Goal: Transaction & Acquisition: Purchase product/service

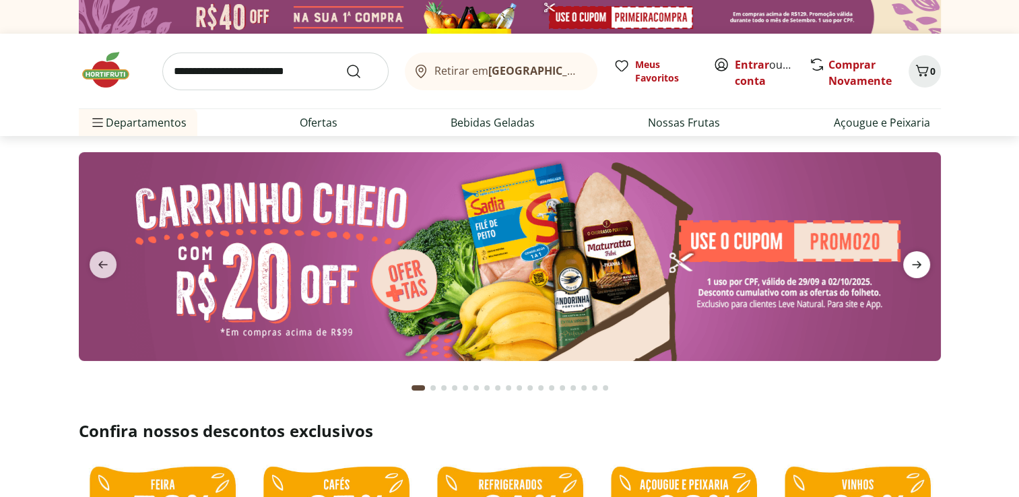
click at [917, 261] on icon "next" at bounding box center [916, 264] width 9 height 7
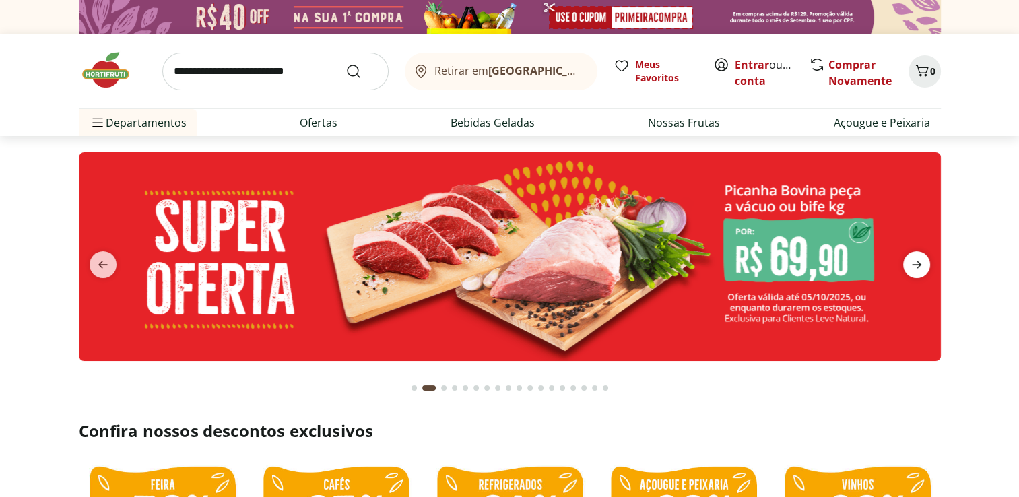
click at [917, 261] on icon "next" at bounding box center [916, 264] width 9 height 7
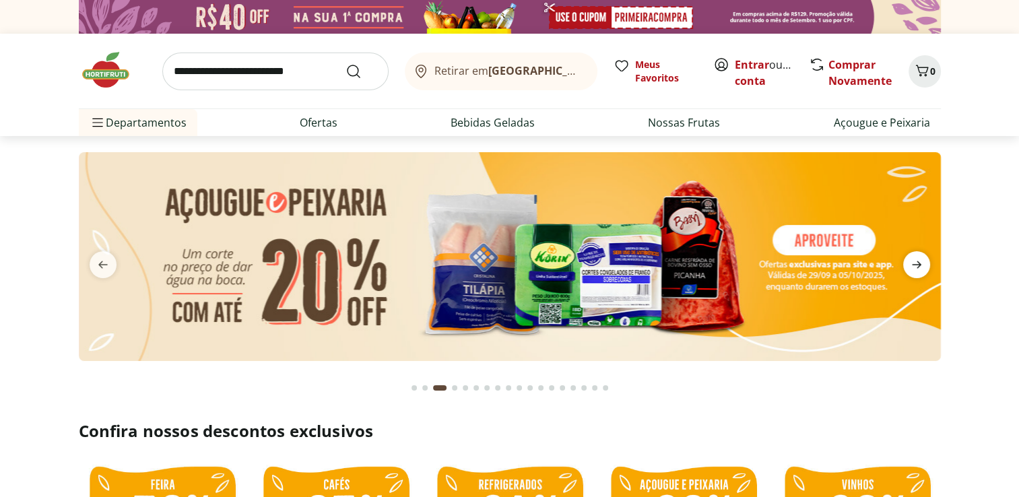
click at [917, 261] on icon "next" at bounding box center [916, 264] width 9 height 7
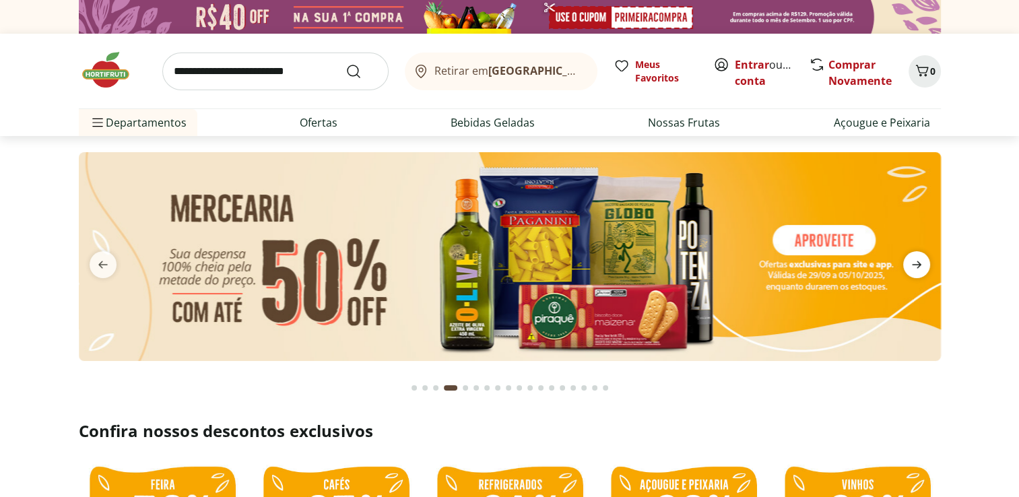
click at [917, 261] on icon "next" at bounding box center [916, 264] width 9 height 7
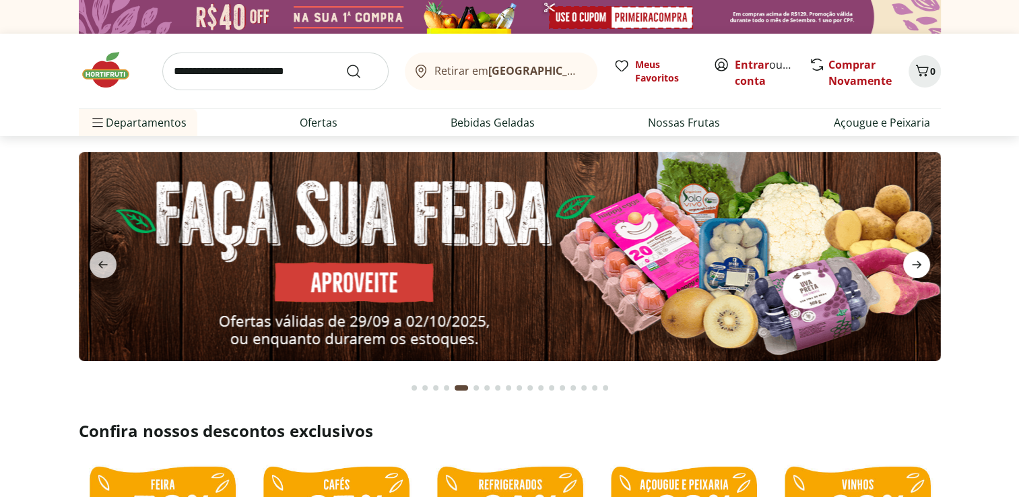
click at [917, 261] on icon "next" at bounding box center [916, 264] width 9 height 7
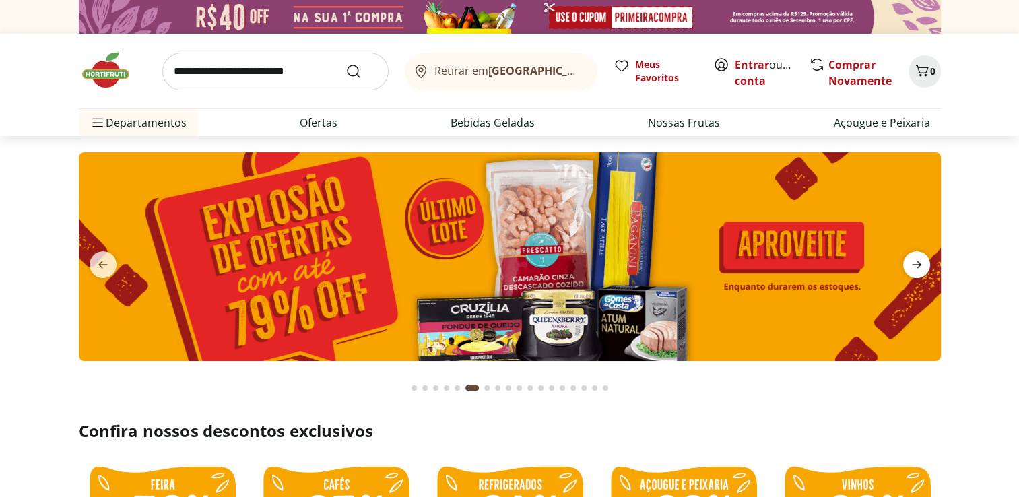
click at [917, 261] on icon "next" at bounding box center [916, 264] width 9 height 7
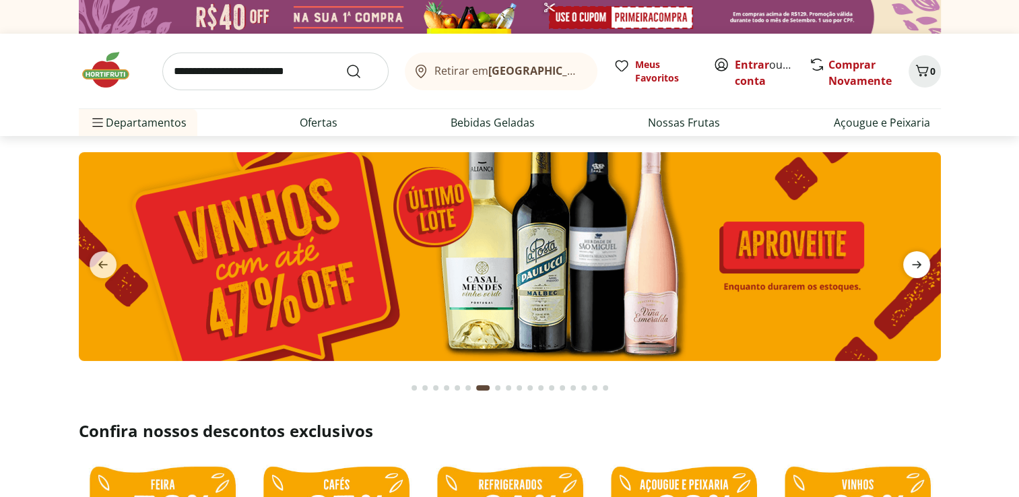
click at [917, 261] on icon "next" at bounding box center [916, 264] width 9 height 7
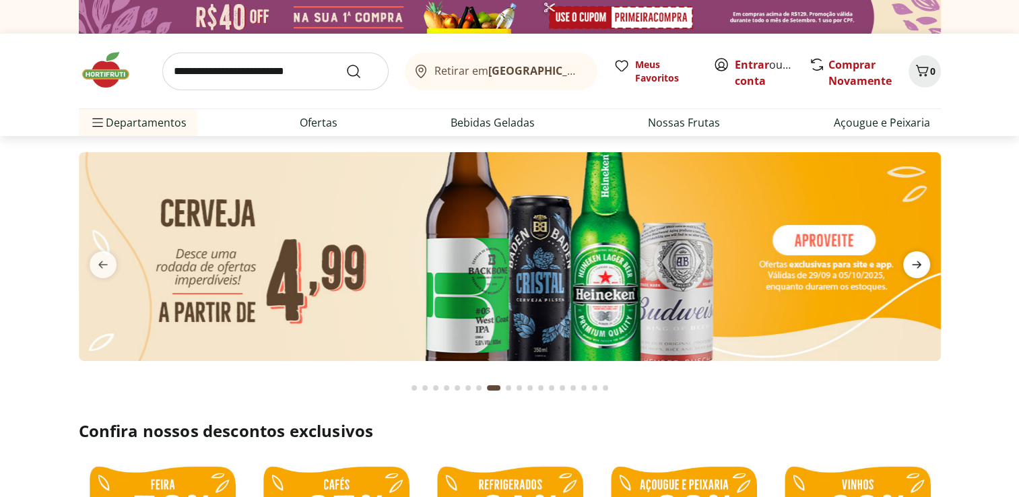
click at [917, 261] on icon "next" at bounding box center [916, 264] width 9 height 7
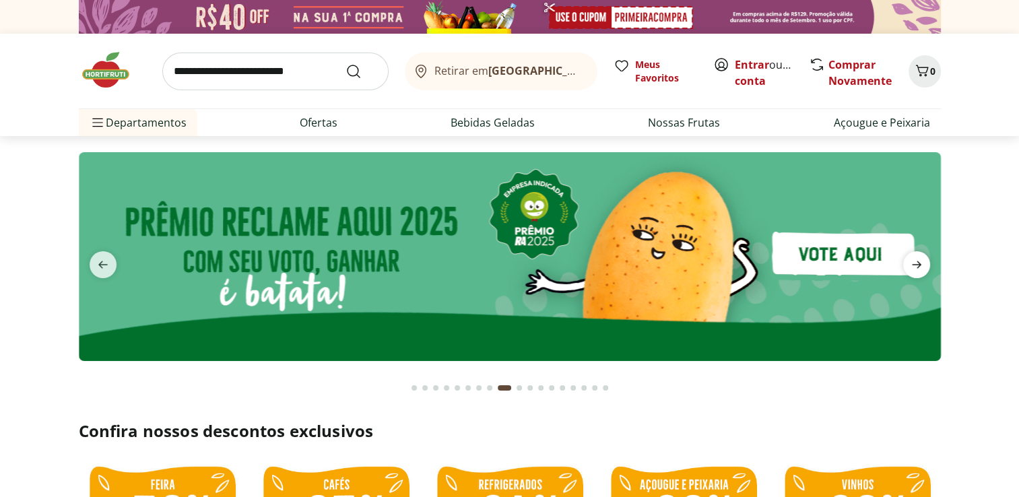
click at [917, 261] on icon "next" at bounding box center [916, 264] width 9 height 7
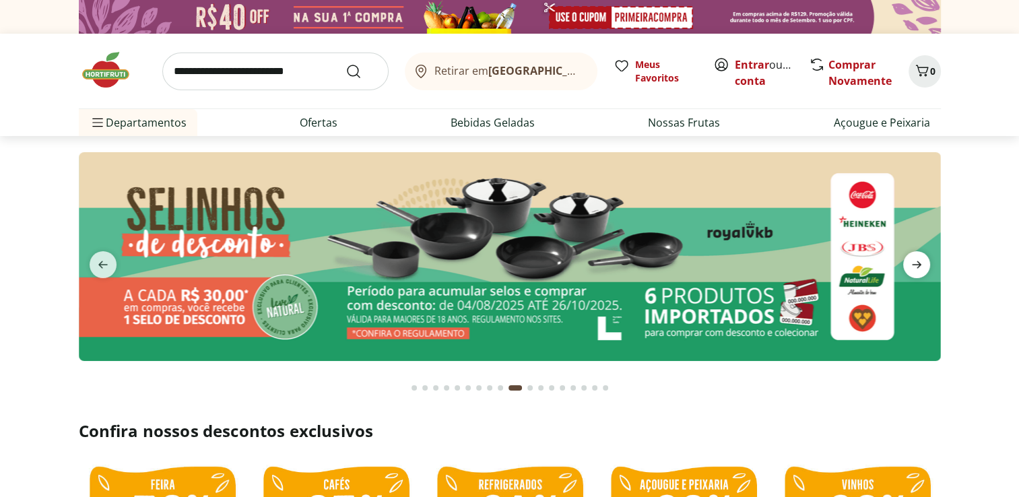
click at [917, 261] on icon "next" at bounding box center [916, 264] width 9 height 7
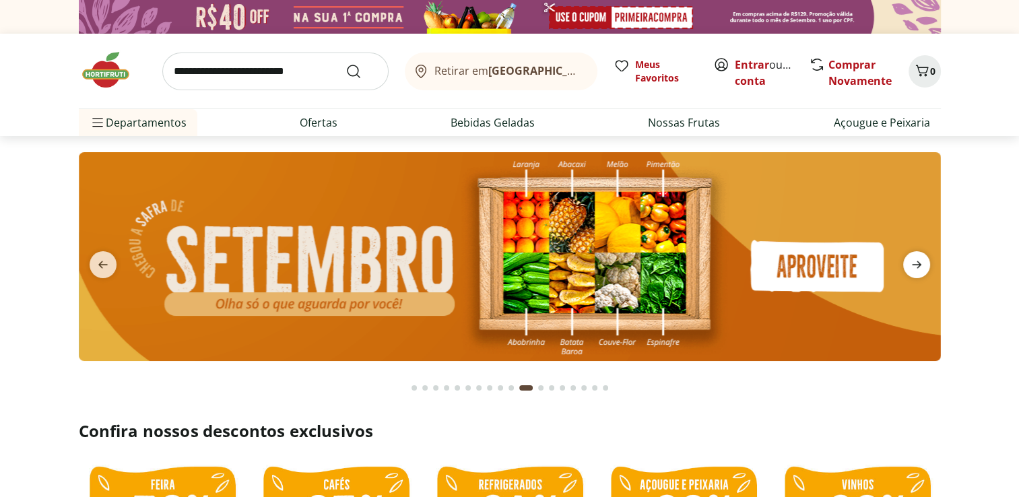
click at [917, 261] on icon "next" at bounding box center [916, 264] width 9 height 7
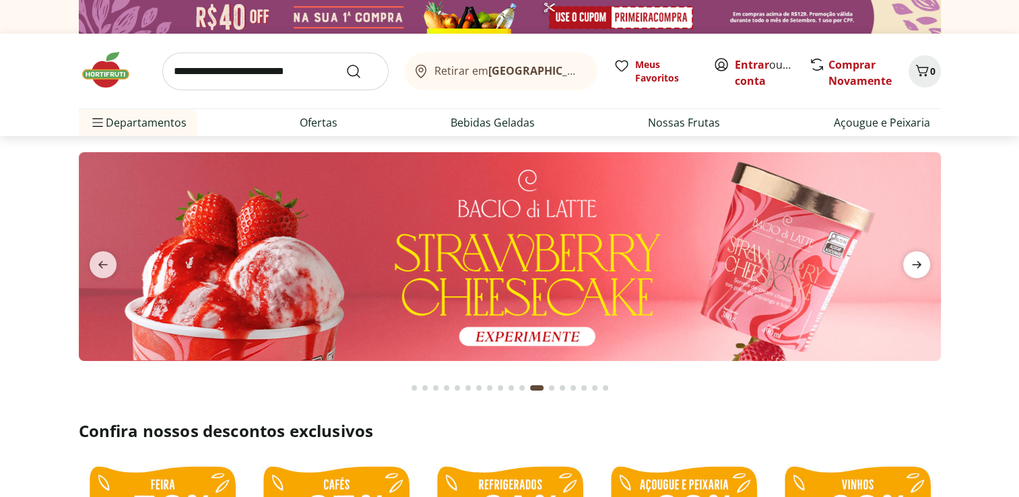
click at [917, 261] on icon "next" at bounding box center [916, 264] width 9 height 7
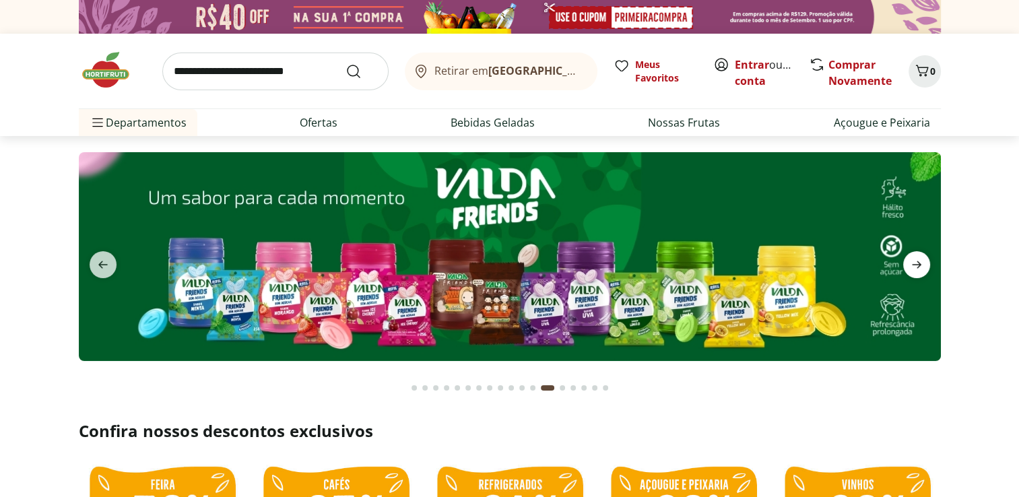
click at [917, 261] on icon "next" at bounding box center [916, 264] width 9 height 7
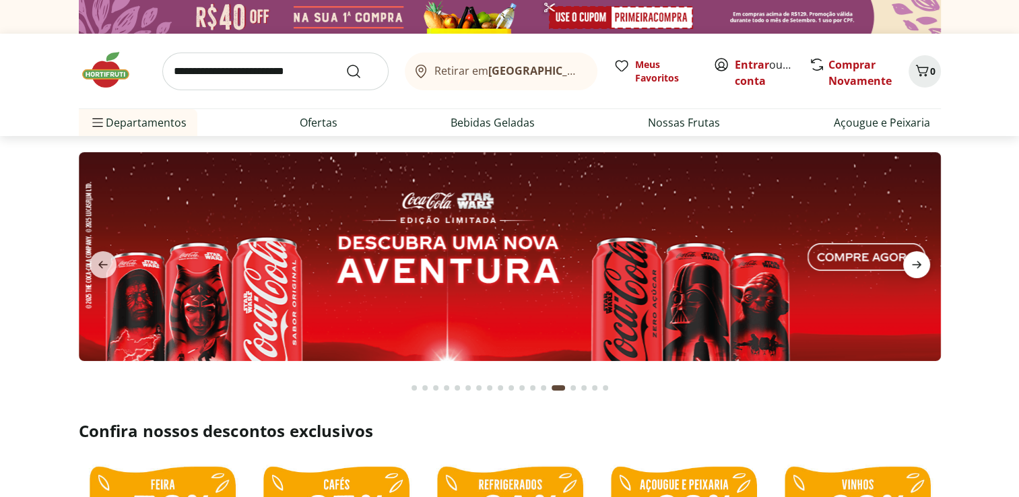
click at [917, 261] on icon "next" at bounding box center [916, 264] width 9 height 7
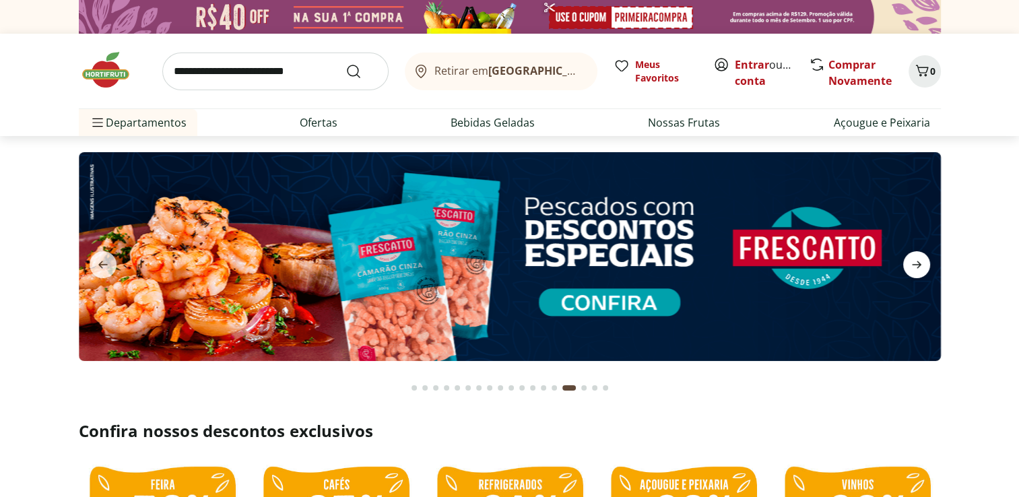
click at [917, 261] on icon "next" at bounding box center [916, 264] width 9 height 7
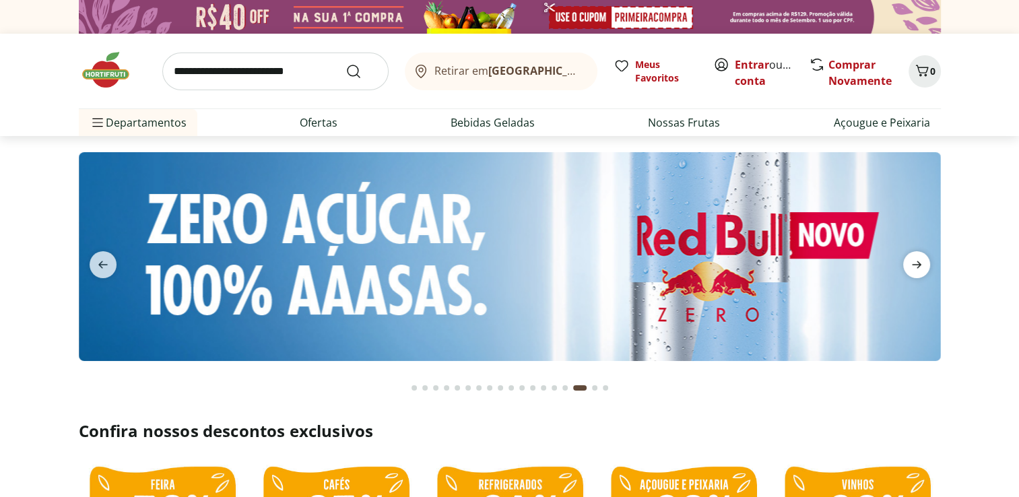
click at [917, 261] on icon "next" at bounding box center [916, 264] width 9 height 7
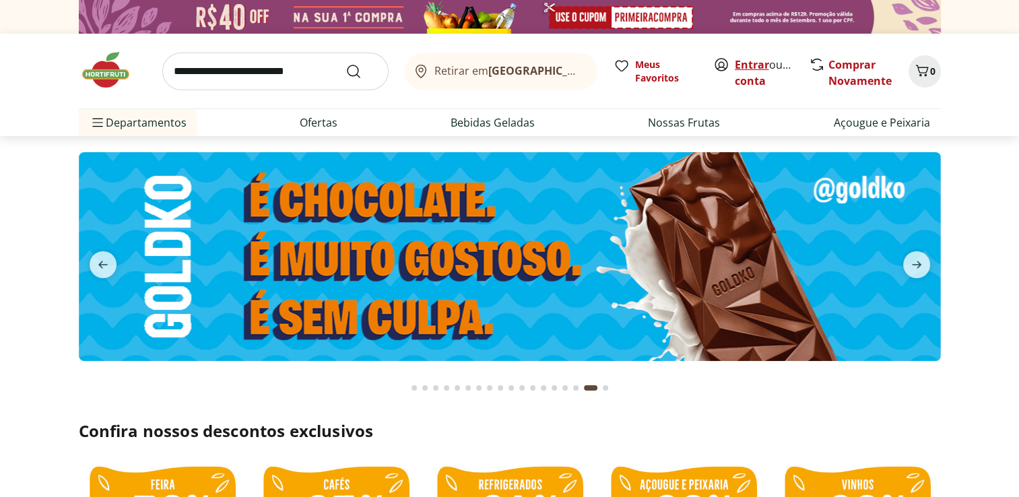
click at [753, 63] on link "Entrar" at bounding box center [752, 64] width 34 height 15
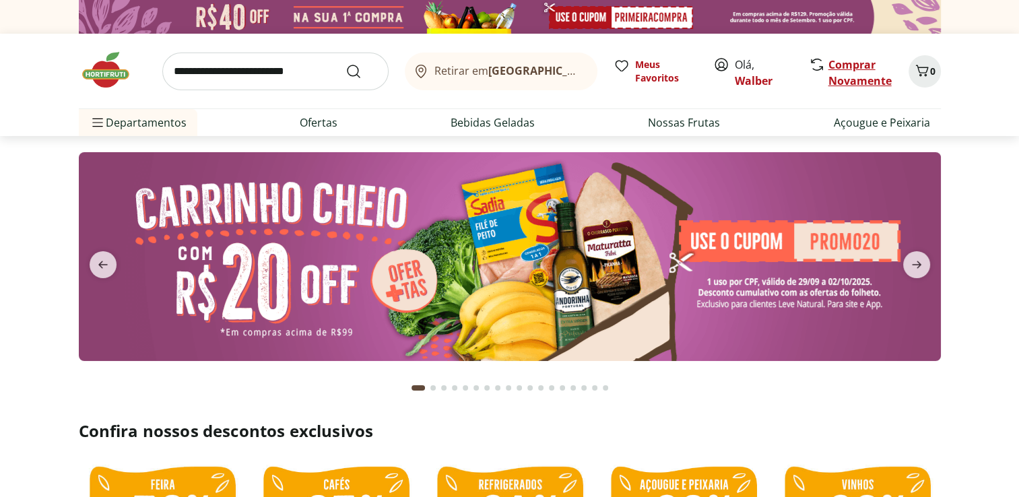
click at [840, 66] on link "Comprar Novamente" at bounding box center [860, 72] width 63 height 31
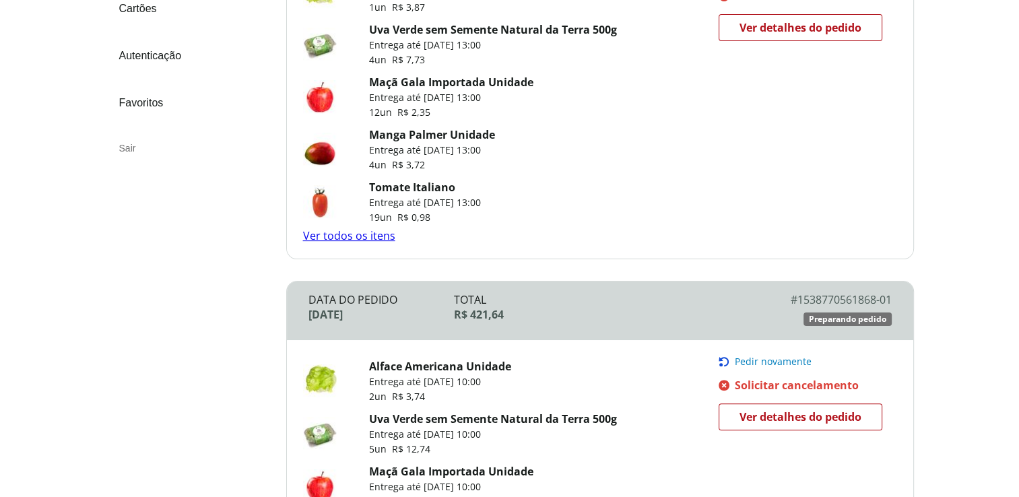
scroll to position [323, 0]
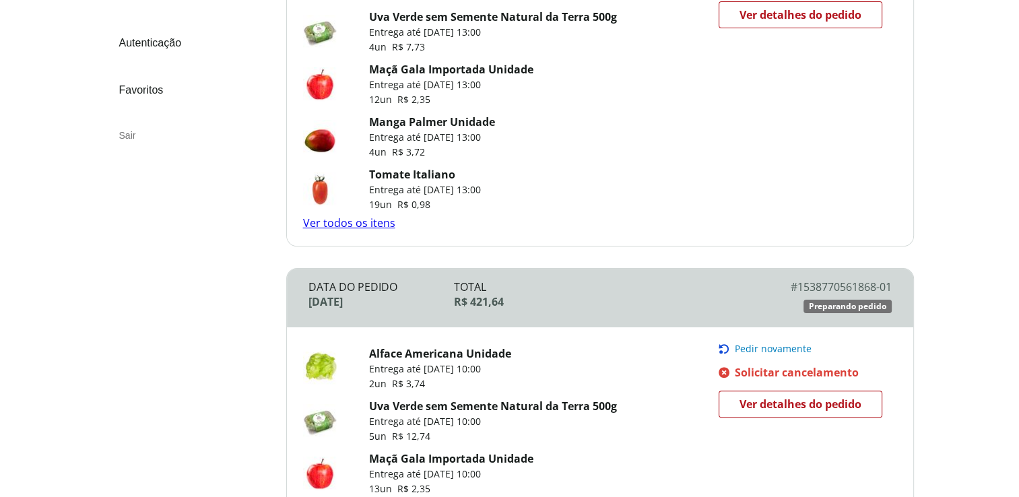
click at [352, 223] on link "Ver todos os itens" at bounding box center [349, 223] width 92 height 15
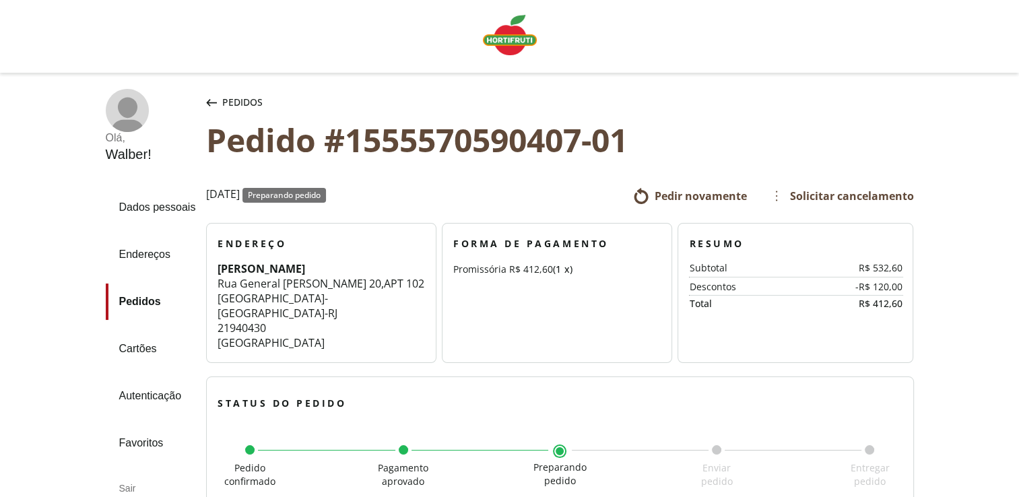
scroll to position [434, 0]
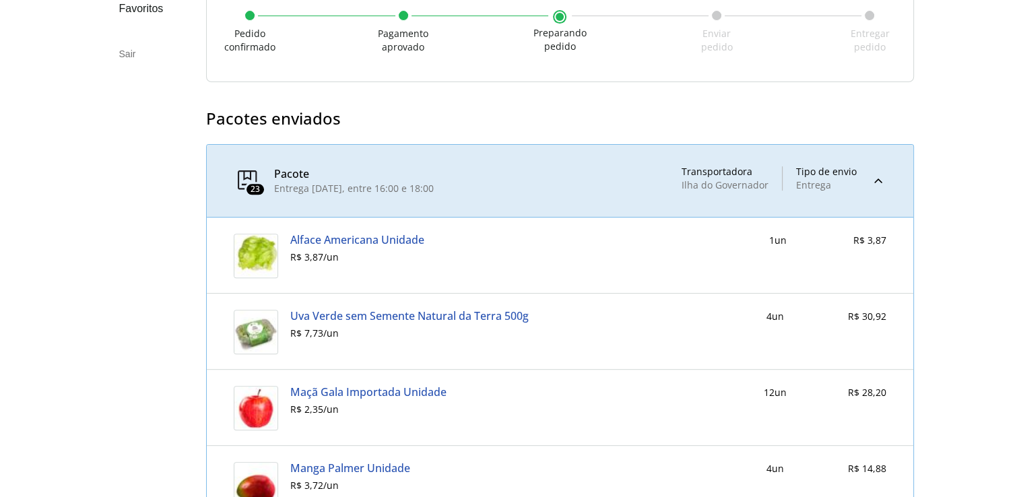
click at [876, 182] on div at bounding box center [878, 180] width 16 height 29
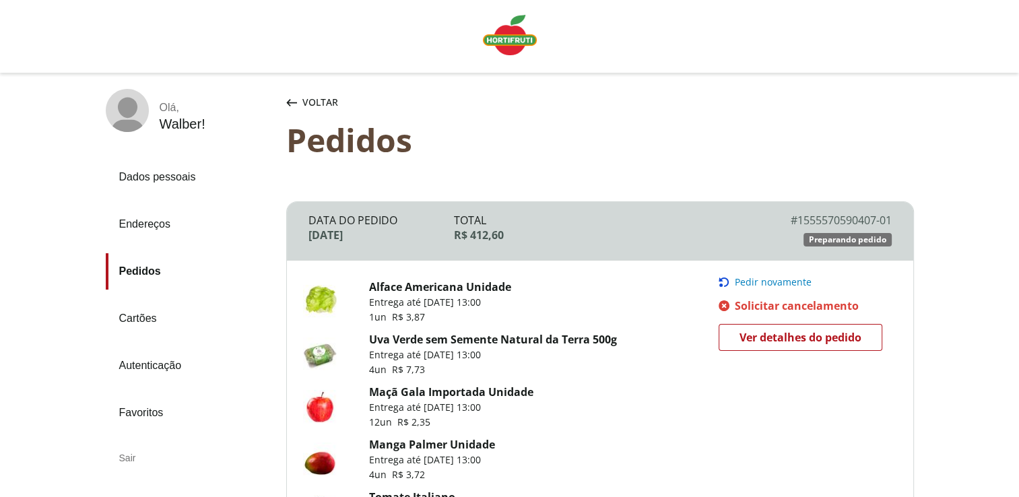
click at [787, 282] on span "Pedir novamente" at bounding box center [773, 282] width 77 height 11
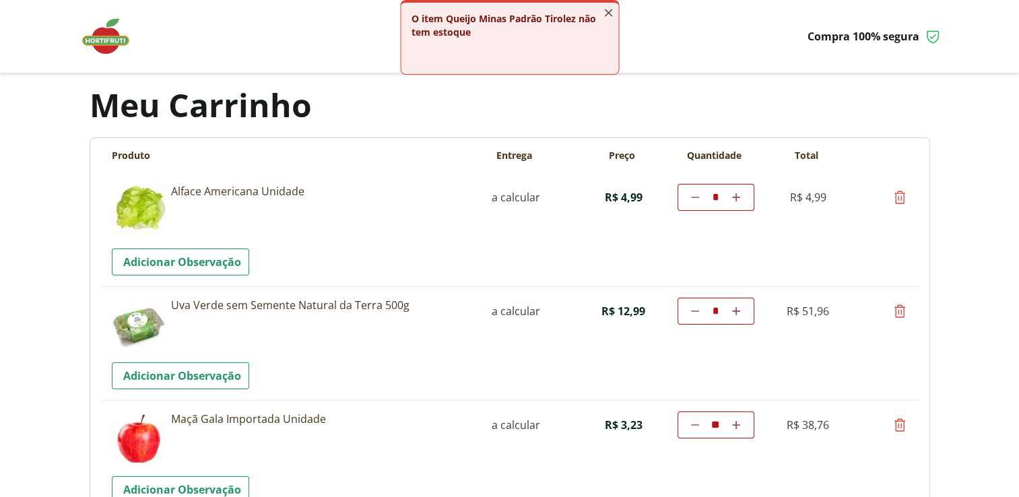
click at [608, 11] on icon "button" at bounding box center [608, 12] width 15 height 15
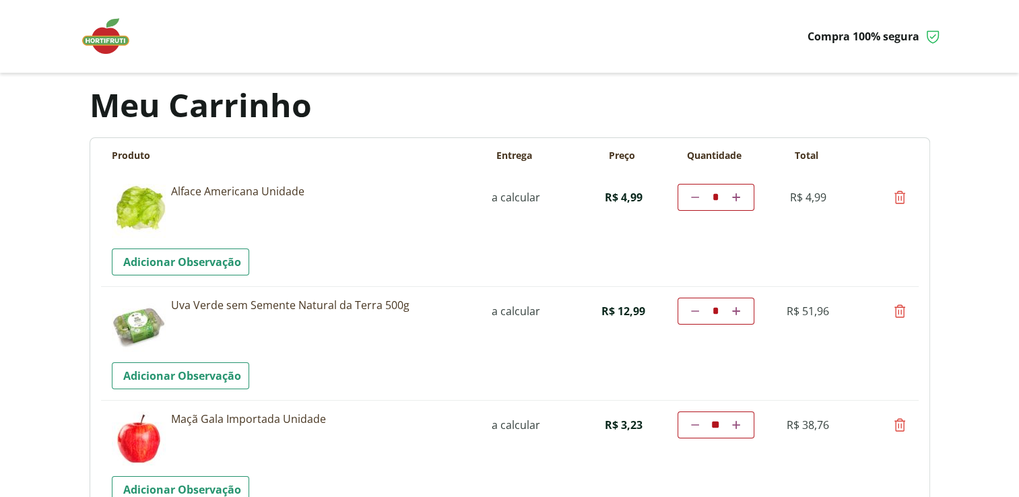
click at [103, 36] on img at bounding box center [112, 36] width 67 height 40
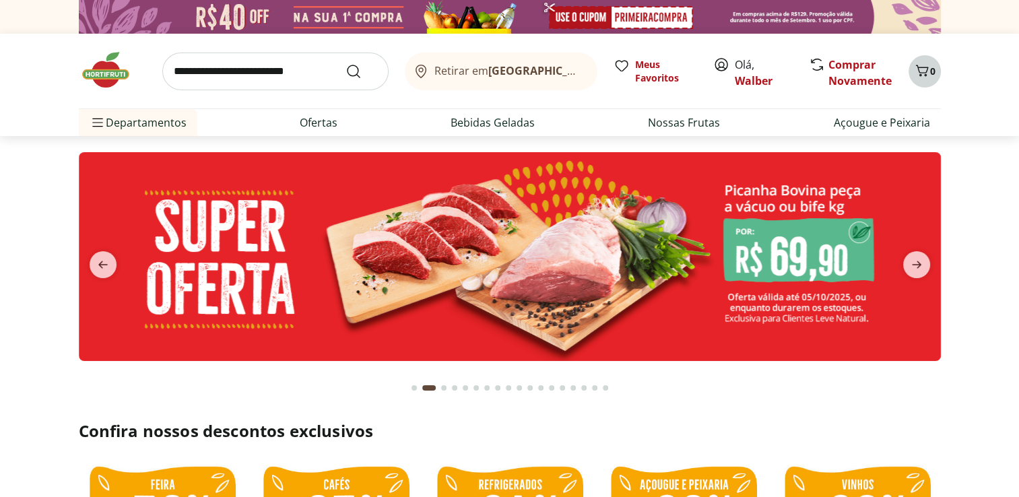
click at [930, 79] on button "0" at bounding box center [925, 71] width 32 height 32
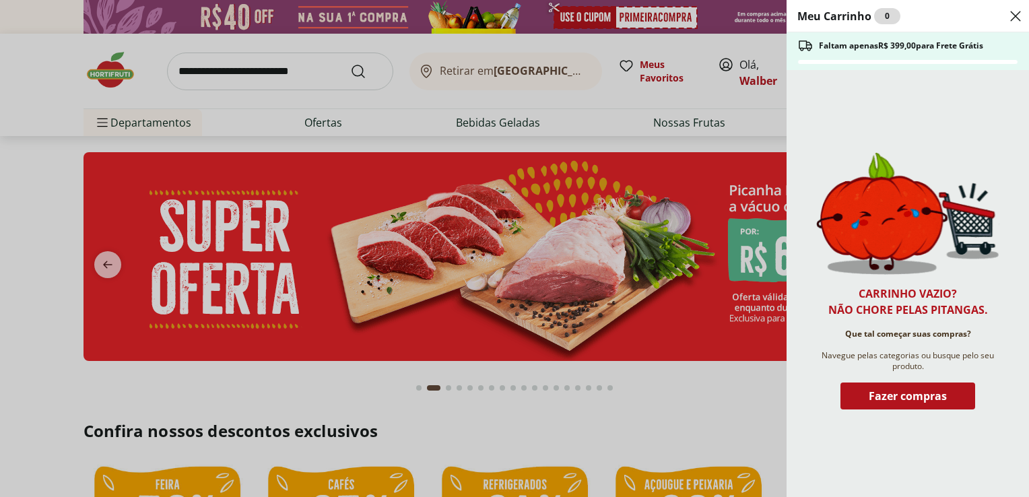
click at [1016, 16] on use "Close" at bounding box center [1016, 16] width 16 height 16
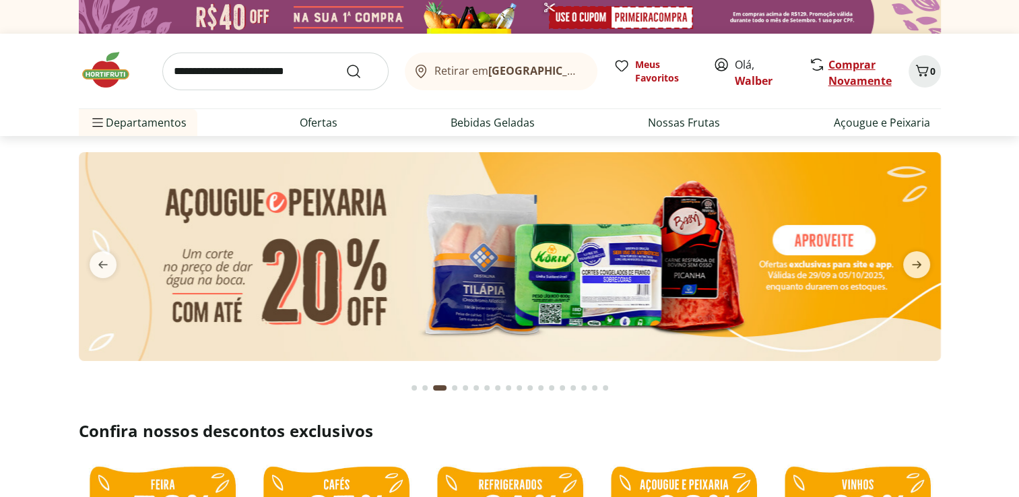
click at [846, 66] on link "Comprar Novamente" at bounding box center [860, 72] width 63 height 31
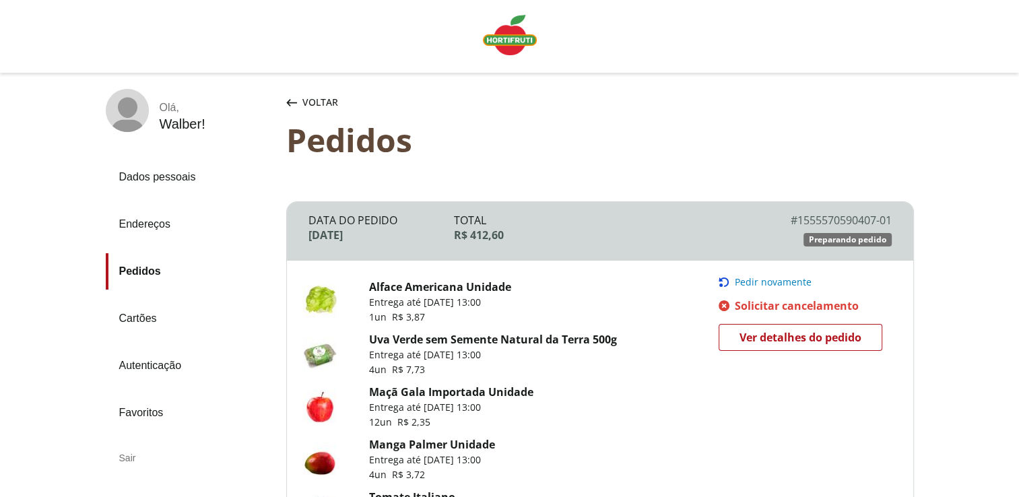
click at [789, 288] on div "Pedir novamente Pedir novamente Solicitar cancelamento Solicitar cancelamento V…" at bounding box center [808, 314] width 179 height 74
click at [789, 284] on span "Pedir novamente" at bounding box center [773, 282] width 77 height 11
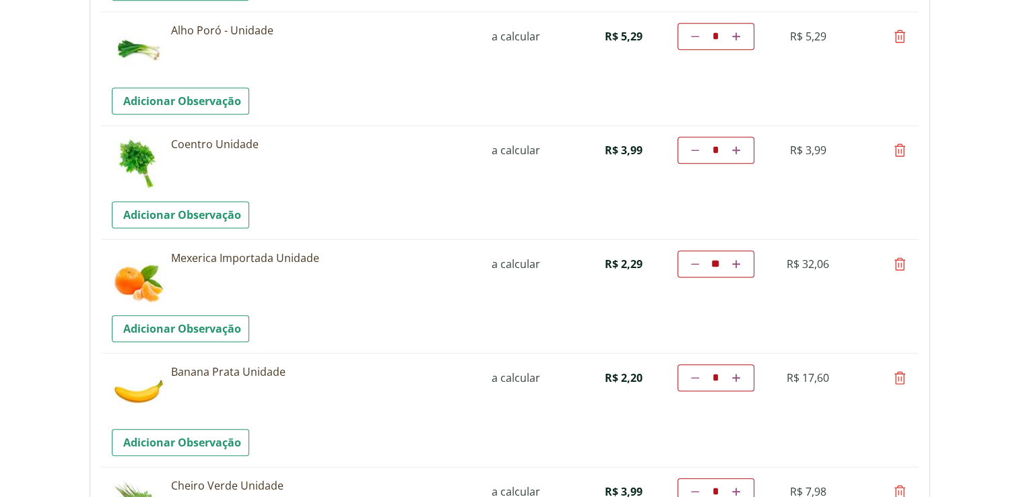
scroll to position [955, 0]
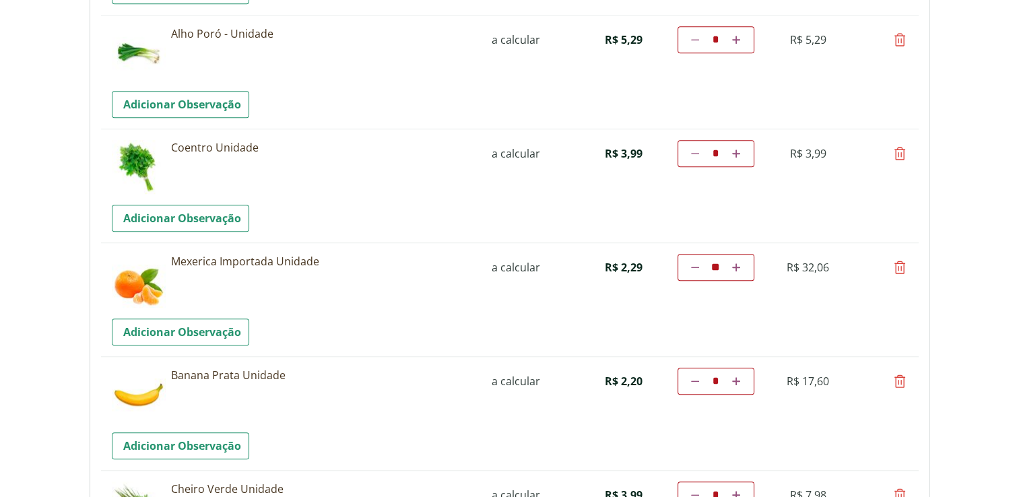
click at [735, 377] on icon at bounding box center [736, 381] width 8 height 8
type input "*"
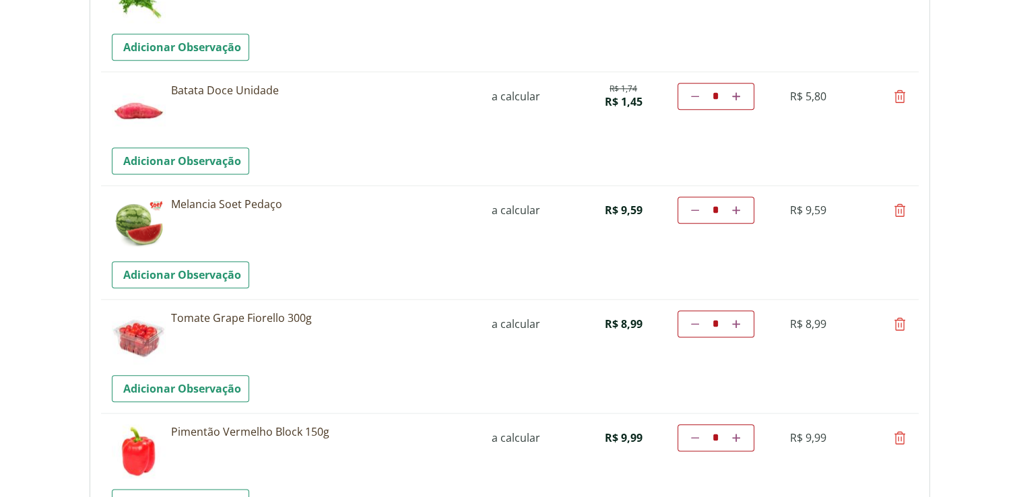
scroll to position [1450, 0]
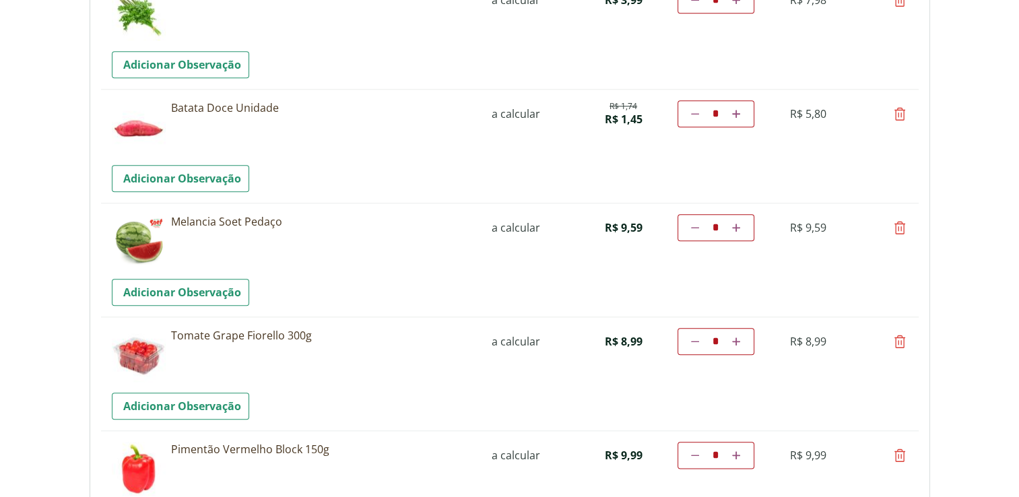
click at [900, 112] on icon at bounding box center [900, 114] width 16 height 16
type input "*"
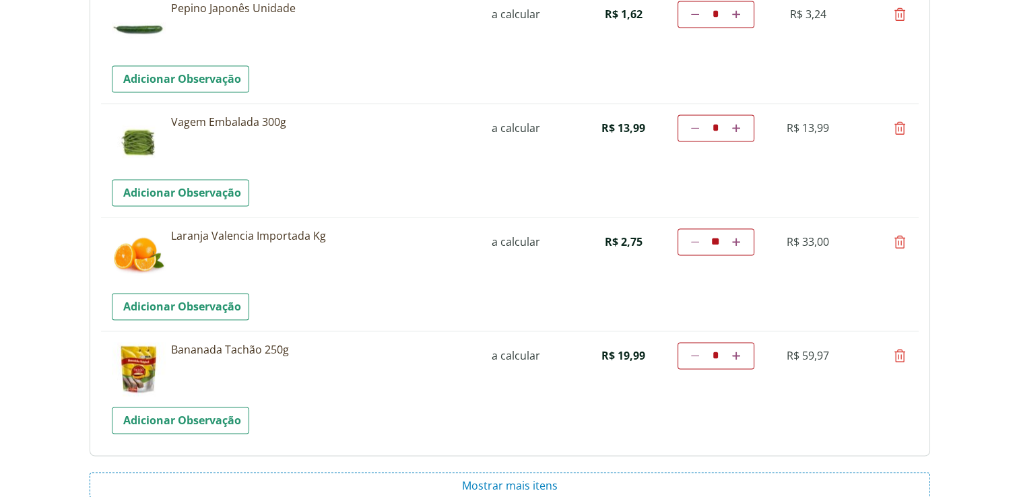
scroll to position [1813, 0]
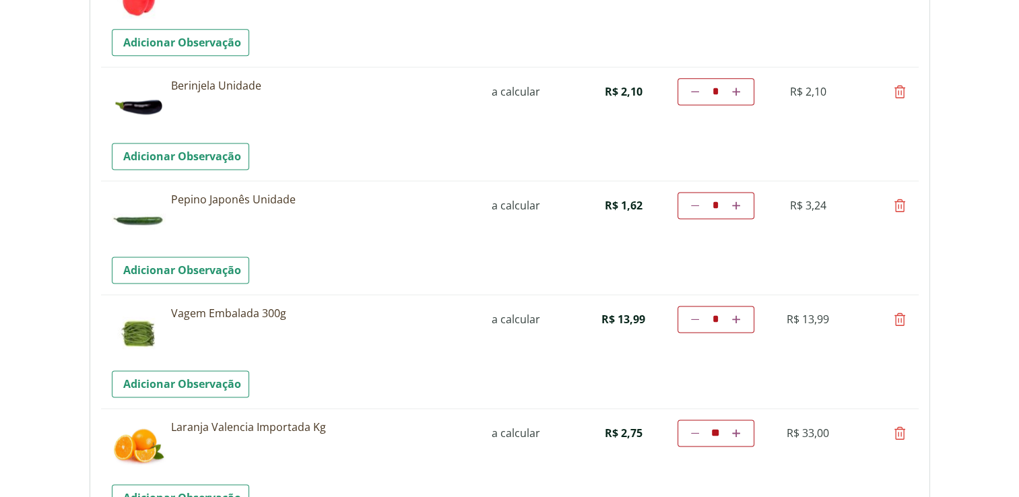
click at [900, 318] on icon at bounding box center [900, 319] width 16 height 16
type input "*"
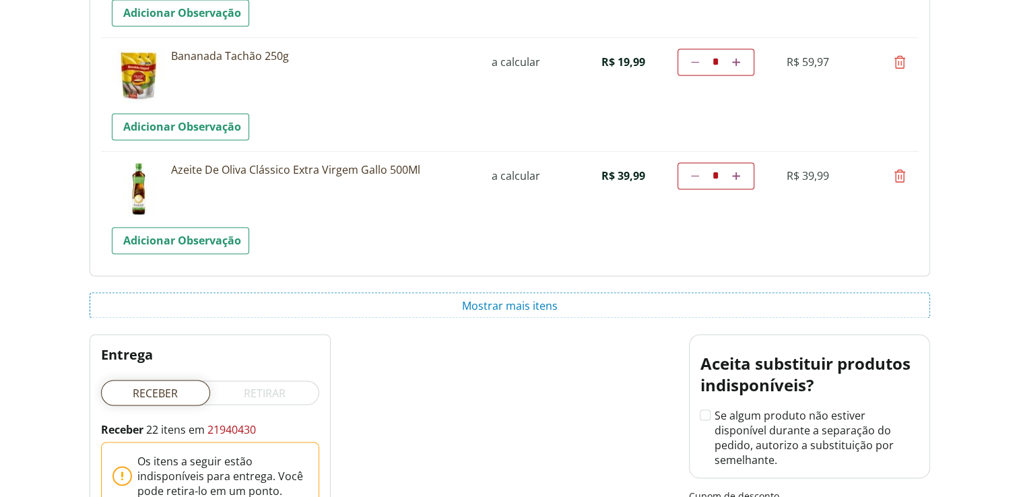
scroll to position [2212, 0]
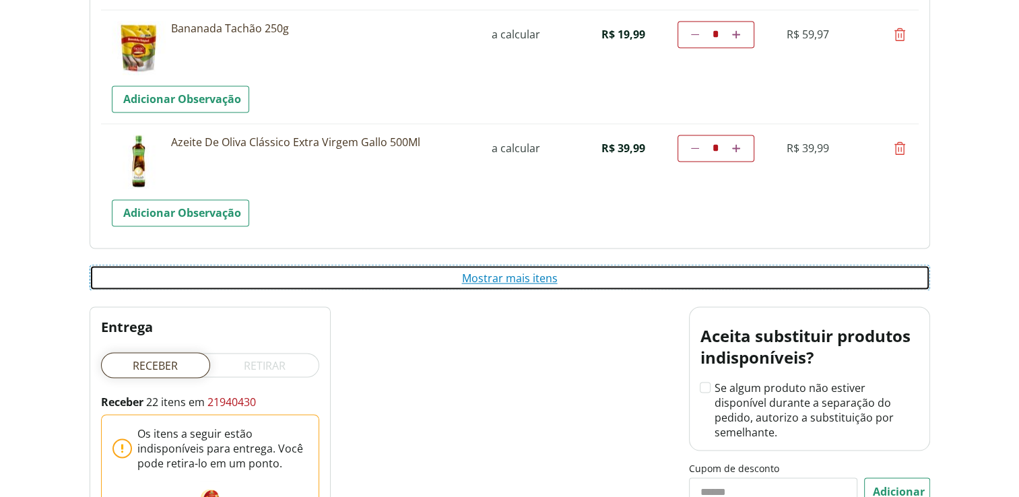
click at [517, 281] on button "Mostrar mais itens" at bounding box center [510, 278] width 841 height 26
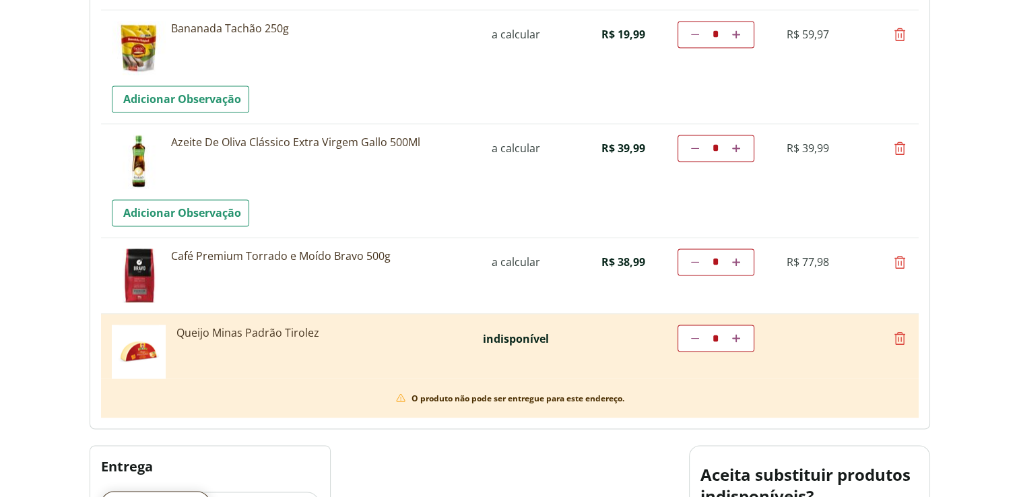
click at [903, 334] on icon at bounding box center [900, 338] width 16 height 16
type input "*"
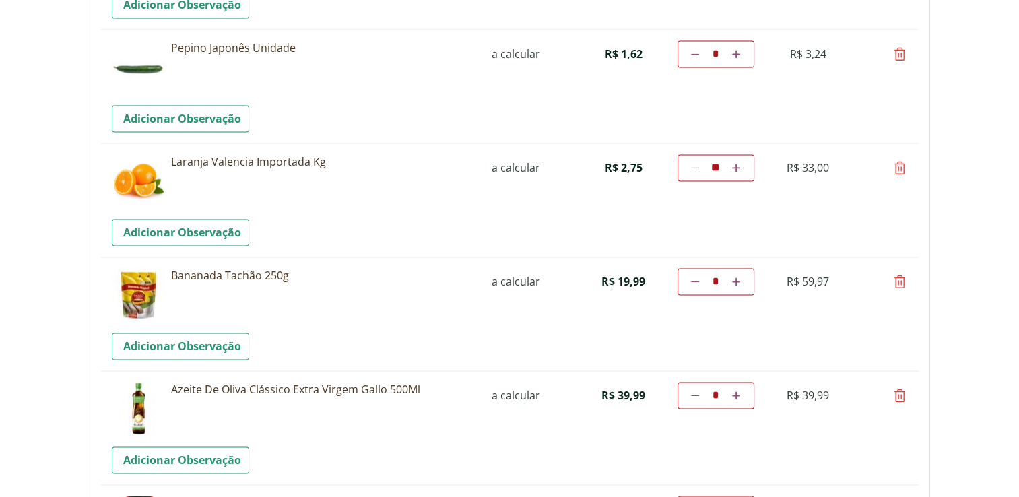
scroll to position [1958, 0]
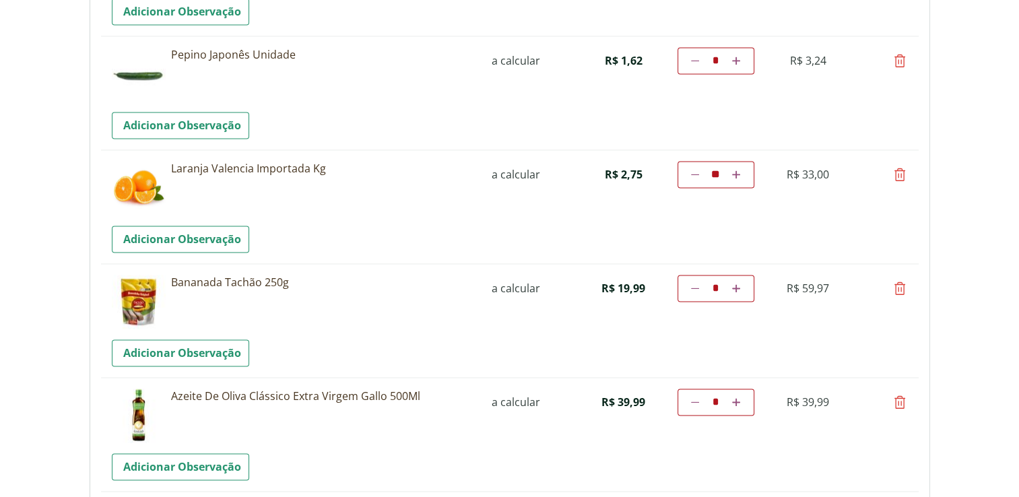
click at [905, 395] on icon at bounding box center [900, 402] width 16 height 16
type input "*"
click at [695, 285] on icon at bounding box center [695, 288] width 8 height 8
type input "*"
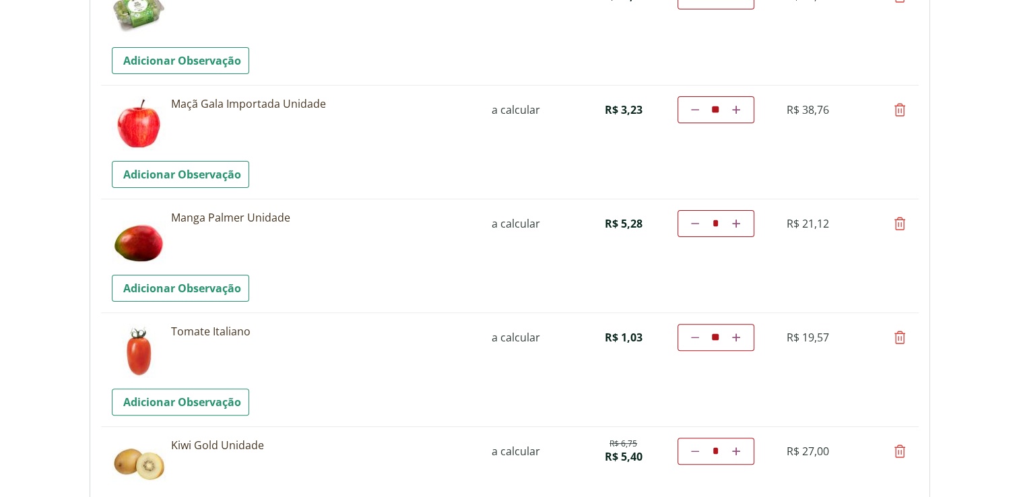
scroll to position [318, 0]
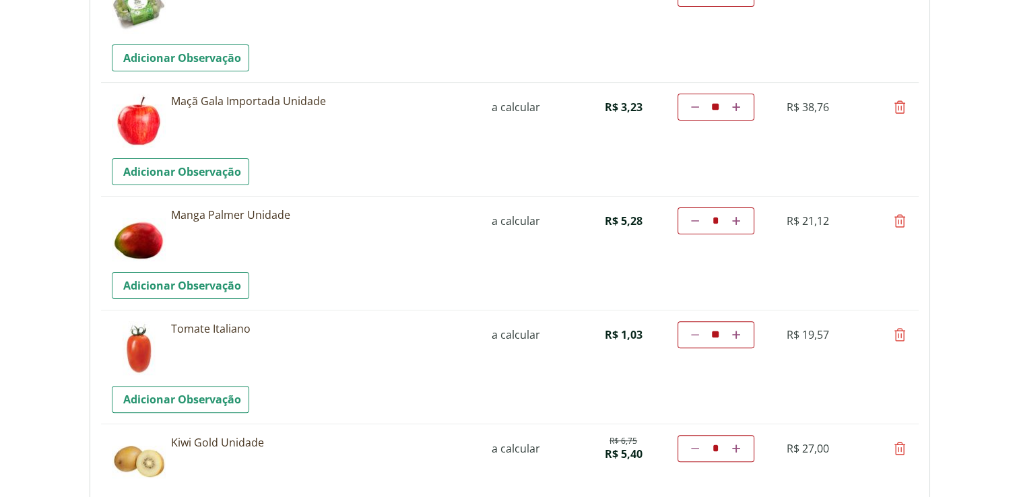
click at [738, 335] on icon at bounding box center [736, 335] width 8 height 8
type input "**"
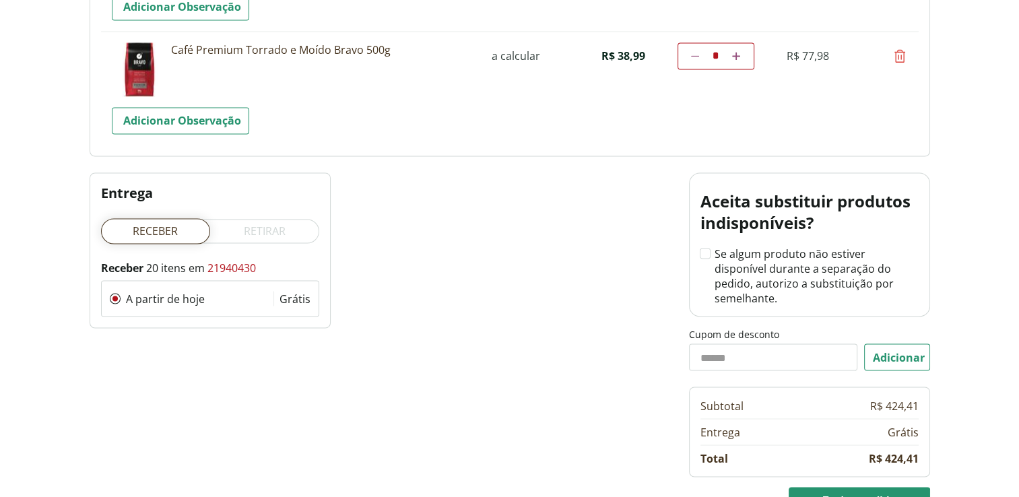
scroll to position [2372, 0]
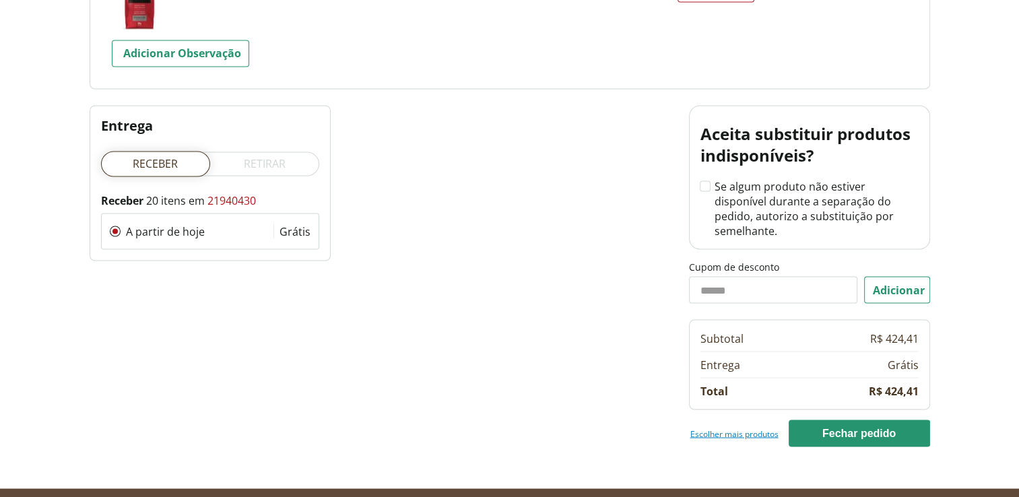
click at [721, 428] on link "Escolher mais produtos" at bounding box center [734, 433] width 88 height 11
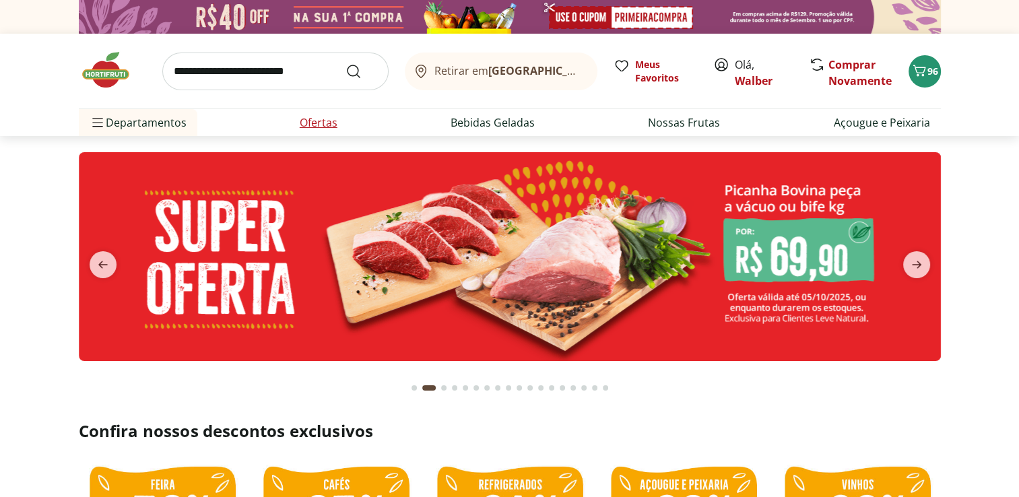
click at [309, 122] on link "Ofertas" at bounding box center [319, 123] width 38 height 16
select select "**********"
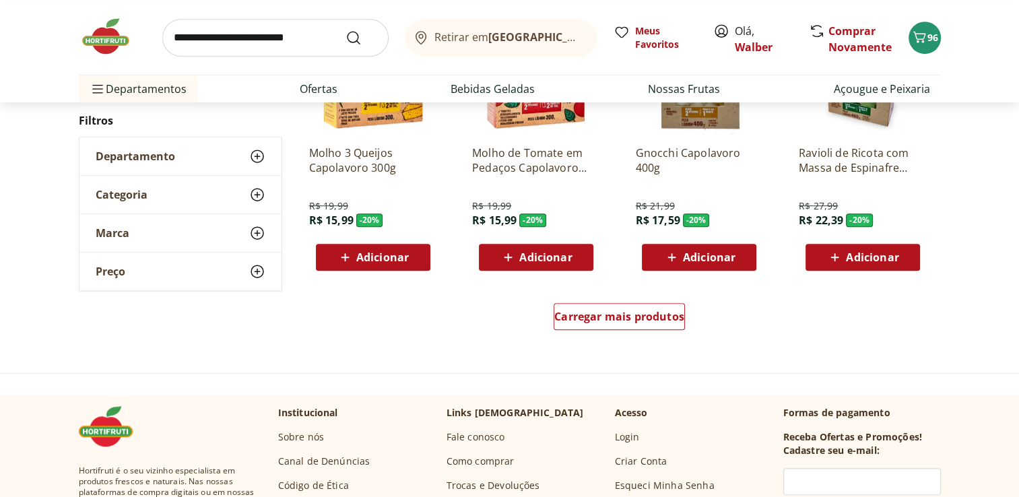
scroll to position [828, 0]
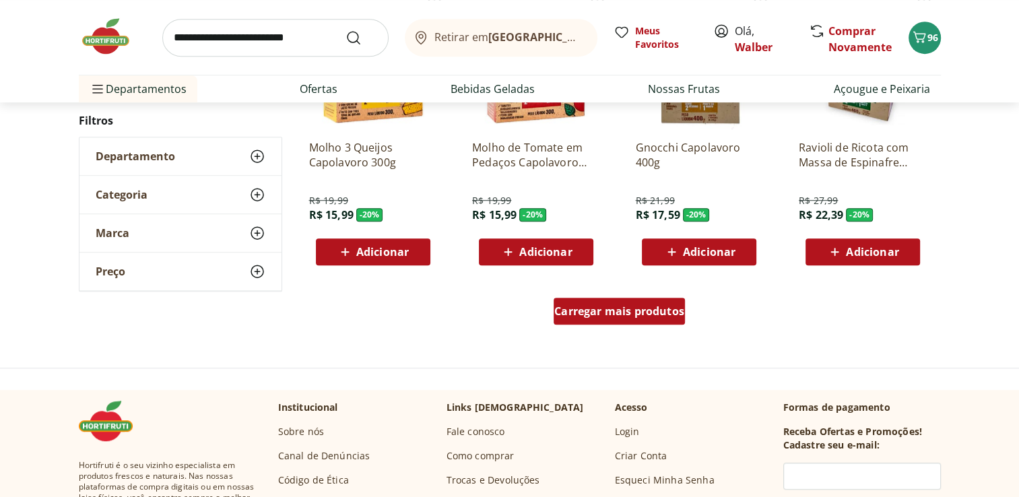
click at [612, 319] on div "Carregar mais produtos" at bounding box center [619, 311] width 131 height 27
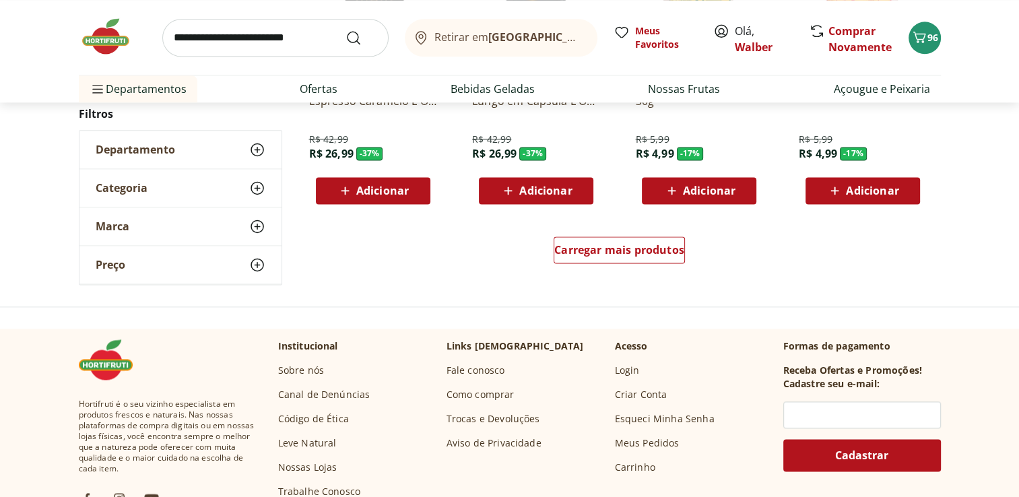
scroll to position [1764, 0]
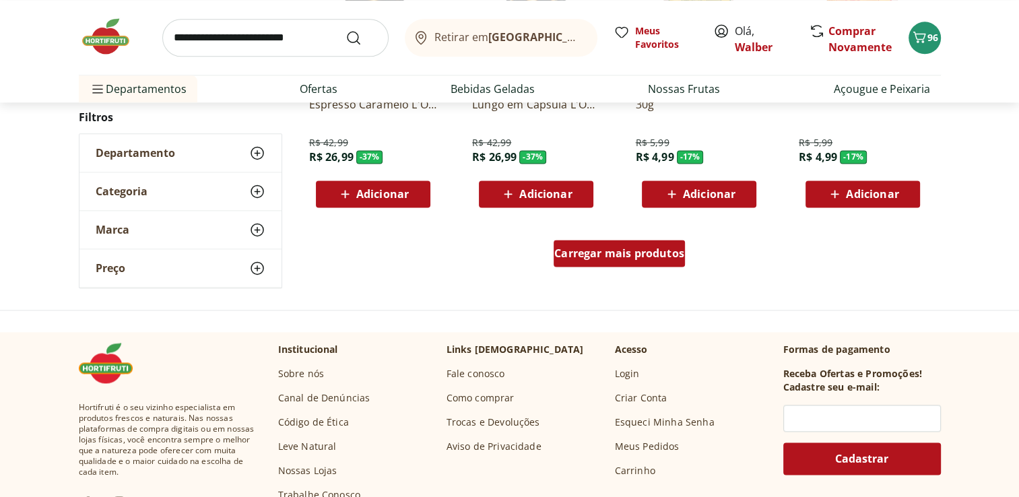
click at [655, 256] on span "Carregar mais produtos" at bounding box center [619, 253] width 130 height 11
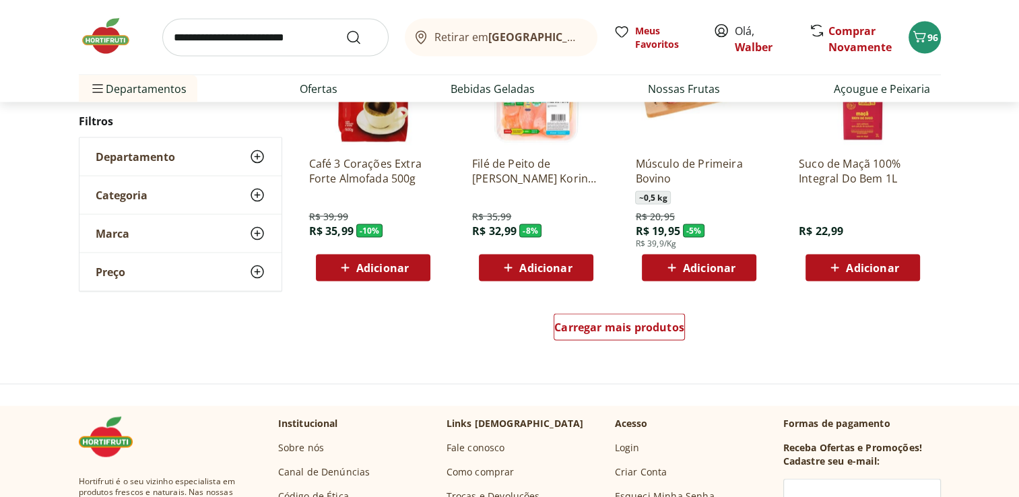
scroll to position [2583, 0]
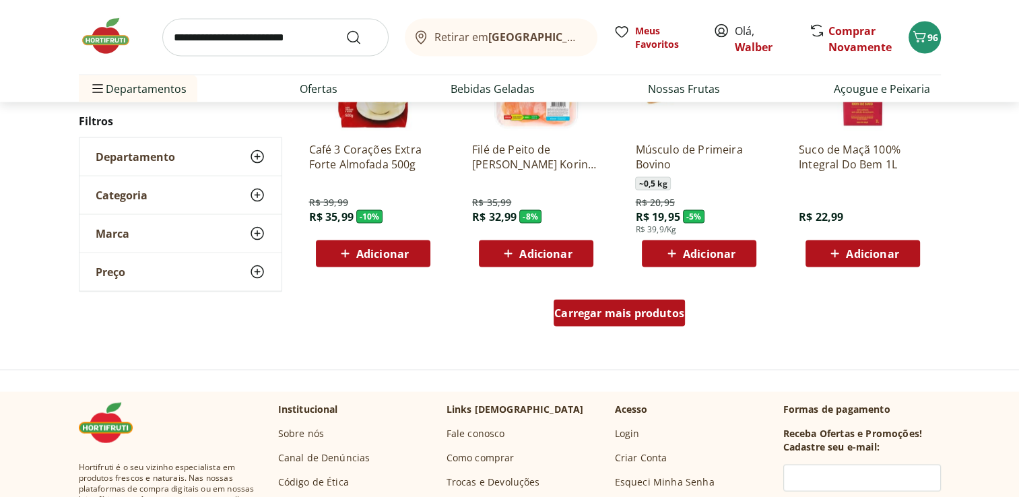
click at [666, 311] on span "Carregar mais produtos" at bounding box center [619, 313] width 130 height 11
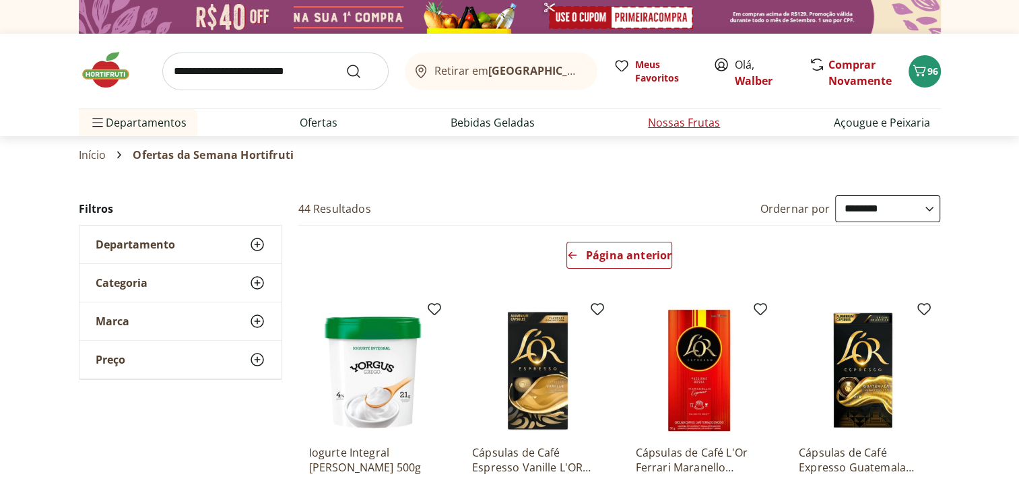
click at [657, 123] on link "Nossas Frutas" at bounding box center [684, 123] width 72 height 16
select select "**********"
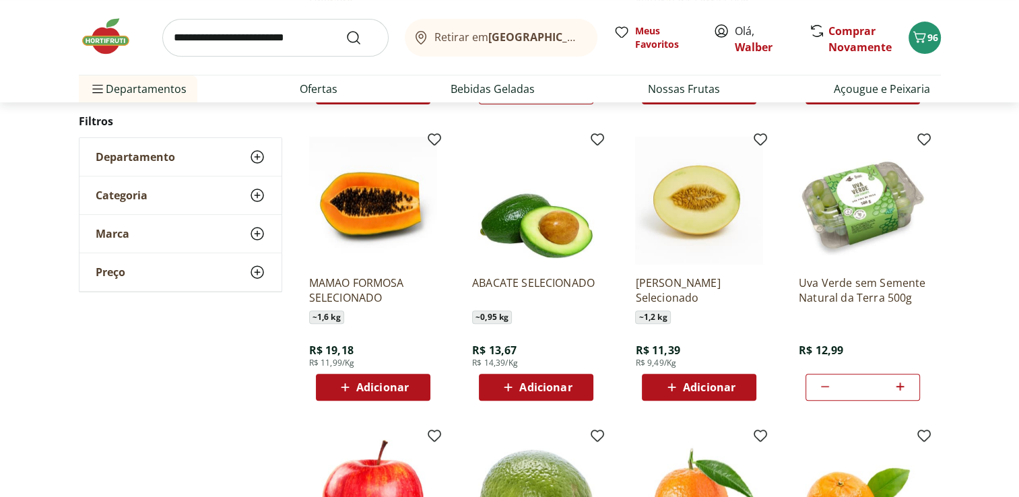
scroll to position [401, 0]
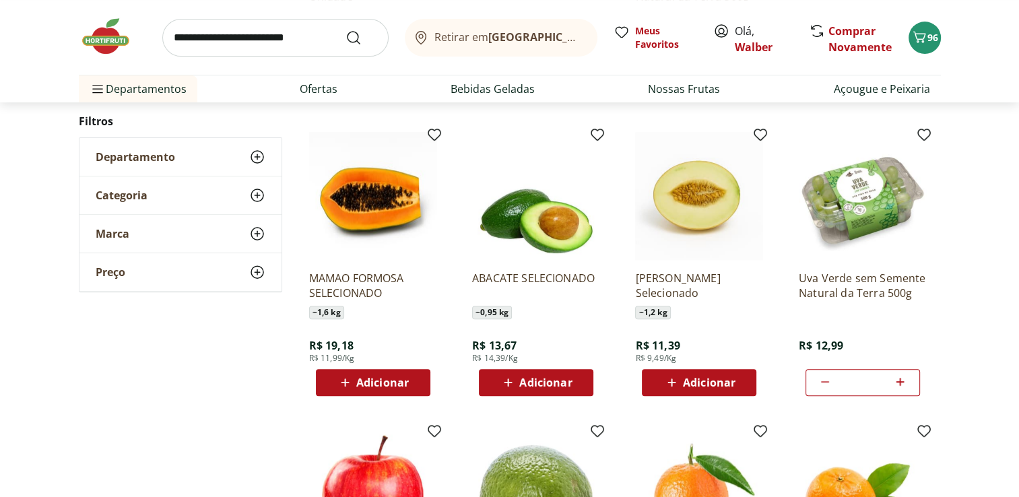
click at [345, 381] on icon at bounding box center [345, 383] width 8 height 8
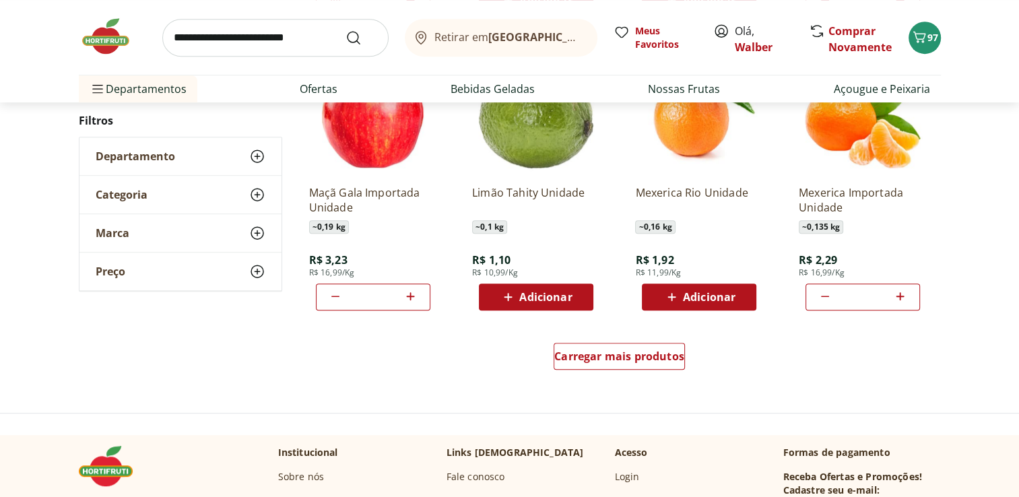
scroll to position [761, 0]
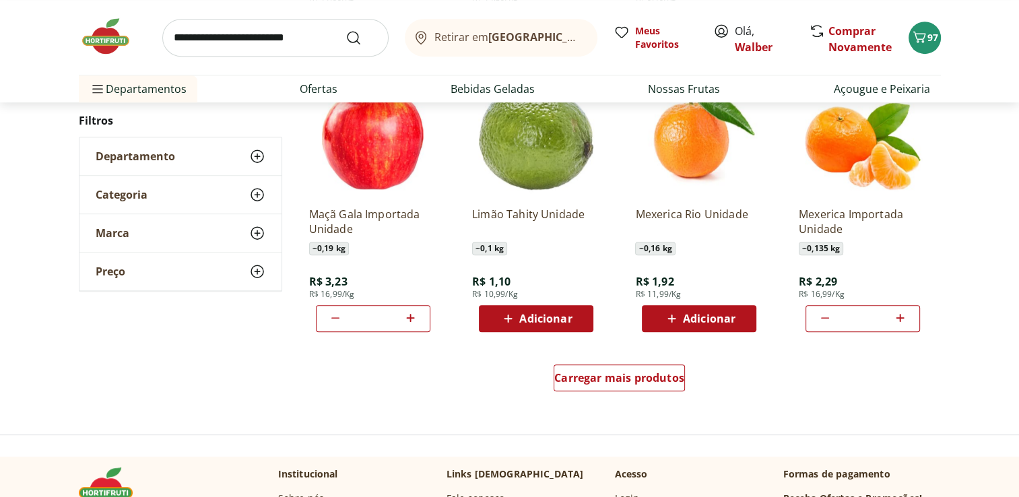
click at [511, 320] on icon at bounding box center [508, 319] width 17 height 16
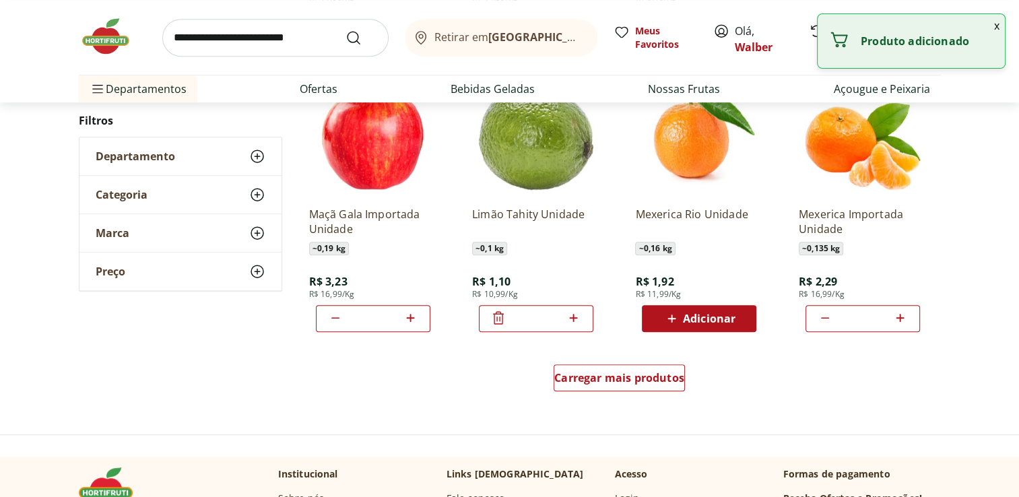
click at [571, 317] on icon at bounding box center [574, 318] width 8 height 8
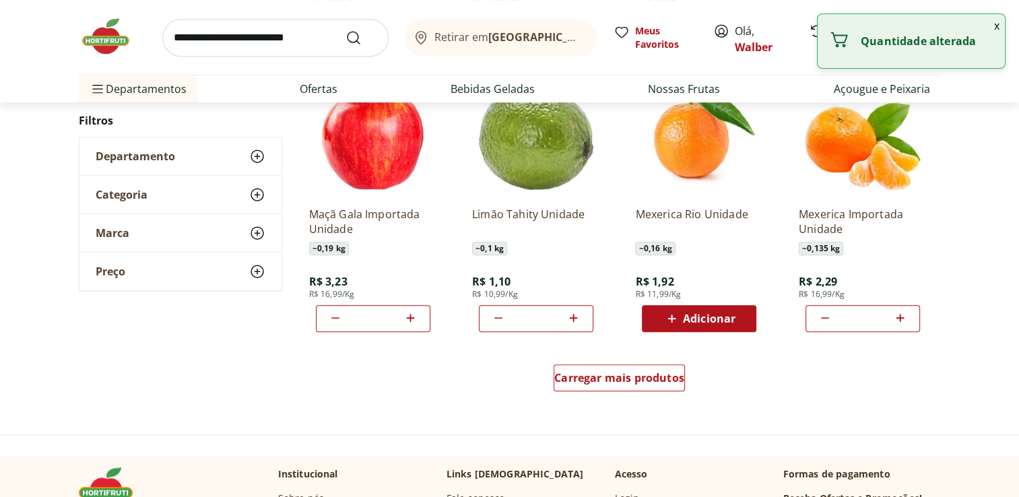
click at [571, 317] on icon at bounding box center [574, 318] width 8 height 8
type input "**"
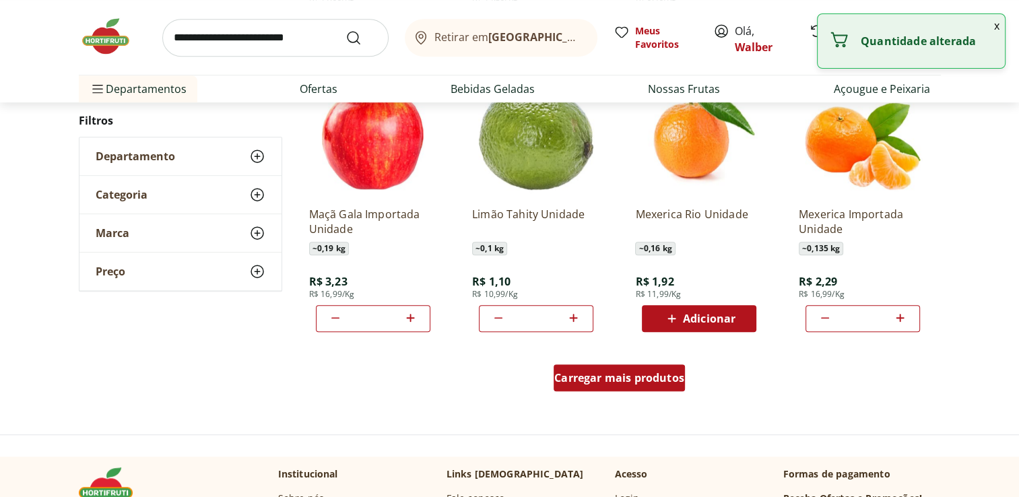
click at [670, 373] on span "Carregar mais produtos" at bounding box center [619, 378] width 130 height 11
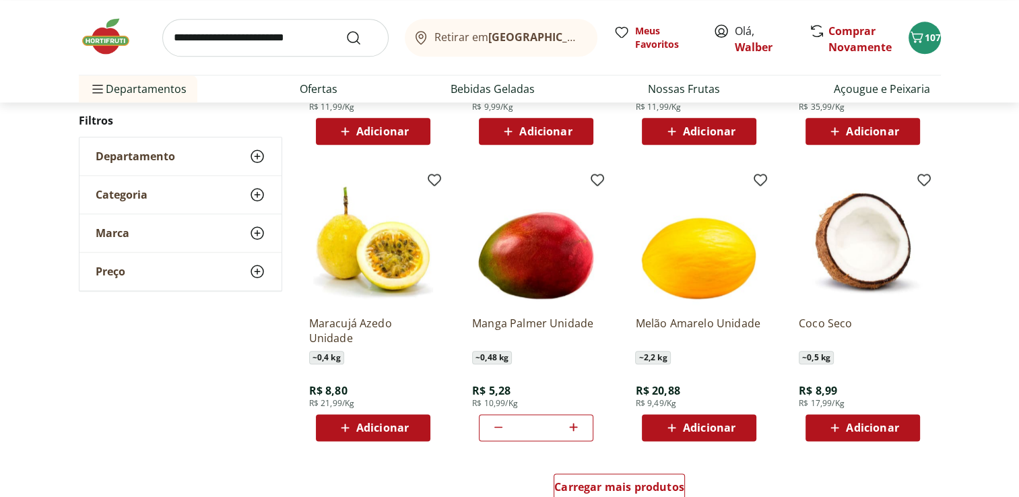
scroll to position [1535, 0]
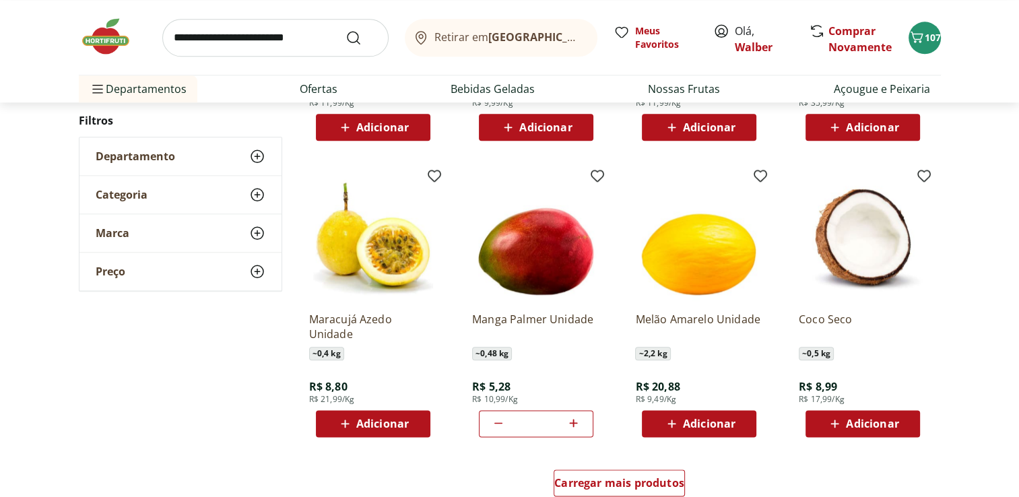
click at [342, 421] on icon at bounding box center [345, 424] width 17 height 16
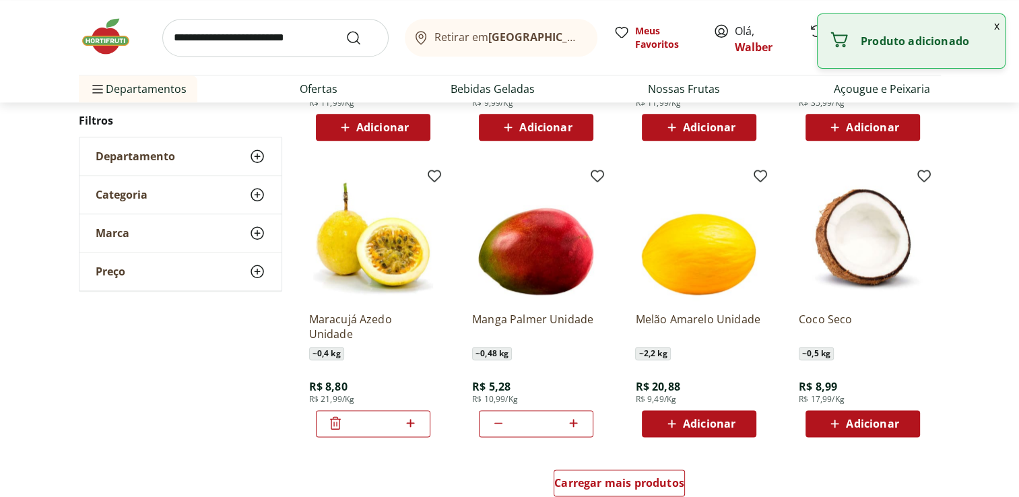
click at [410, 424] on icon at bounding box center [410, 423] width 17 height 16
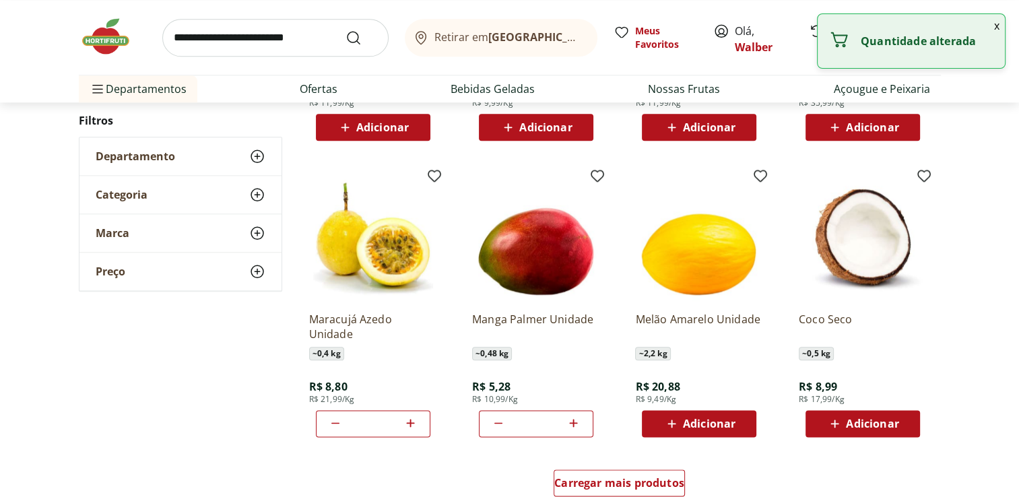
click at [410, 424] on icon at bounding box center [410, 423] width 17 height 16
click at [331, 426] on icon at bounding box center [335, 423] width 16 height 16
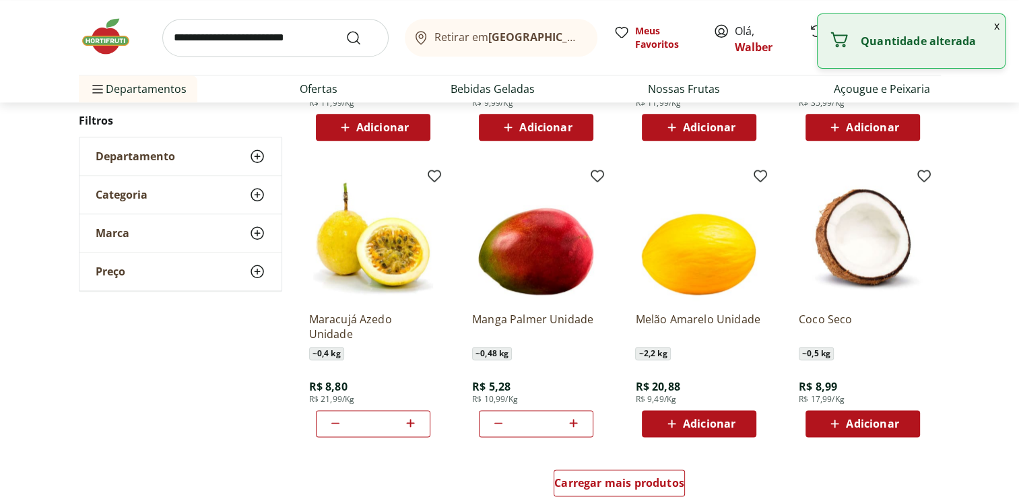
click at [331, 426] on icon at bounding box center [335, 423] width 16 height 16
type input "*"
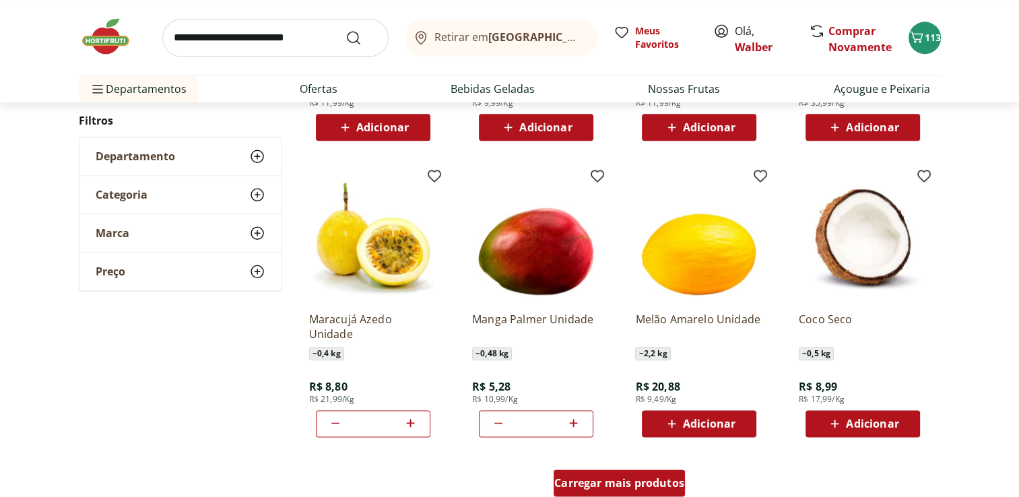
click at [666, 472] on div "Carregar mais produtos" at bounding box center [619, 483] width 131 height 27
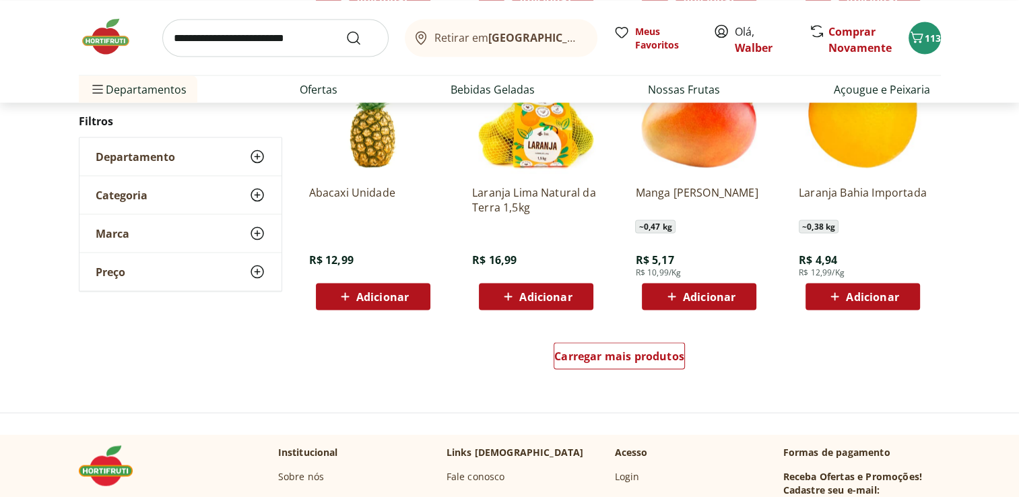
scroll to position [2549, 0]
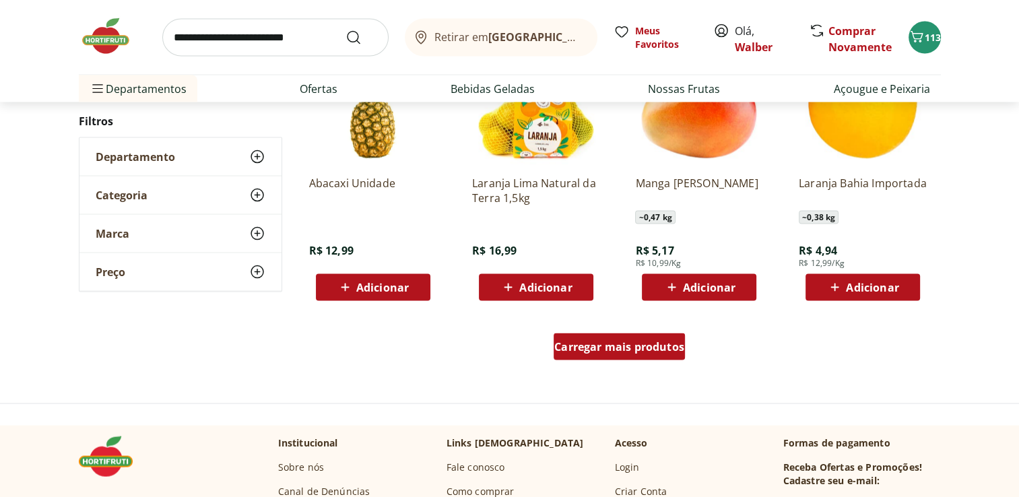
click at [647, 342] on span "Carregar mais produtos" at bounding box center [619, 347] width 130 height 11
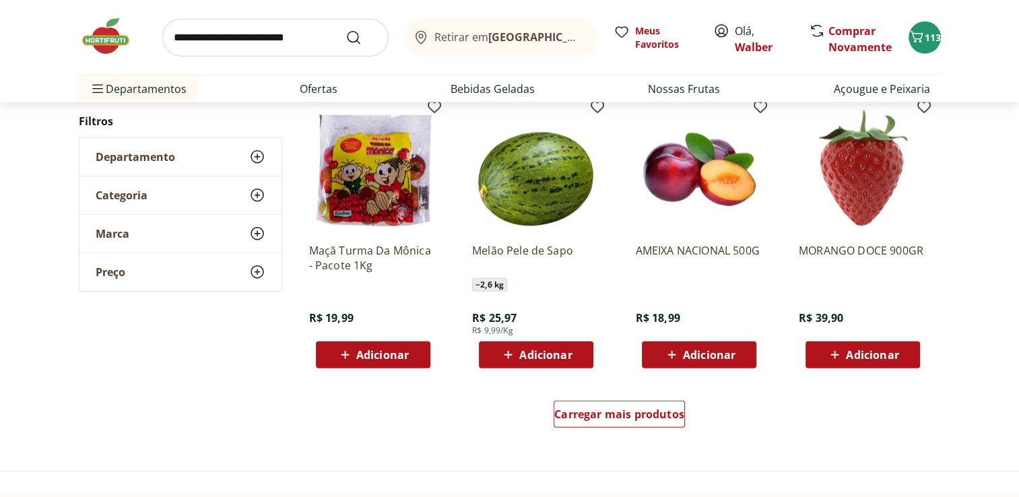
scroll to position [3355, 0]
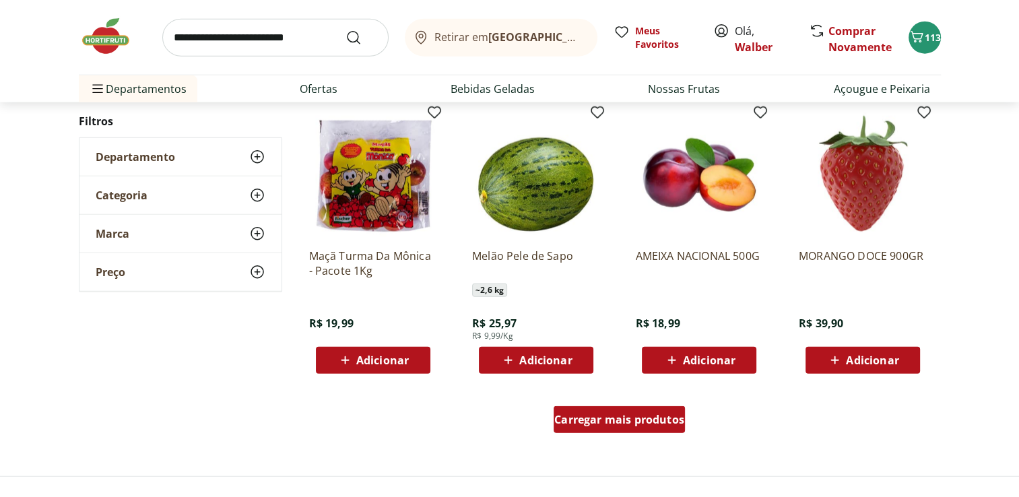
click at [674, 414] on span "Carregar mais produtos" at bounding box center [619, 419] width 130 height 11
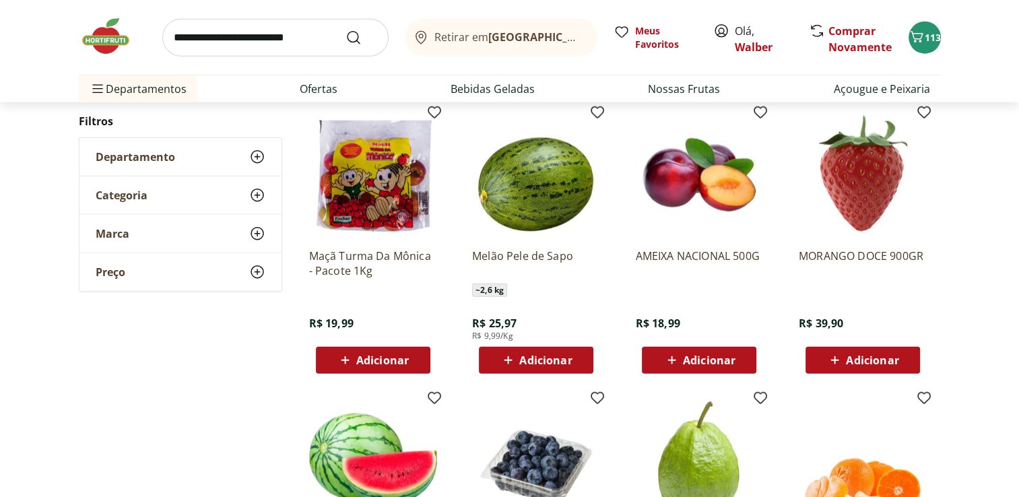
click at [865, 356] on span "Adicionar" at bounding box center [872, 360] width 53 height 11
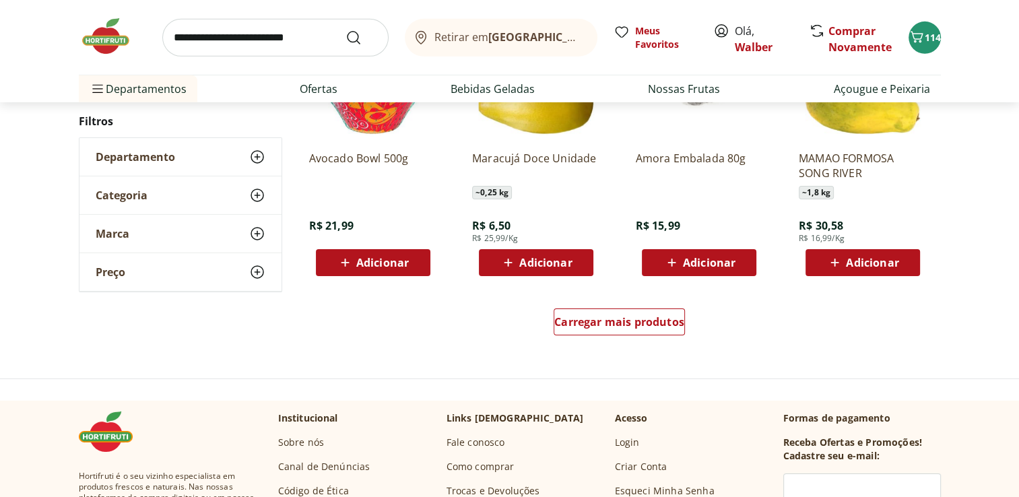
scroll to position [4277, 0]
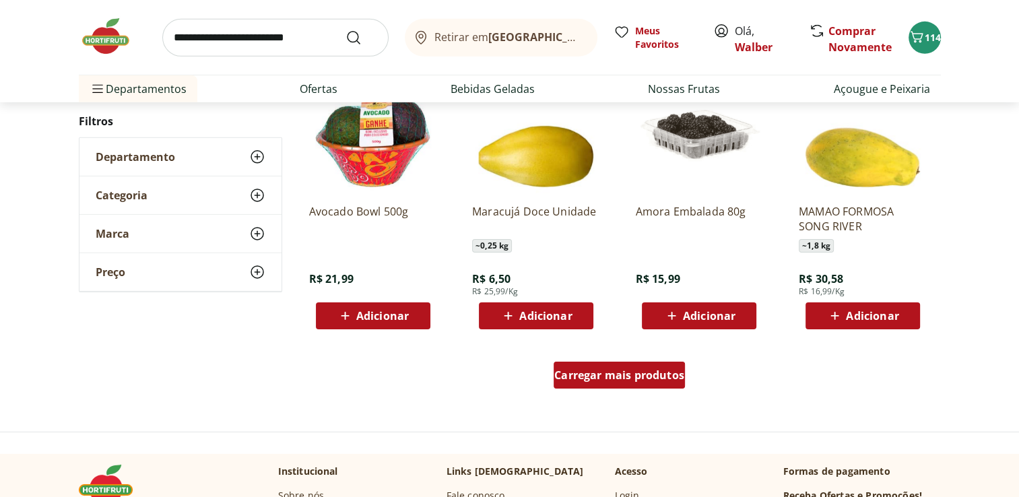
click at [664, 379] on span "Carregar mais produtos" at bounding box center [619, 375] width 130 height 11
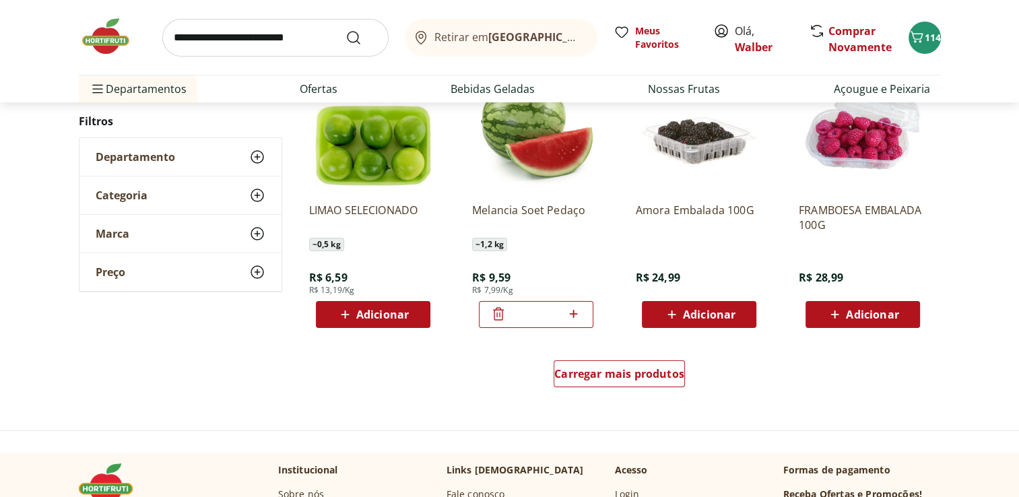
scroll to position [5111, 0]
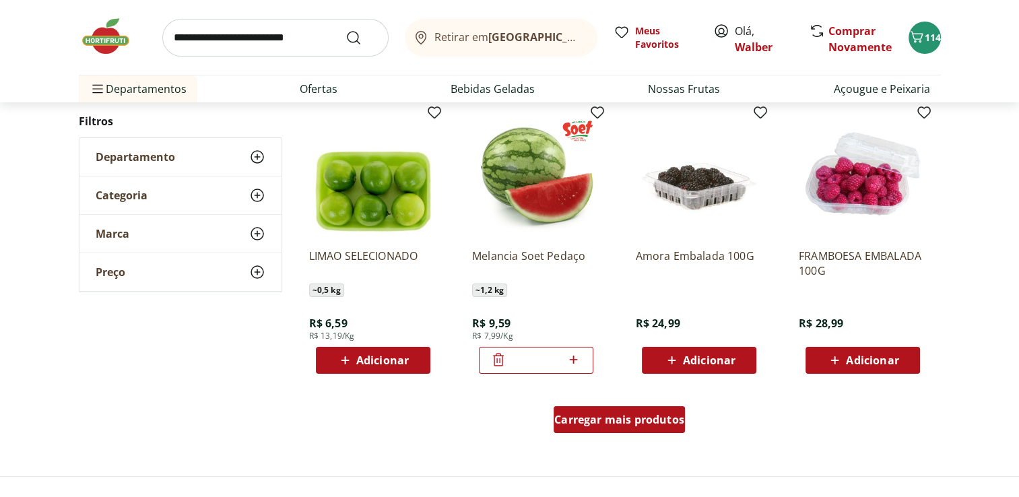
click at [678, 415] on span "Carregar mais produtos" at bounding box center [619, 419] width 130 height 11
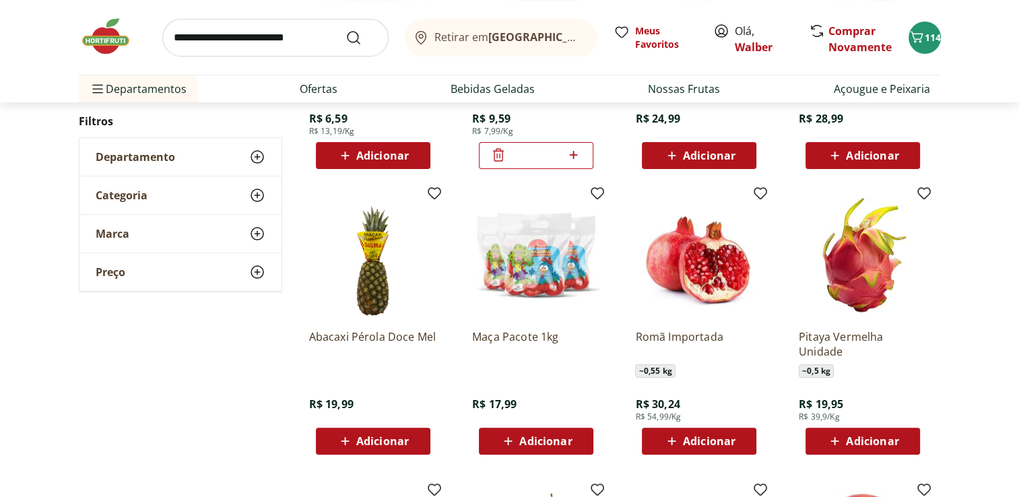
scroll to position [5308, 0]
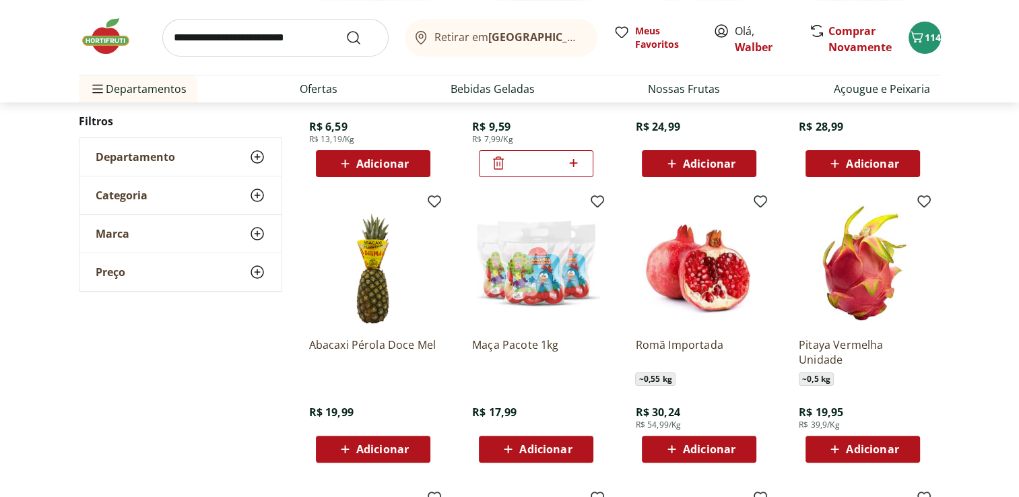
click at [837, 451] on icon at bounding box center [835, 449] width 17 height 16
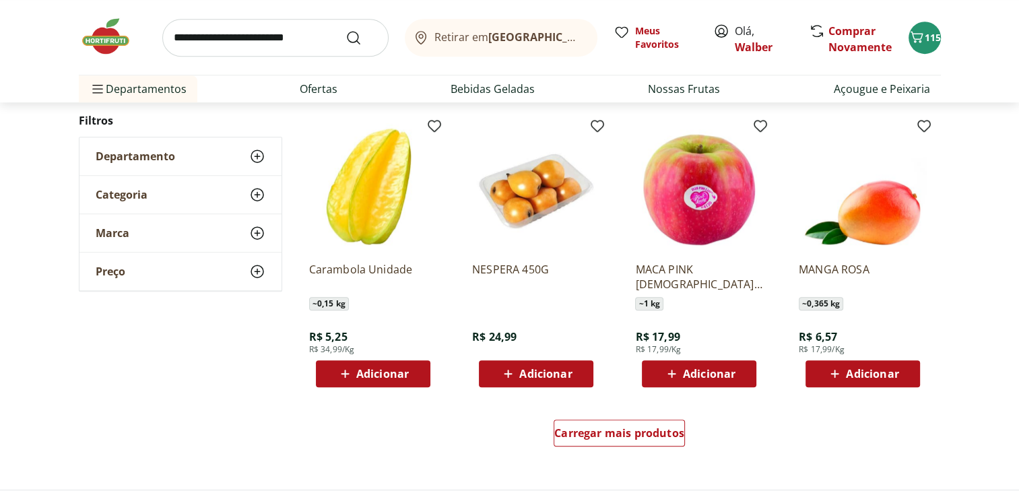
scroll to position [5985, 0]
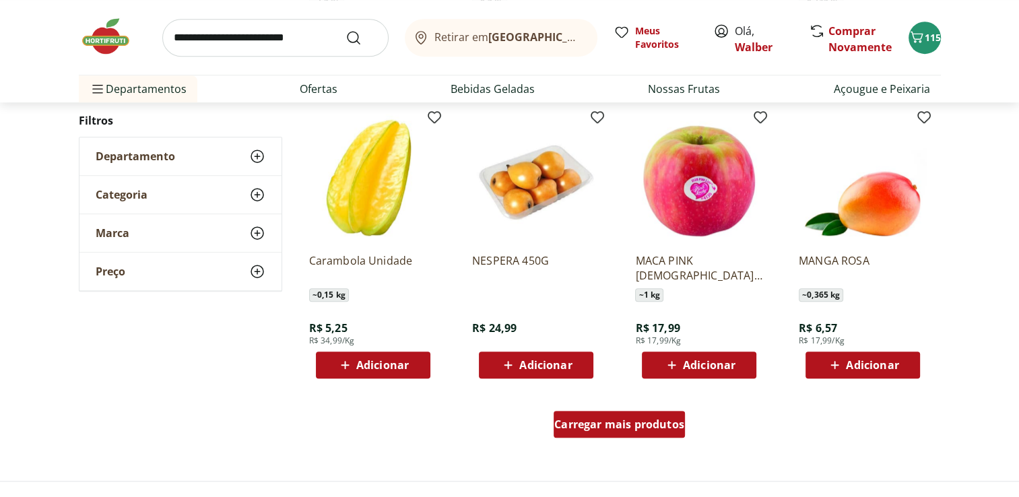
click at [638, 419] on span "Carregar mais produtos" at bounding box center [619, 424] width 130 height 11
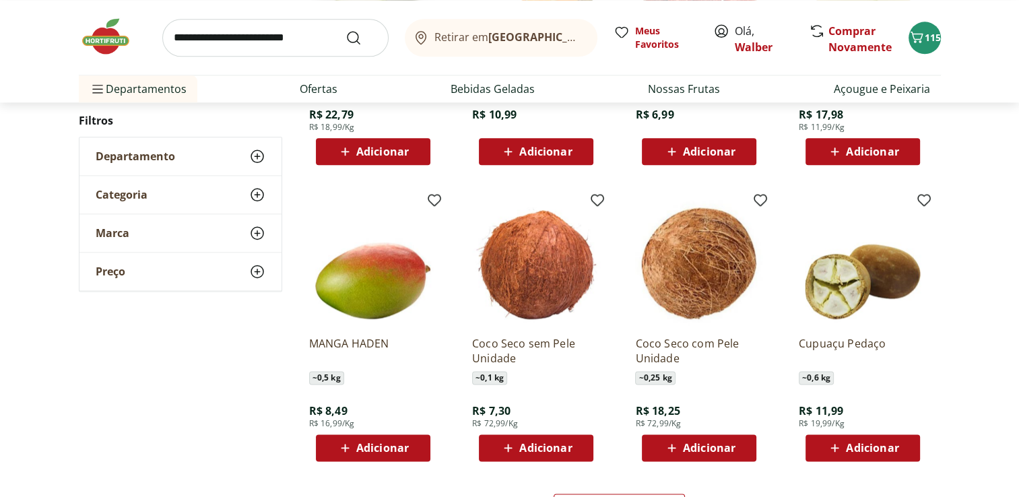
scroll to position [6800, 0]
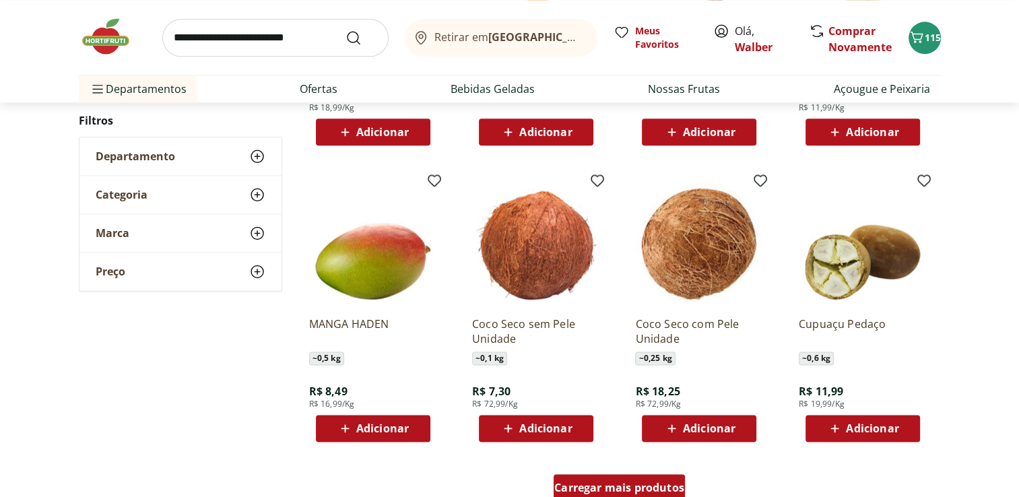
click at [673, 482] on span "Carregar mais produtos" at bounding box center [619, 487] width 130 height 11
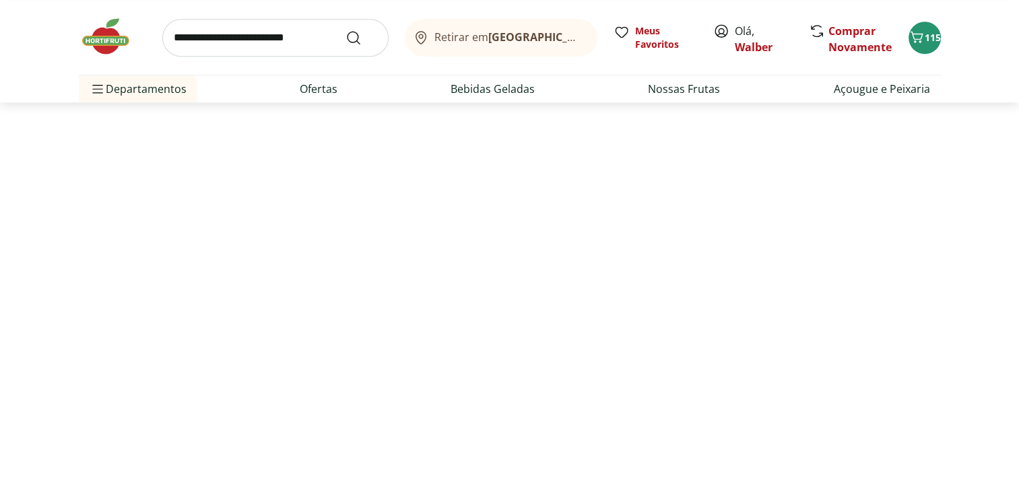
scroll to position [178, 0]
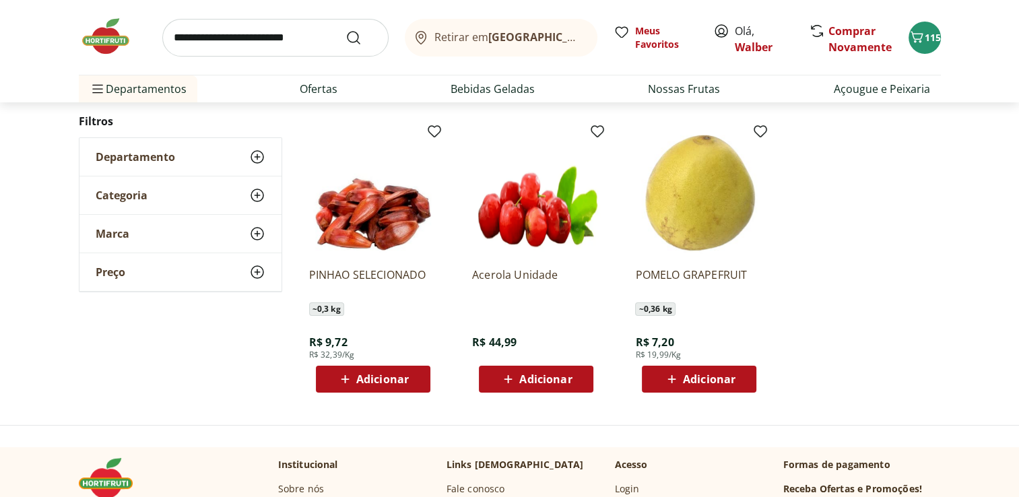
click at [253, 195] on icon at bounding box center [257, 195] width 16 height 16
click at [258, 162] on icon at bounding box center [257, 157] width 16 height 16
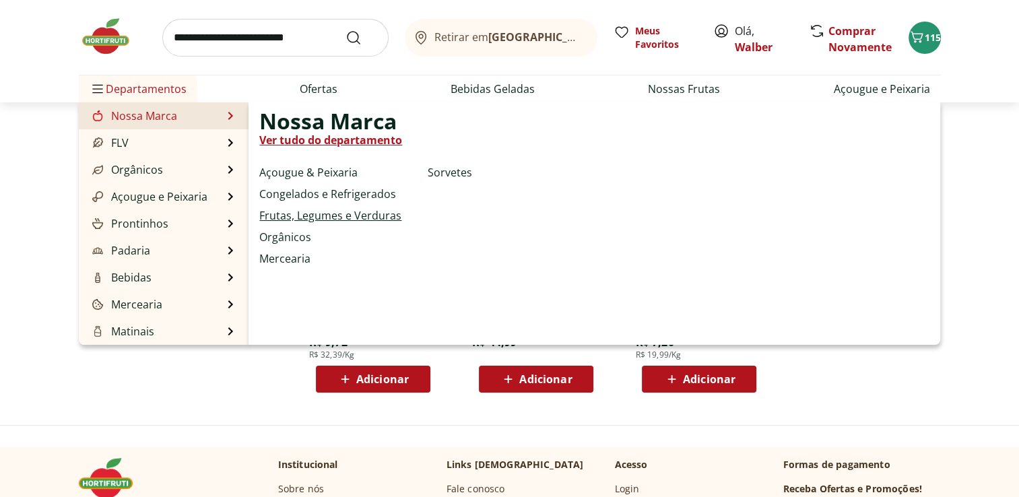
click at [302, 209] on link "Frutas, Legumes e Verduras" at bounding box center [330, 215] width 142 height 16
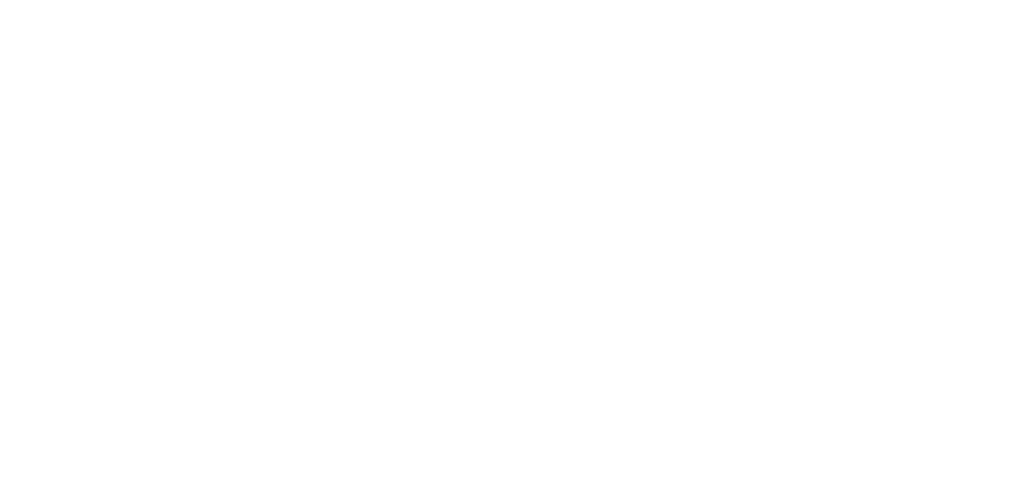
select select "**********"
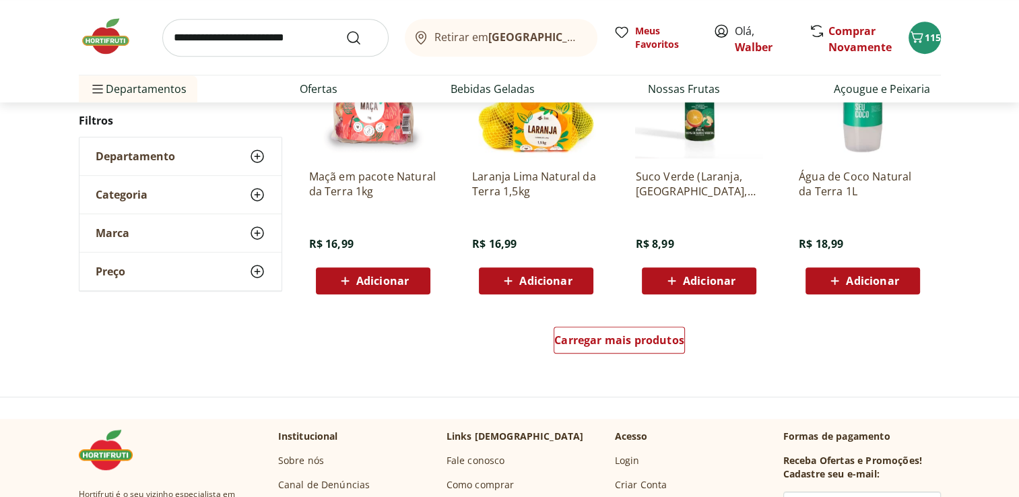
scroll to position [801, 0]
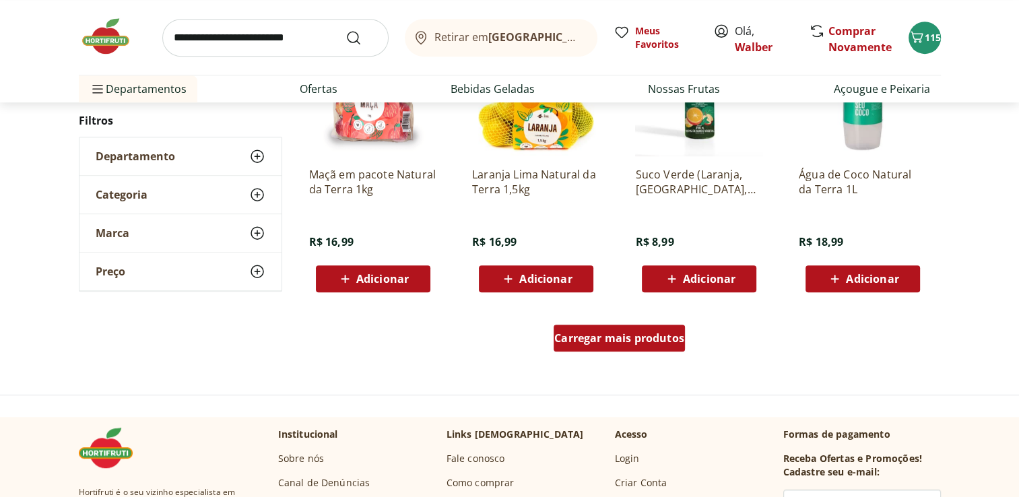
click at [655, 345] on div "Carregar mais produtos" at bounding box center [619, 338] width 131 height 27
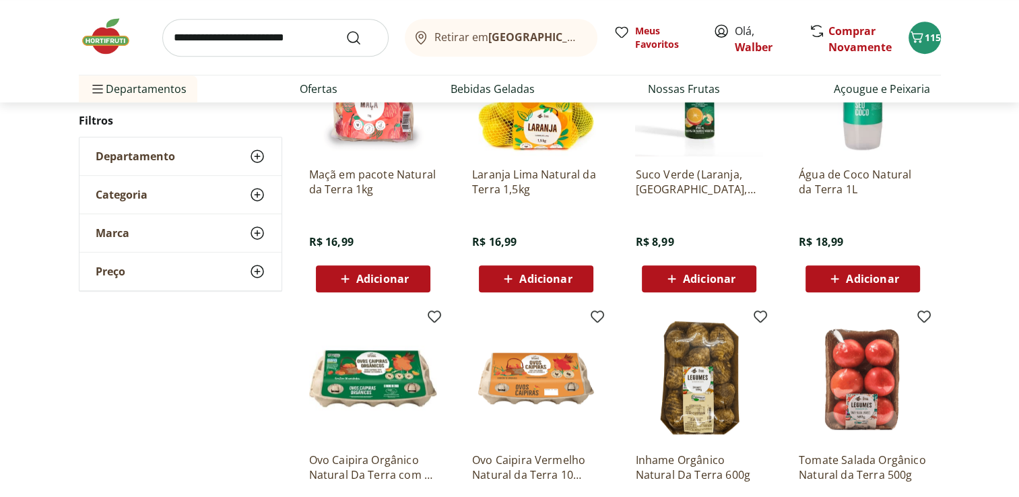
click at [255, 154] on icon at bounding box center [257, 157] width 16 height 16
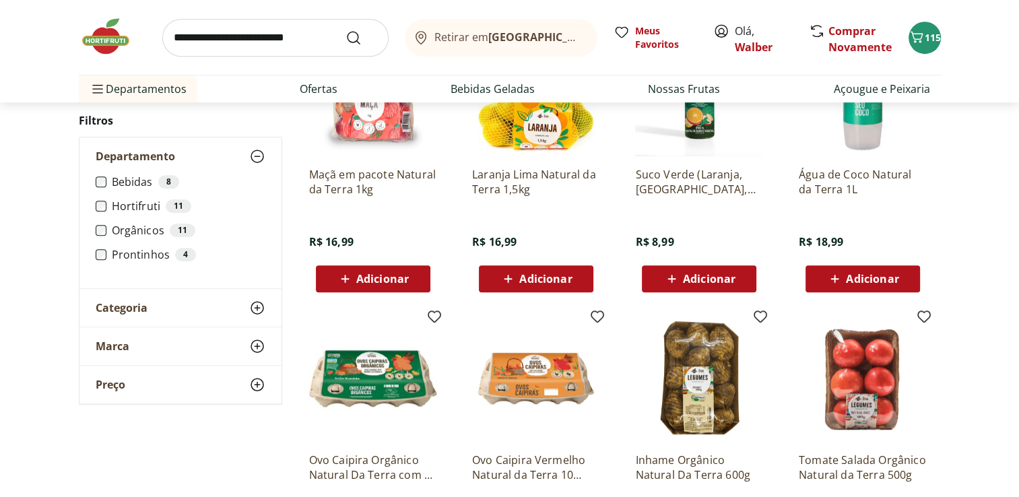
click at [254, 305] on icon at bounding box center [257, 308] width 16 height 16
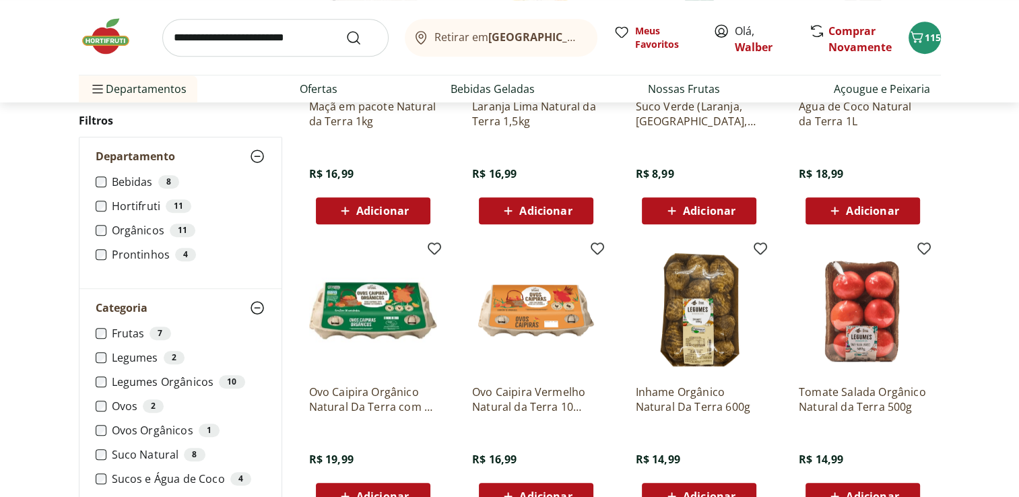
scroll to position [880, 0]
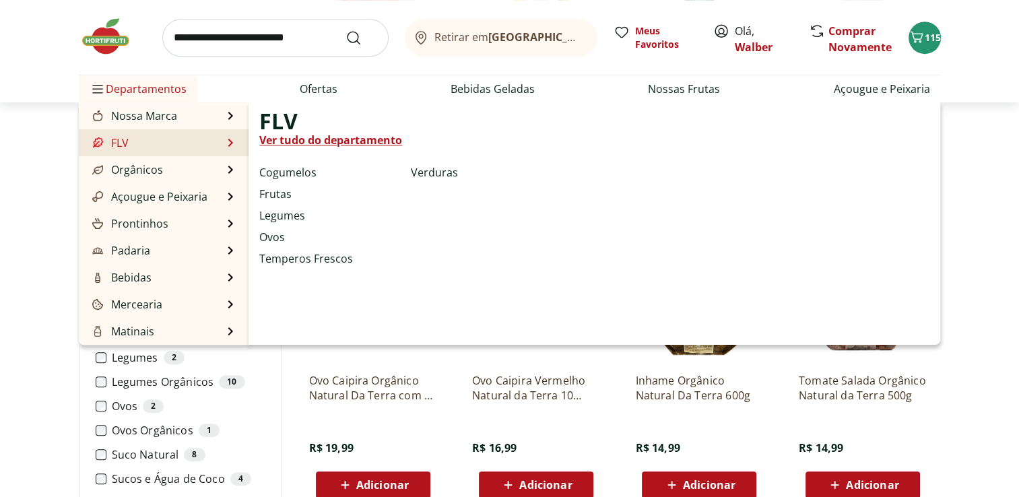
click at [292, 137] on link "Ver tudo do departamento" at bounding box center [330, 140] width 143 height 16
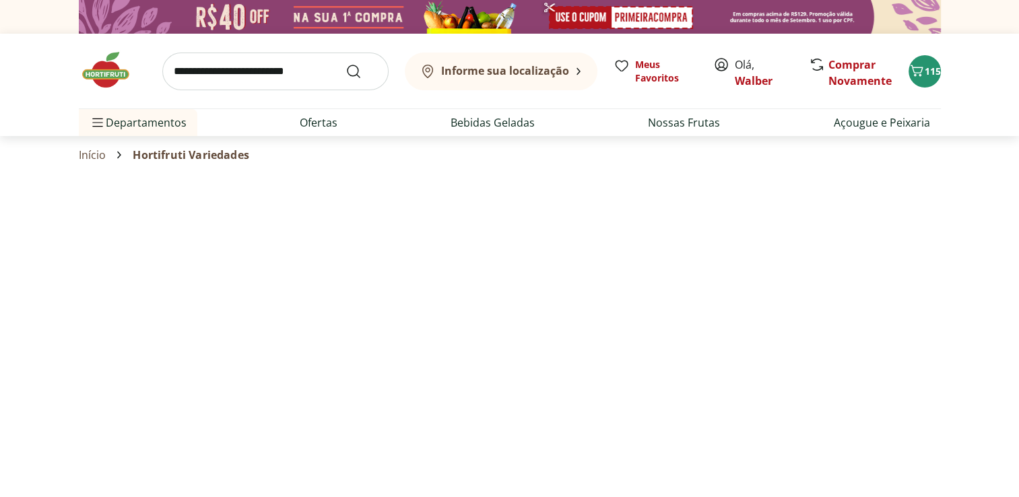
select select "**********"
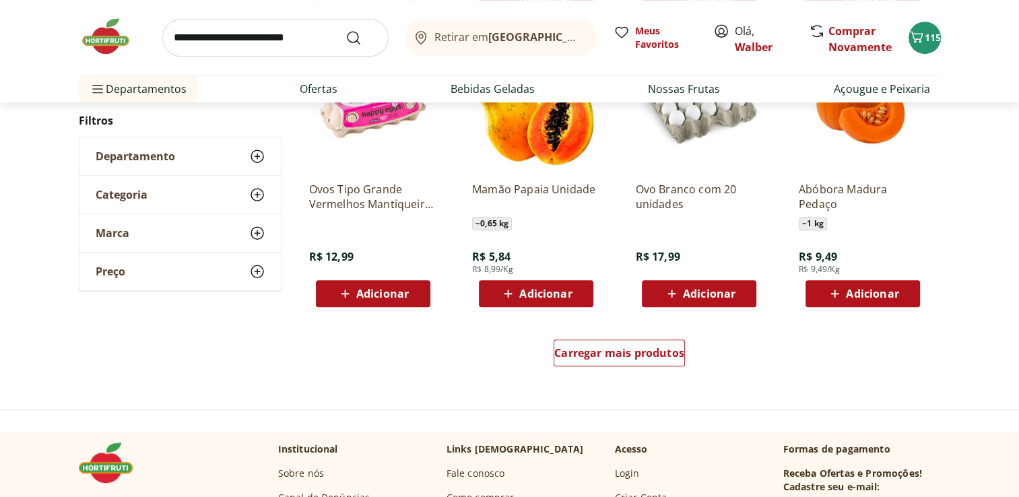
scroll to position [810, 0]
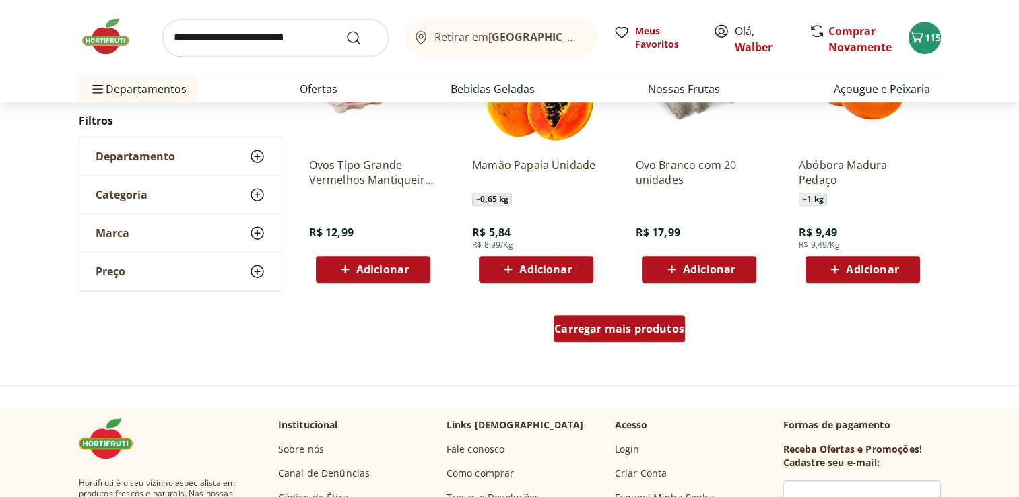
click at [633, 327] on span "Carregar mais produtos" at bounding box center [619, 328] width 130 height 11
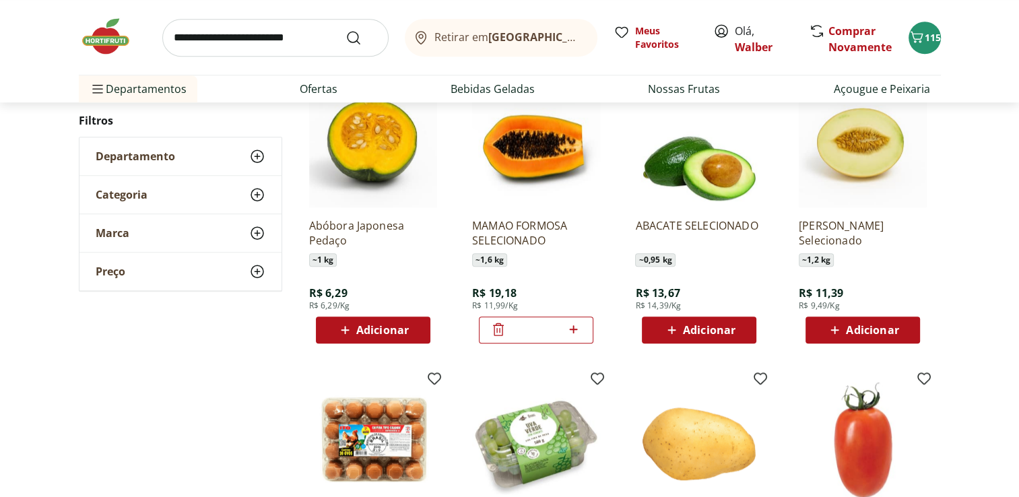
scroll to position [1032, 0]
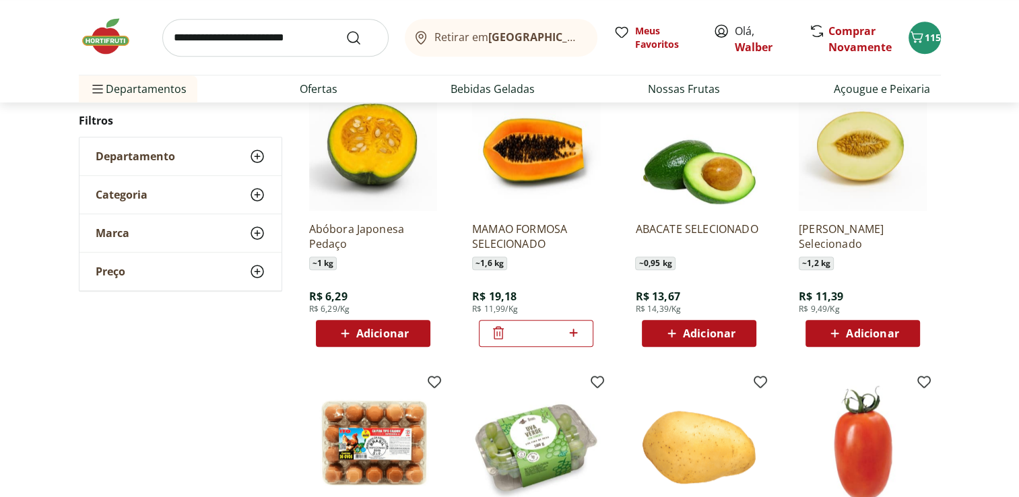
click at [377, 332] on span "Adicionar" at bounding box center [382, 333] width 53 height 11
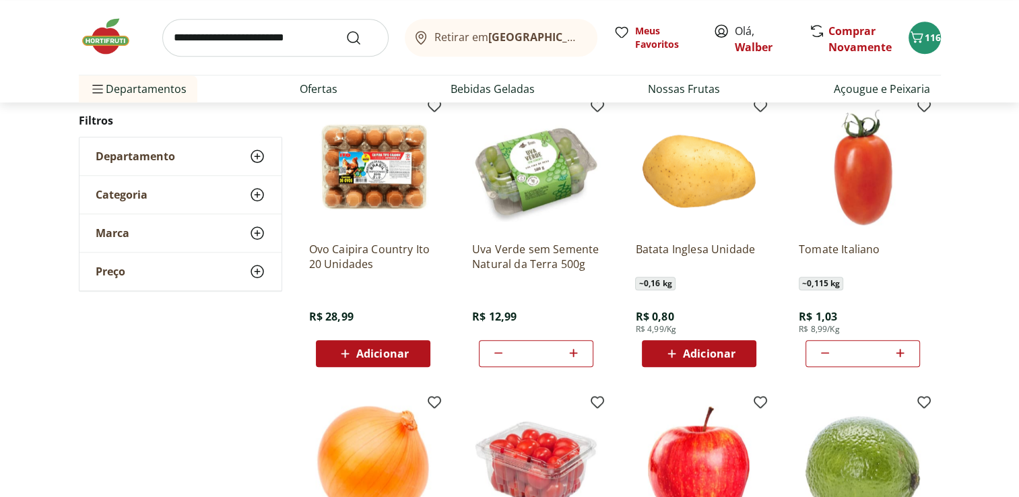
scroll to position [1301, 0]
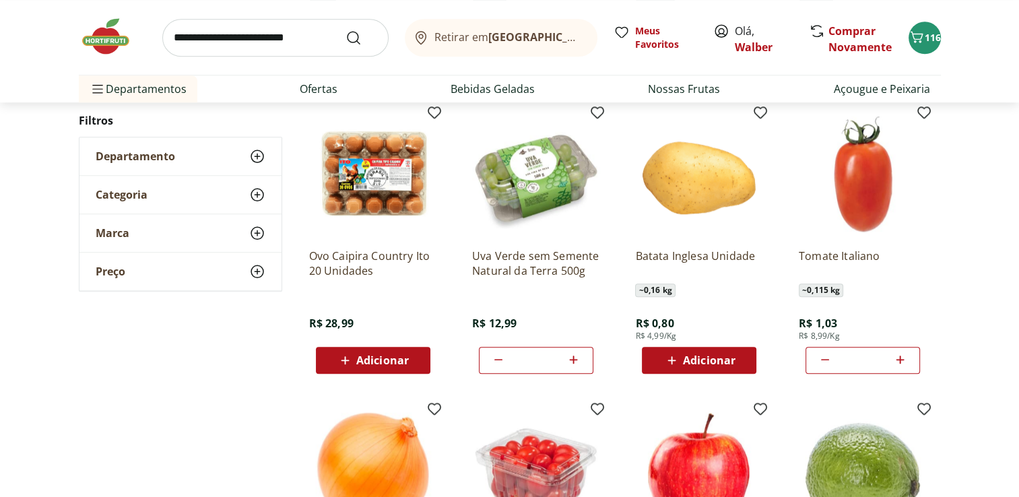
click at [676, 360] on icon at bounding box center [672, 360] width 17 height 16
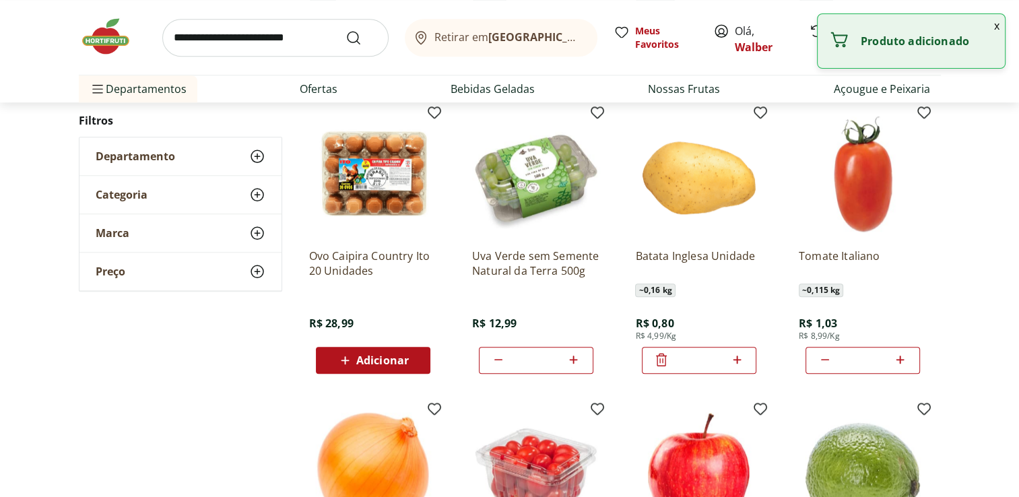
click at [741, 358] on icon at bounding box center [737, 360] width 17 height 16
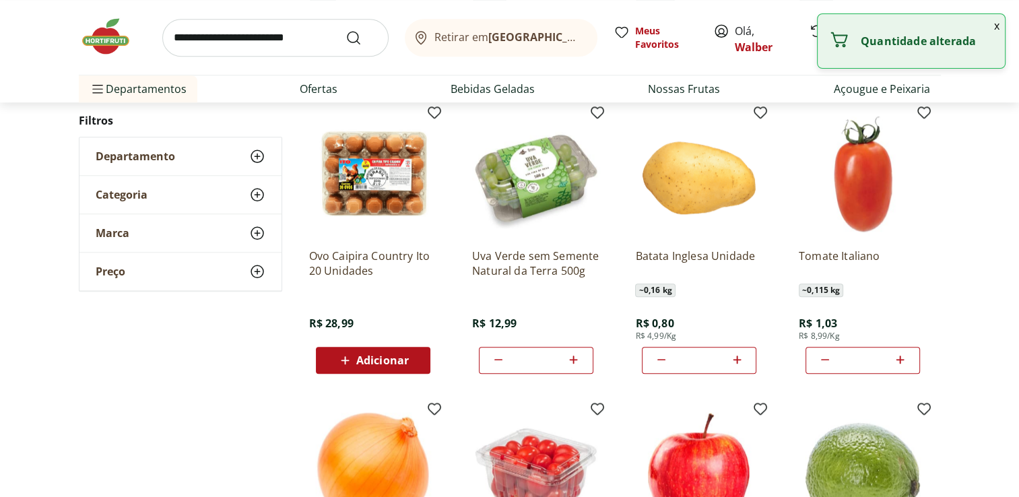
click at [741, 358] on icon at bounding box center [737, 360] width 17 height 16
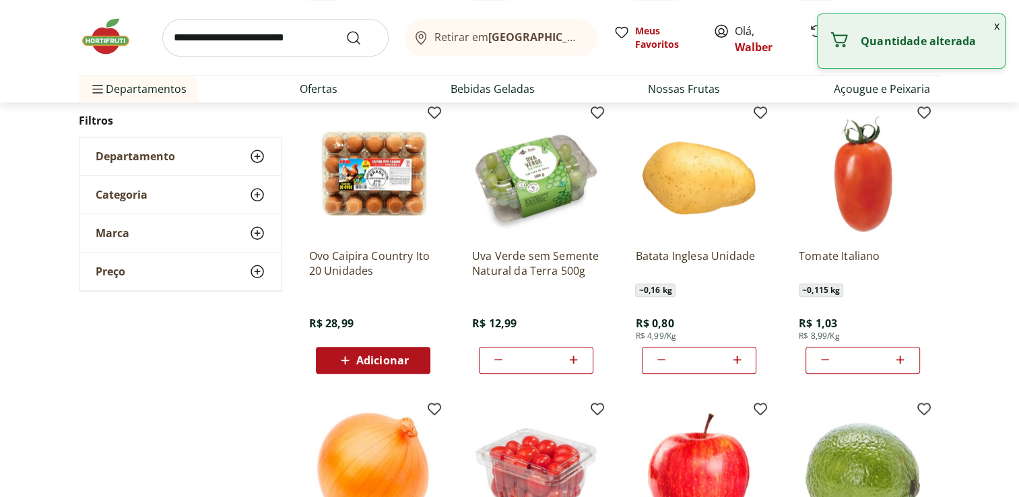
click at [741, 358] on icon at bounding box center [737, 360] width 17 height 16
type input "**"
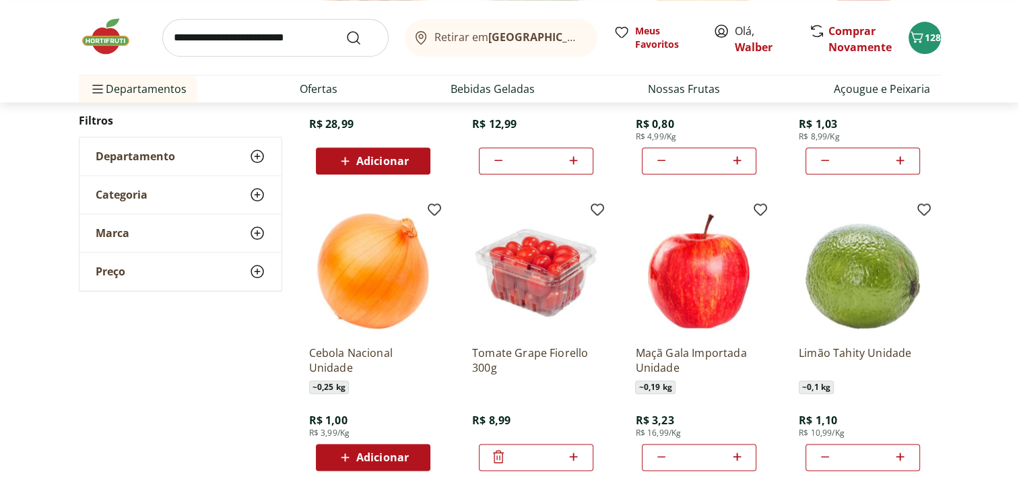
scroll to position [1559, 0]
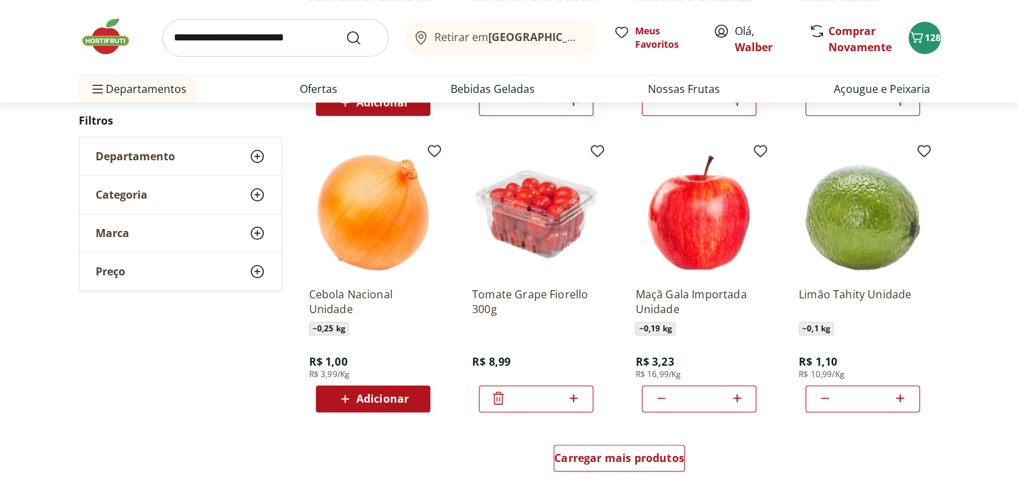
click at [345, 398] on icon at bounding box center [345, 399] width 8 height 8
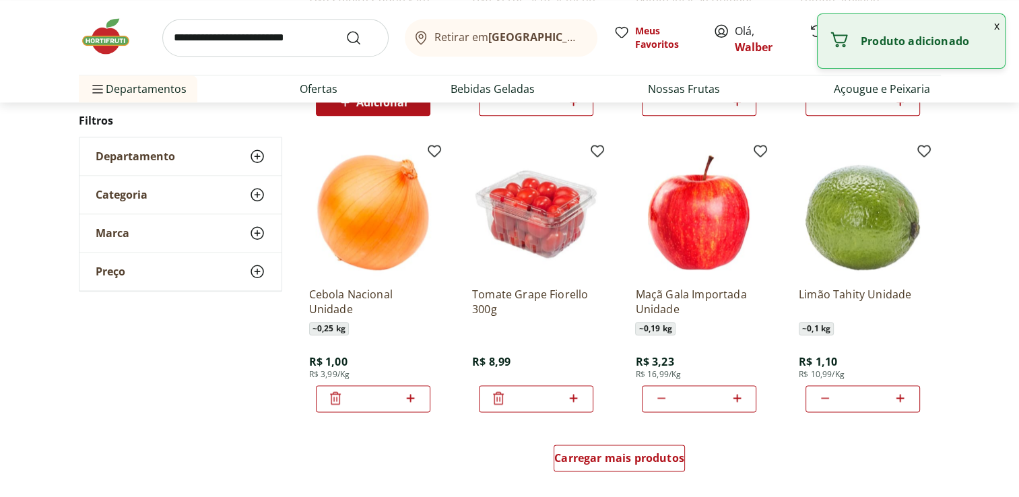
click at [415, 400] on icon at bounding box center [410, 398] width 17 height 16
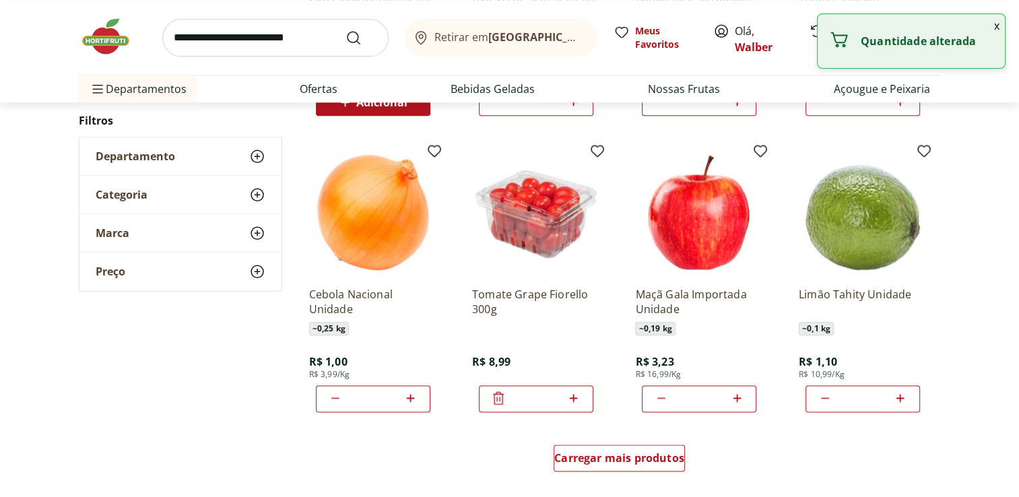
click at [415, 400] on icon at bounding box center [410, 398] width 17 height 16
type input "**"
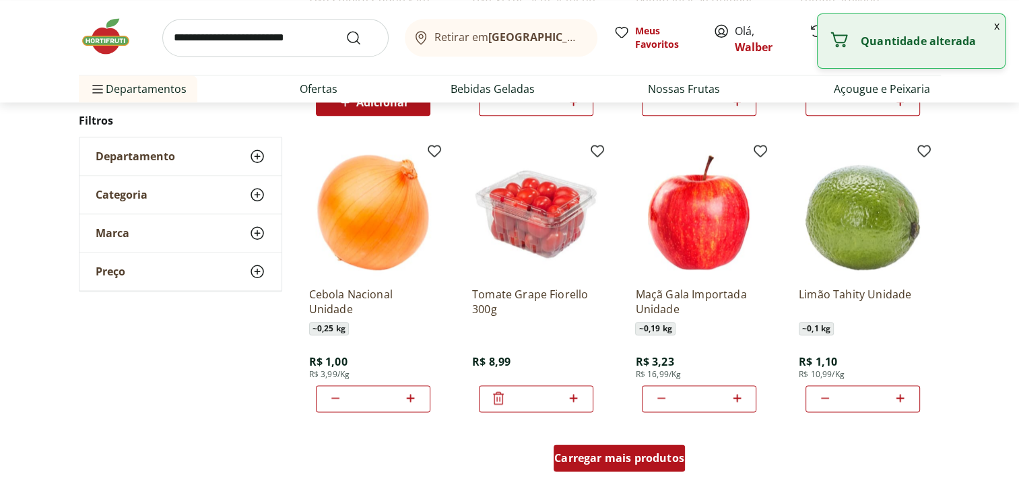
click at [601, 453] on span "Carregar mais produtos" at bounding box center [619, 458] width 130 height 11
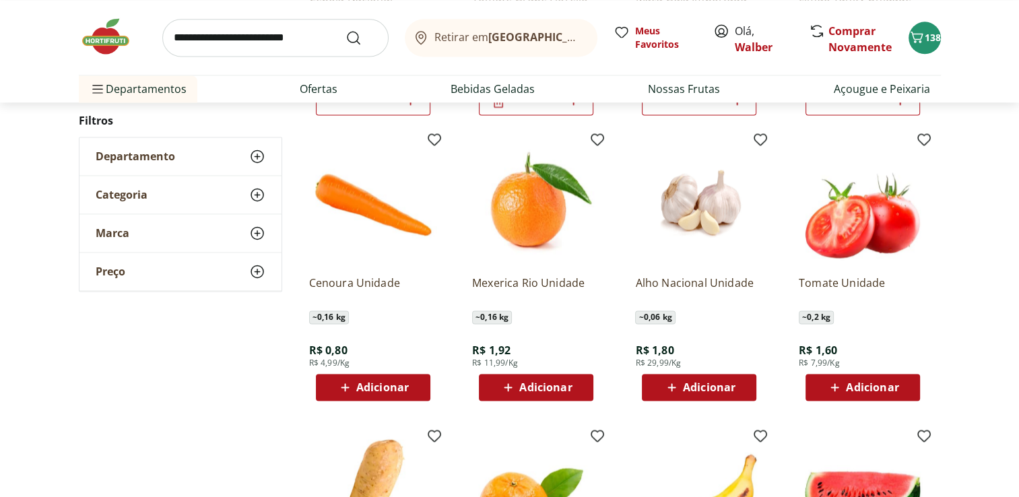
scroll to position [1866, 0]
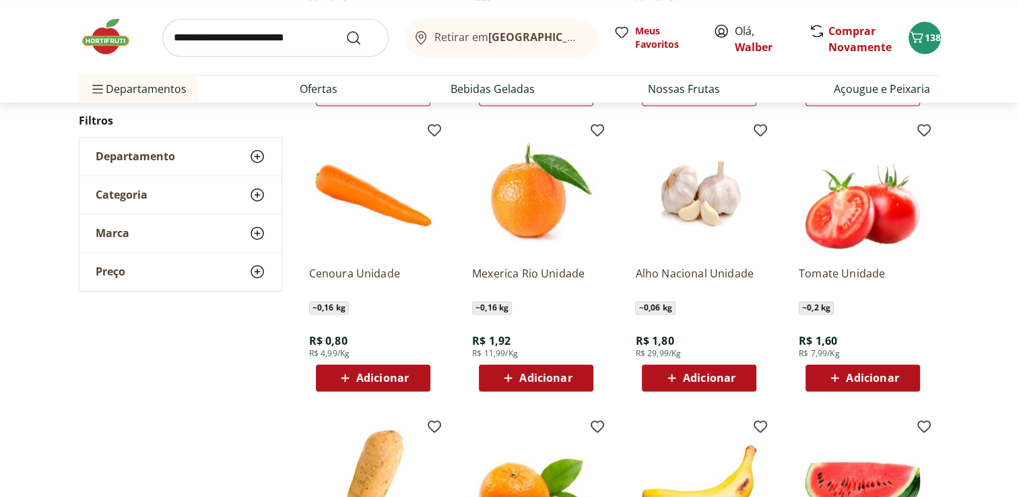
click at [669, 379] on icon at bounding box center [672, 378] width 17 height 16
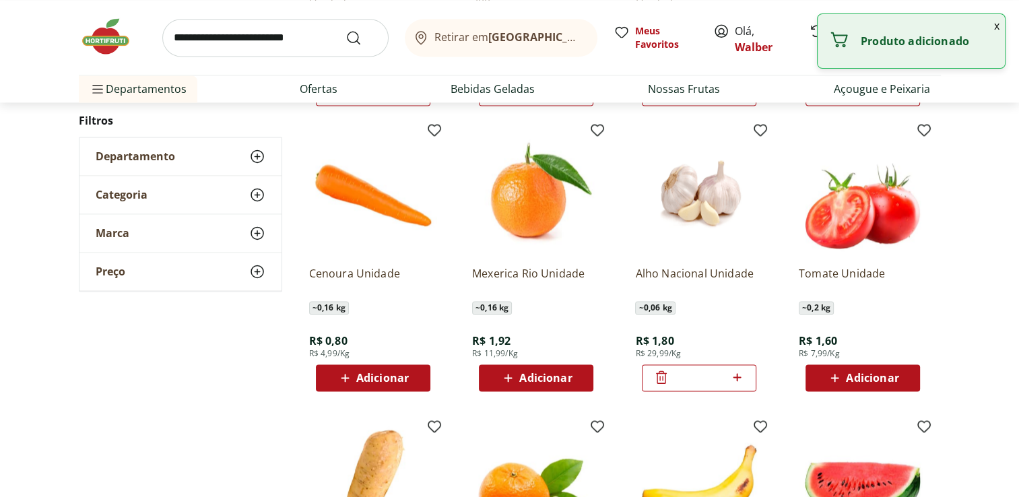
click at [738, 379] on icon at bounding box center [737, 377] width 17 height 16
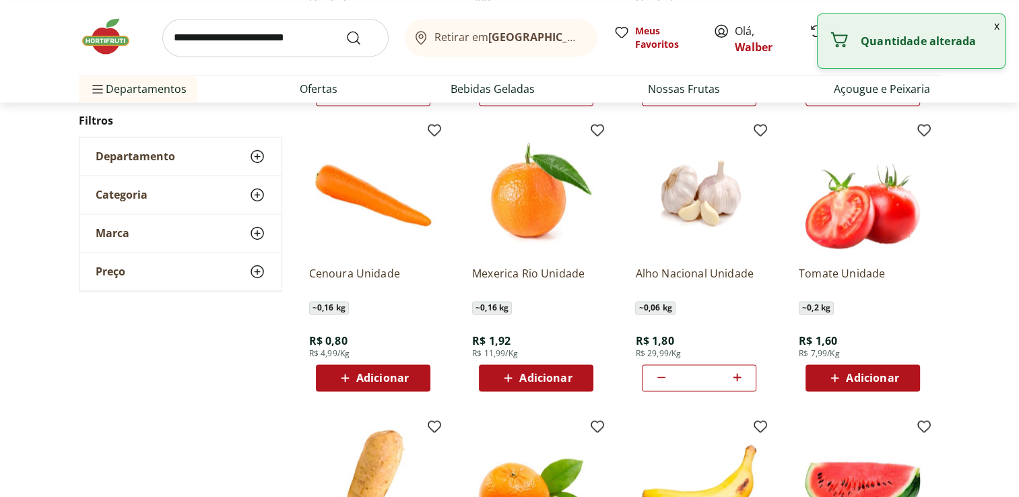
click at [738, 379] on icon at bounding box center [737, 377] width 17 height 16
type input "**"
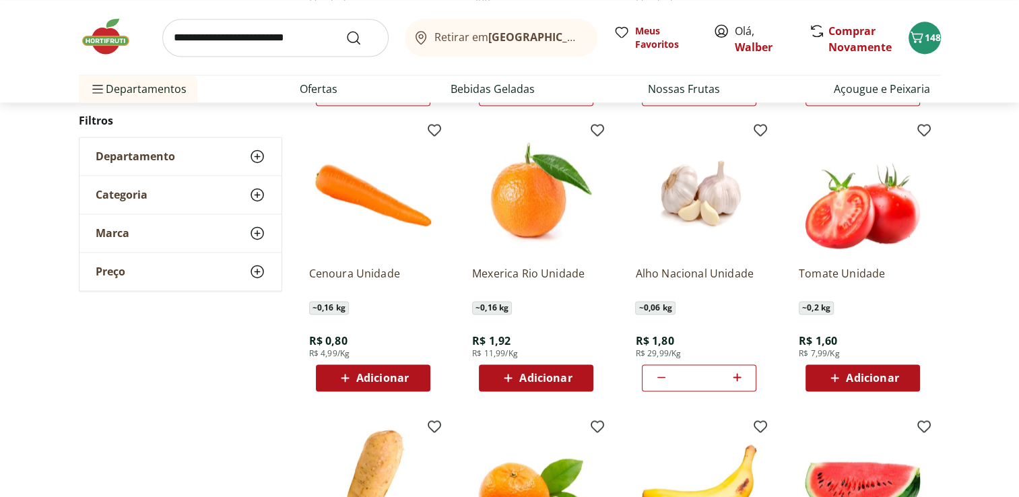
scroll to position [1924, 0]
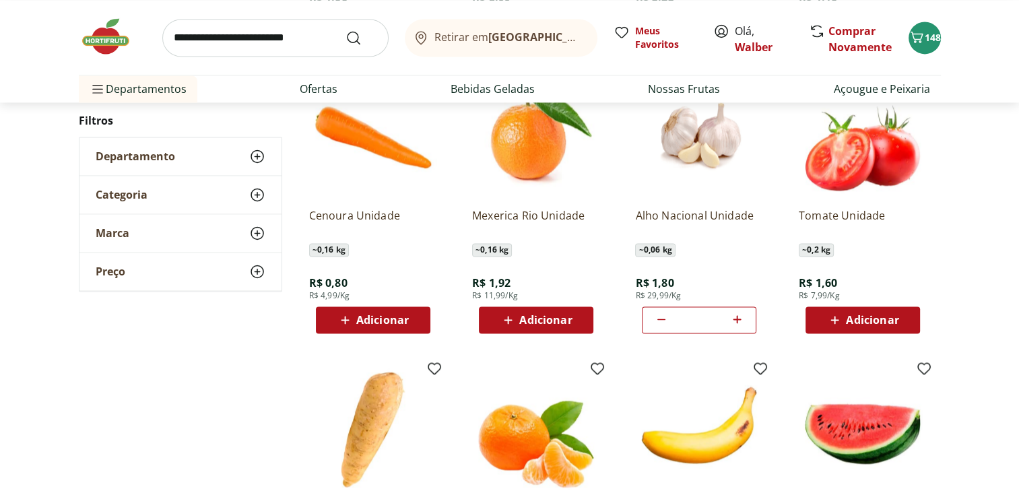
click at [345, 319] on icon at bounding box center [345, 320] width 8 height 8
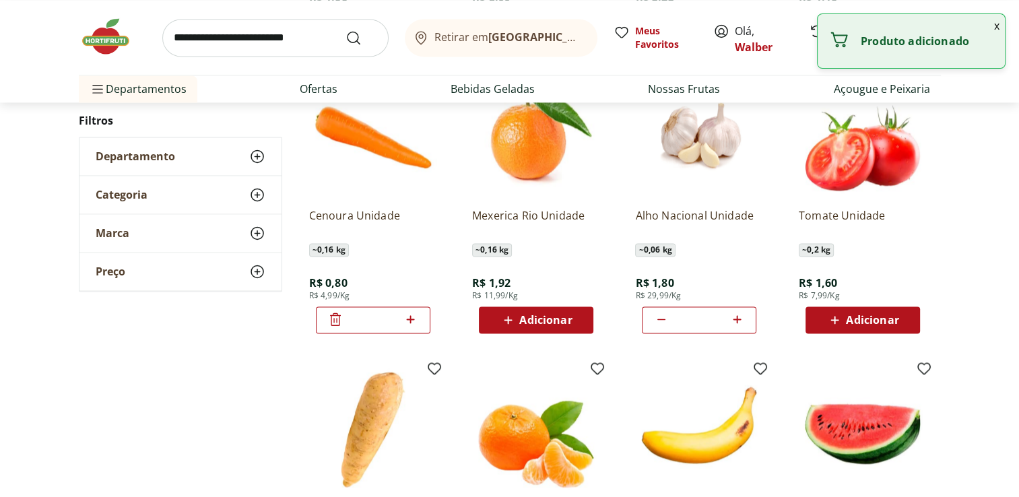
click at [411, 321] on icon at bounding box center [411, 319] width 8 height 8
type input "*"
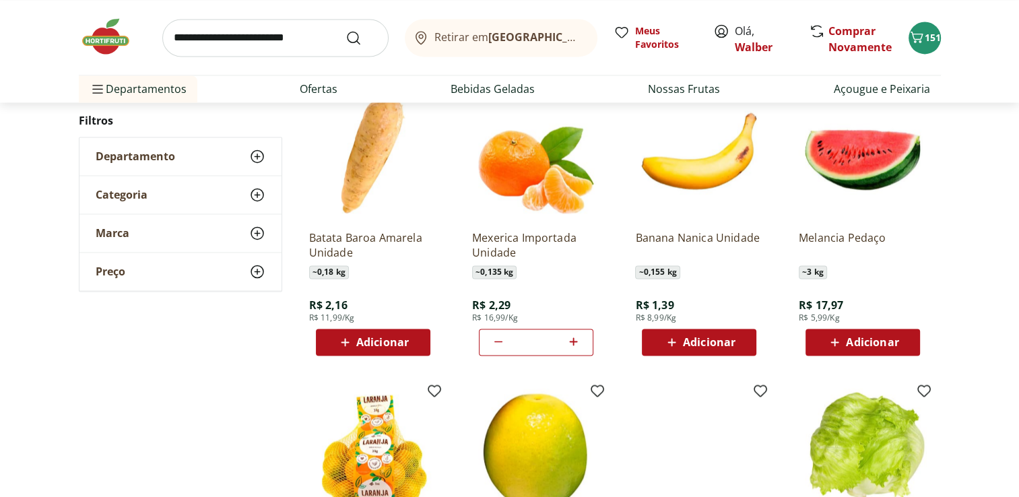
scroll to position [1763, 0]
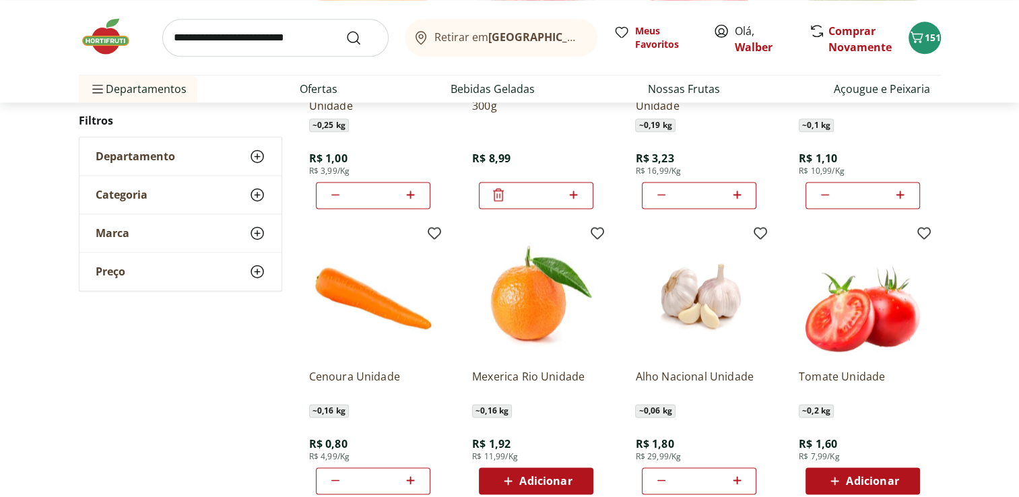
click at [660, 483] on icon at bounding box center [661, 480] width 16 height 16
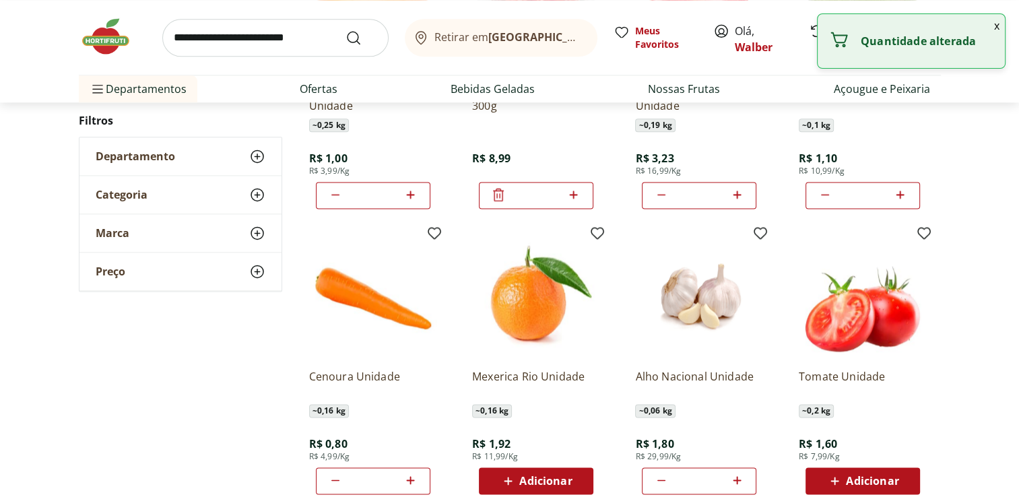
click at [660, 483] on icon at bounding box center [661, 480] width 16 height 16
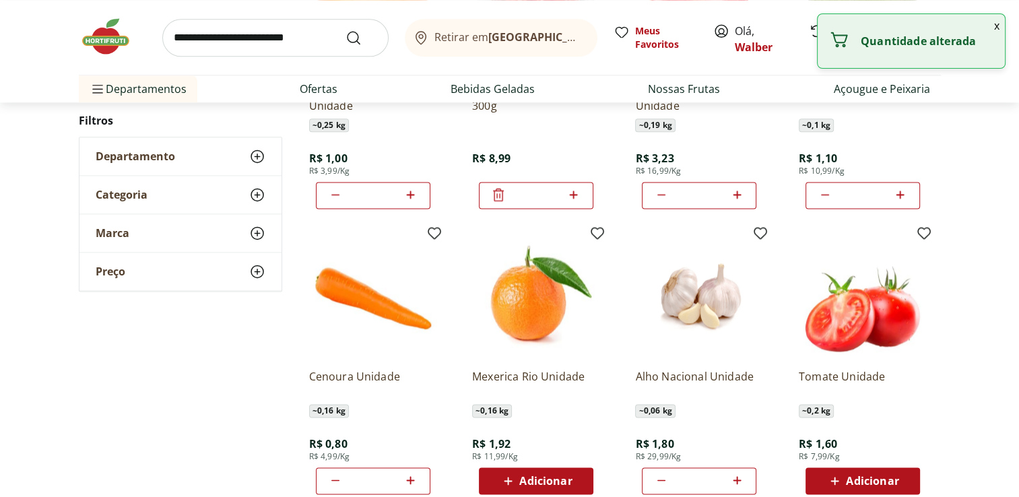
click at [660, 483] on icon at bounding box center [661, 480] width 16 height 16
type input "*"
click at [660, 483] on icon at bounding box center [661, 480] width 16 height 16
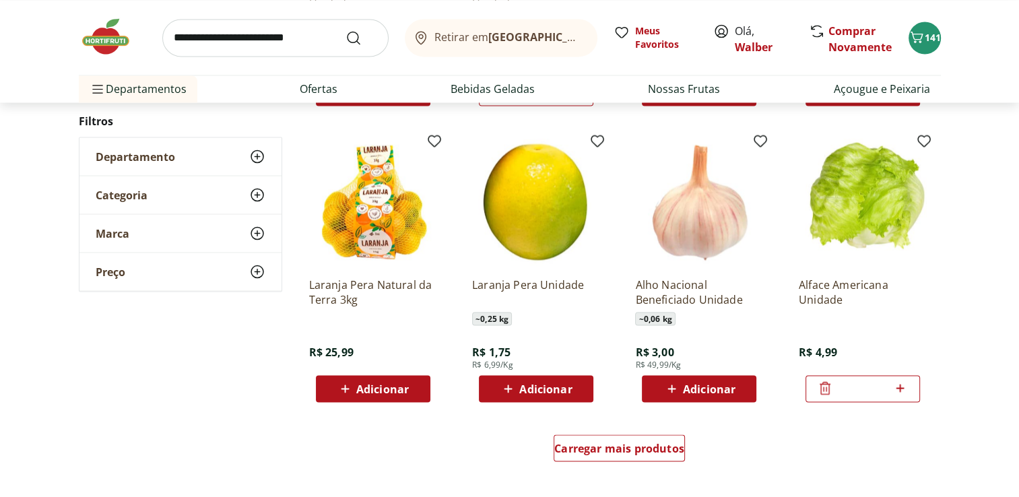
scroll to position [2481, 0]
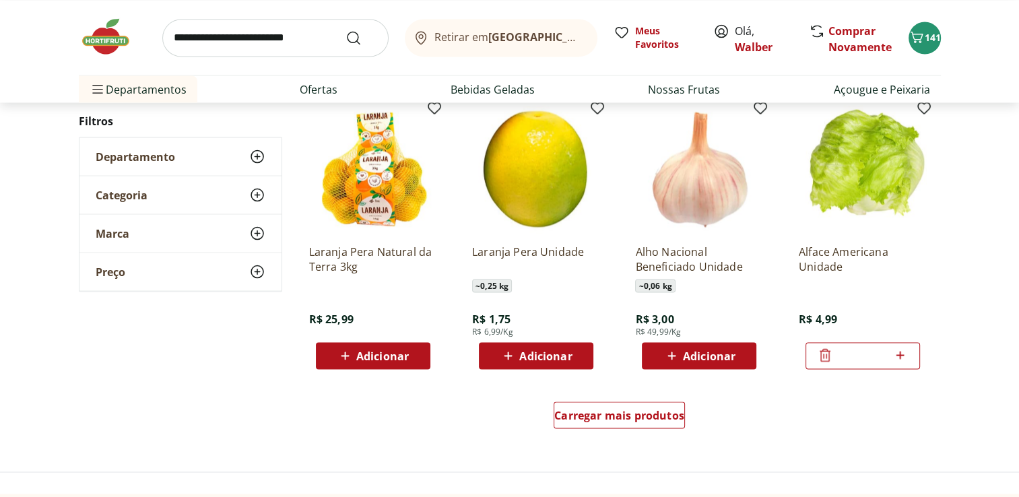
click at [736, 354] on div "Adicionar" at bounding box center [699, 356] width 93 height 24
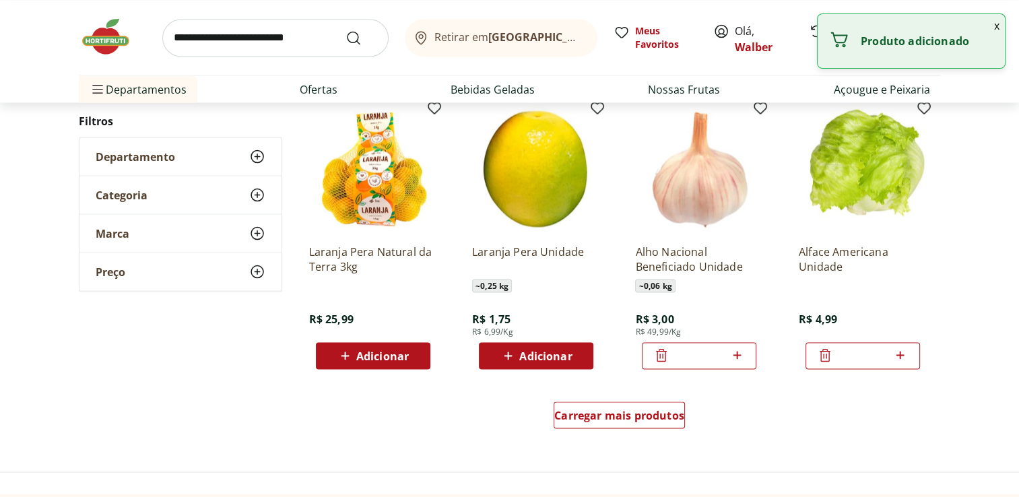
click at [736, 354] on icon at bounding box center [737, 355] width 17 height 16
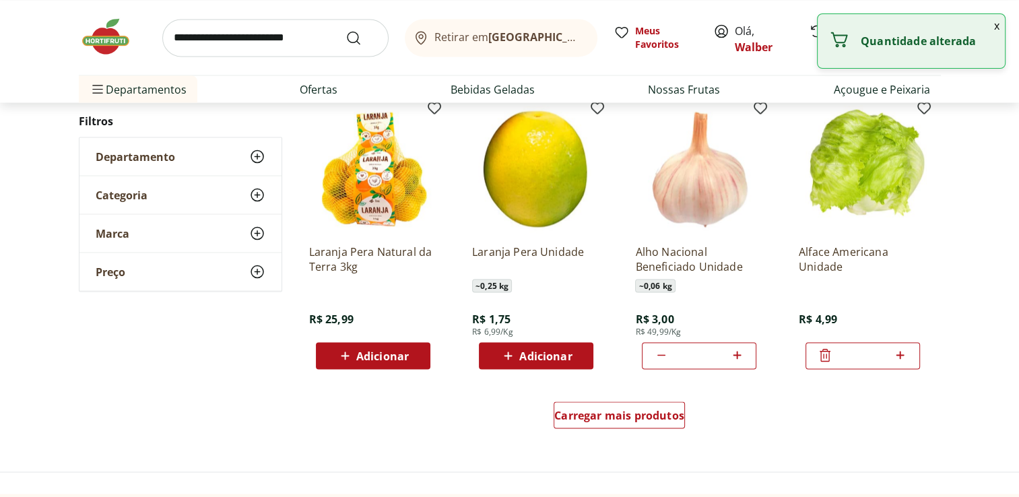
click at [736, 354] on icon at bounding box center [737, 355] width 17 height 16
type input "**"
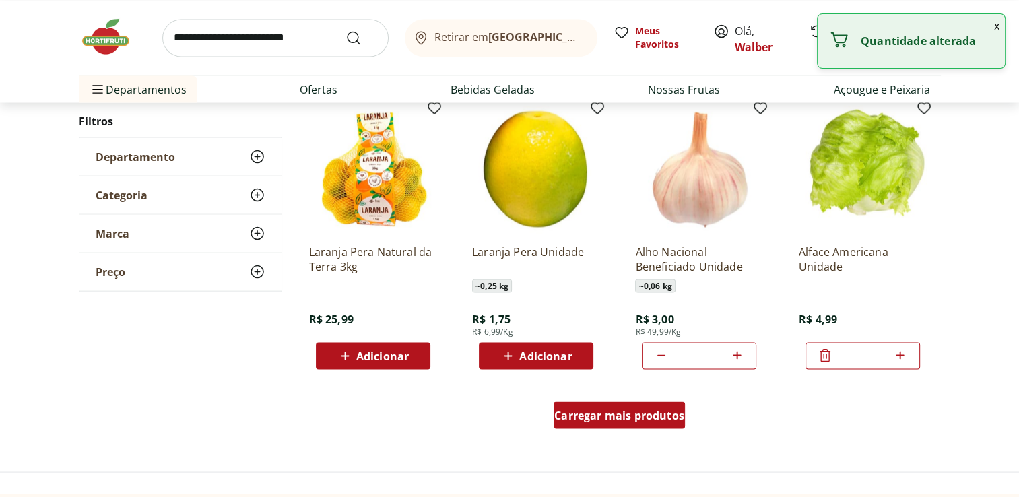
click at [650, 419] on span "Carregar mais produtos" at bounding box center [619, 415] width 130 height 11
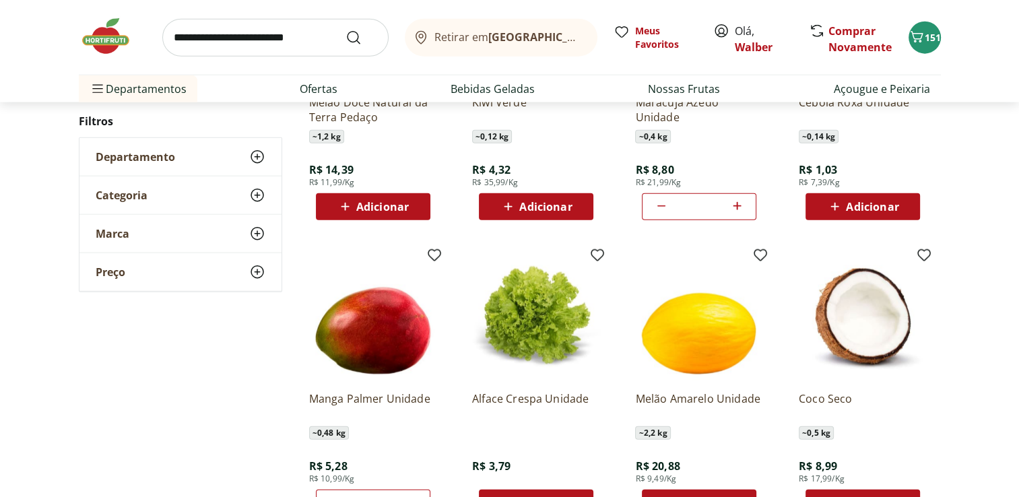
scroll to position [3229, 0]
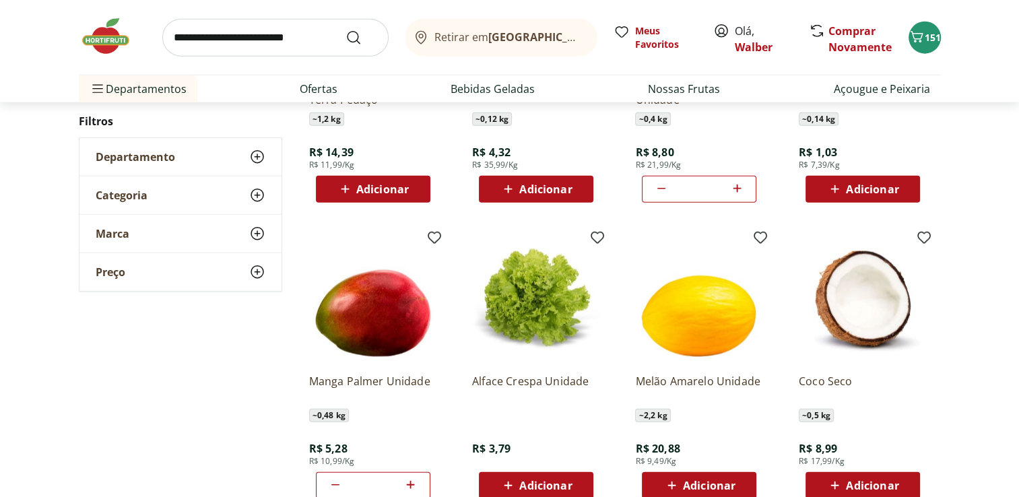
click at [836, 193] on icon at bounding box center [835, 189] width 17 height 16
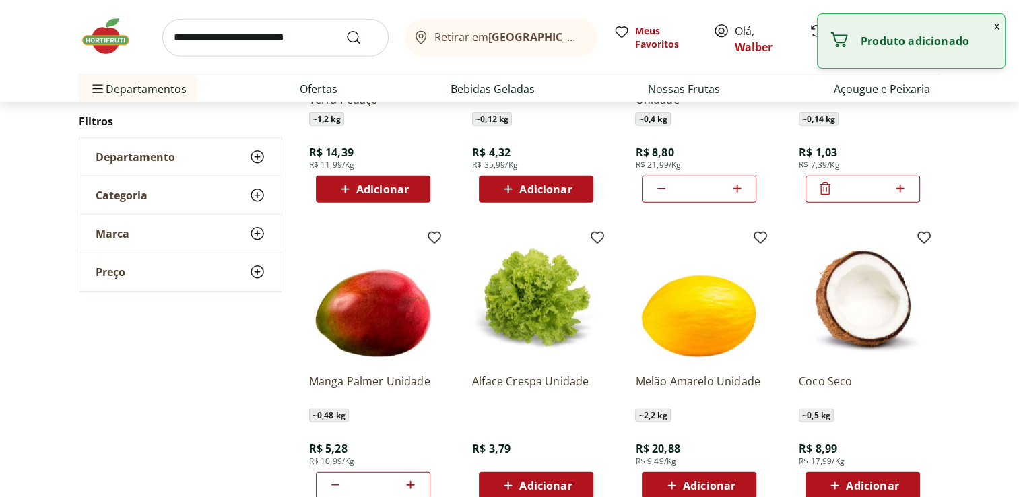
click at [836, 193] on input "*" at bounding box center [862, 189] width 59 height 15
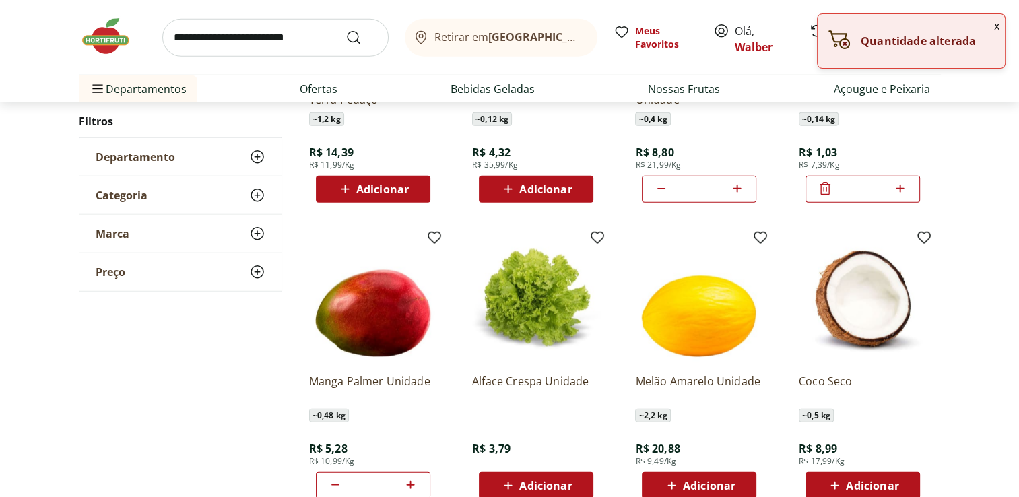
click at [901, 191] on icon at bounding box center [901, 189] width 8 height 8
type input "*"
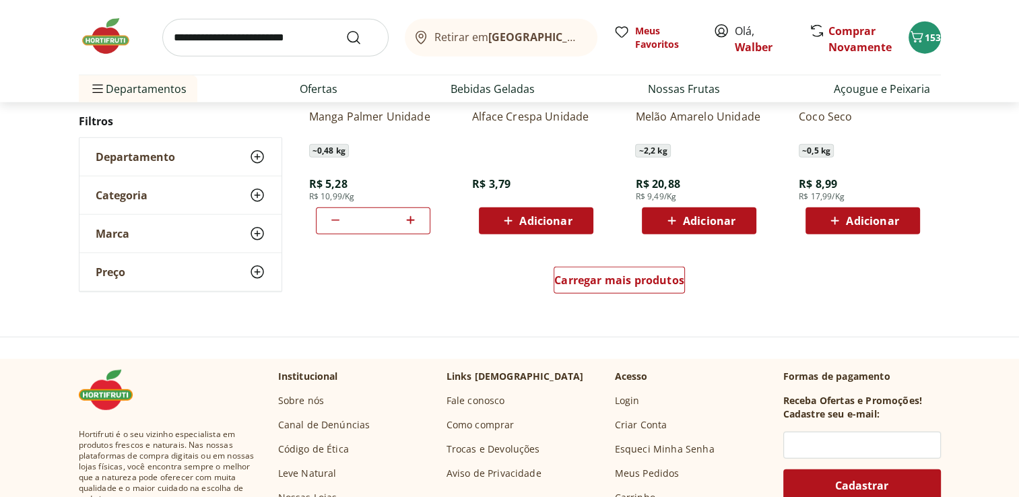
scroll to position [3528, 0]
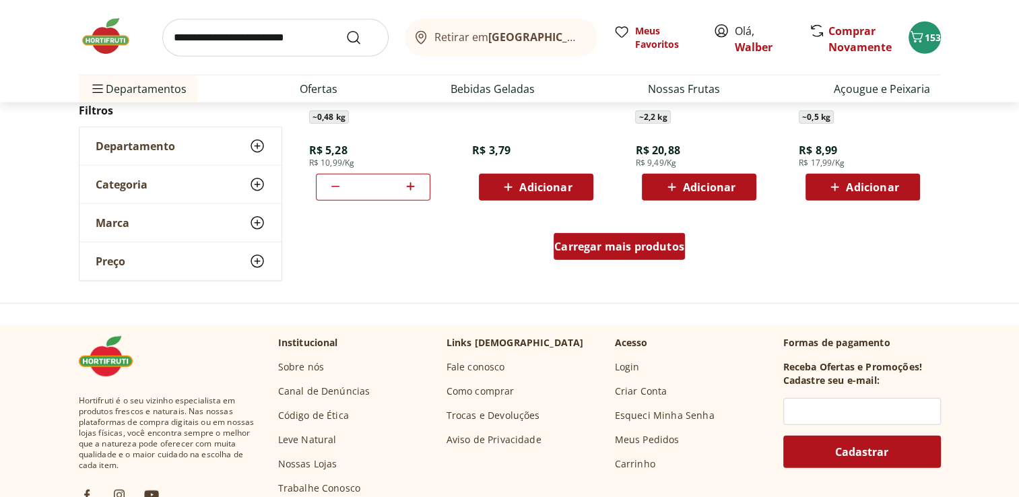
click at [680, 255] on div "Carregar mais produtos" at bounding box center [619, 246] width 131 height 27
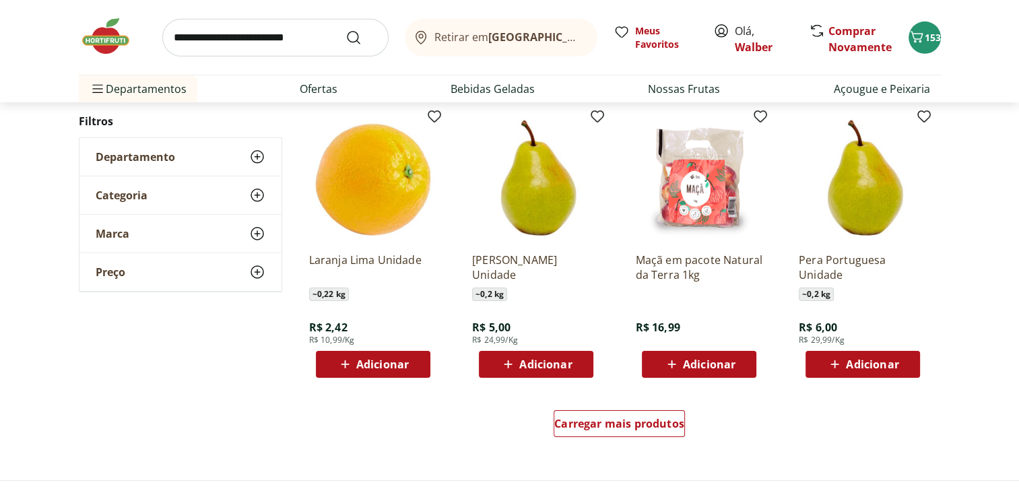
scroll to position [4256, 0]
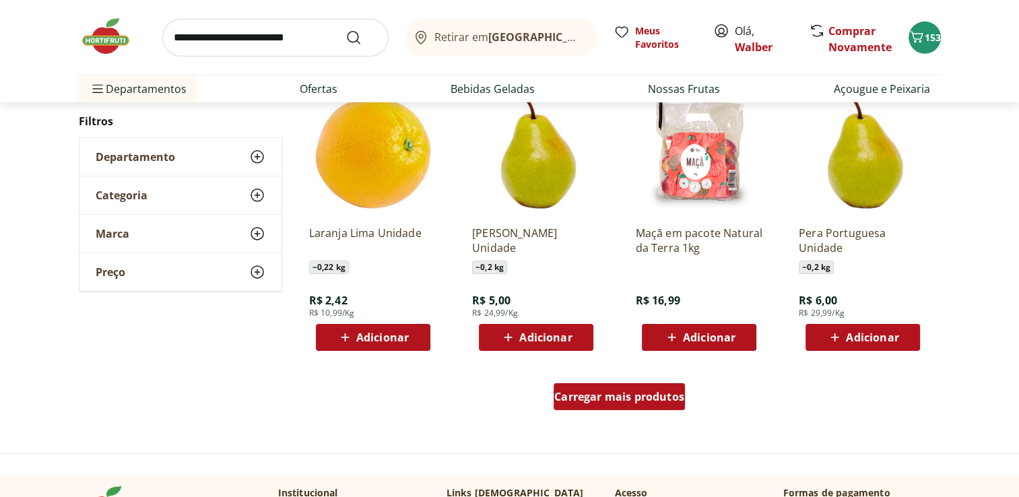
click at [651, 393] on span "Carregar mais produtos" at bounding box center [619, 396] width 130 height 11
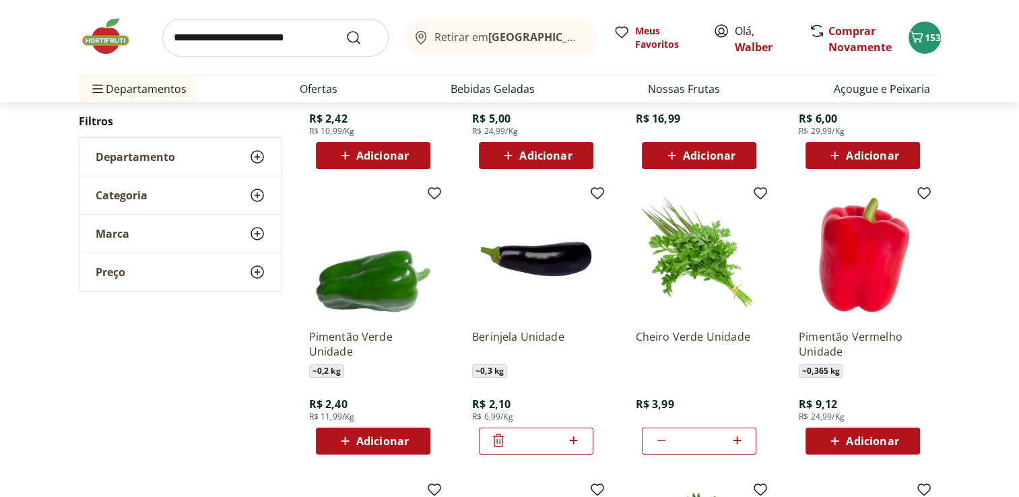
scroll to position [4445, 0]
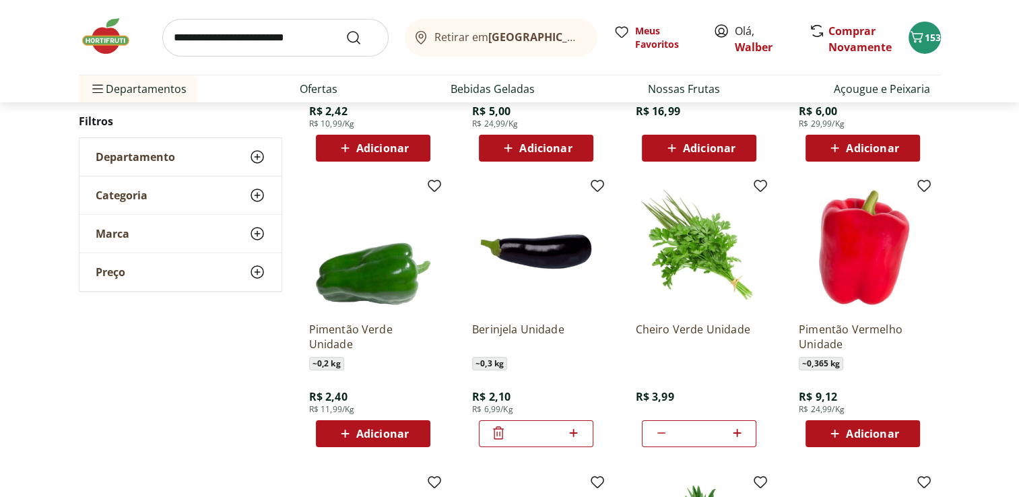
click at [377, 435] on span "Adicionar" at bounding box center [382, 433] width 53 height 11
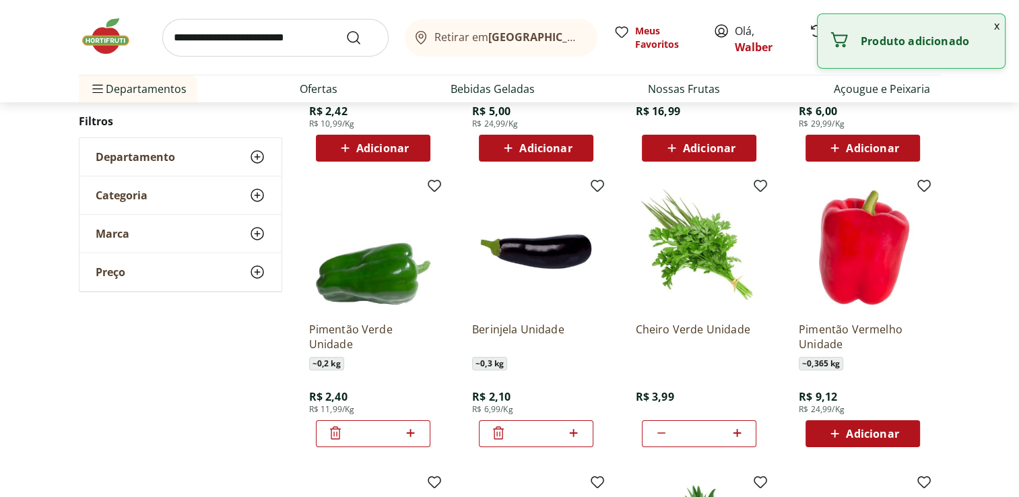
click at [409, 437] on icon at bounding box center [410, 433] width 17 height 16
type input "*"
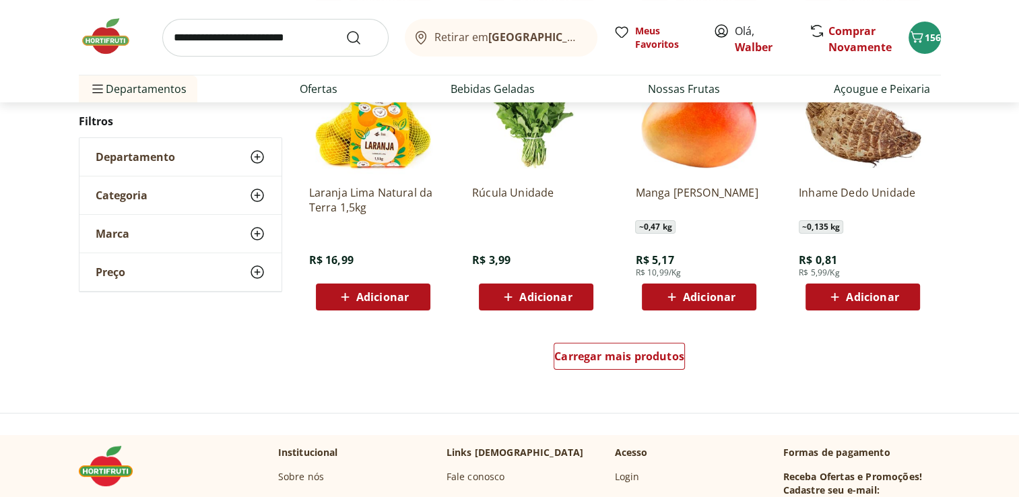
scroll to position [5105, 0]
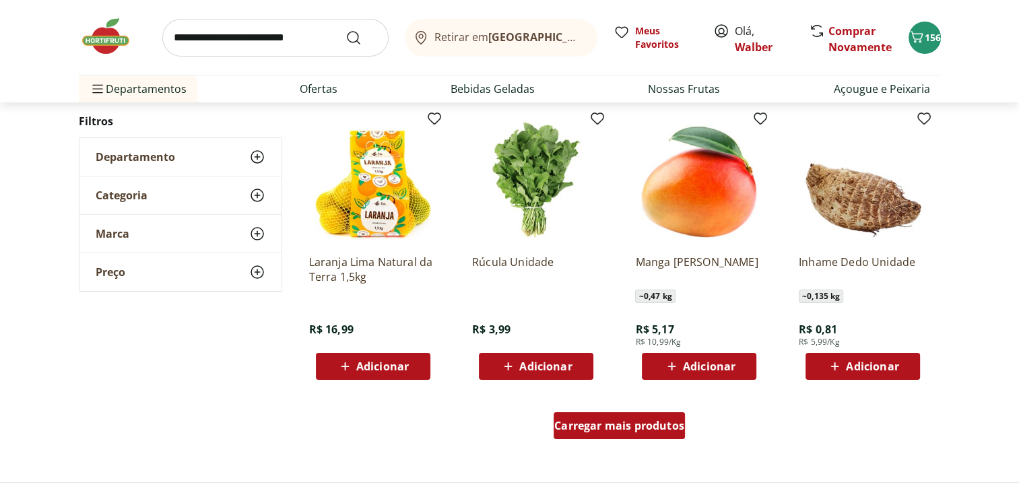
click at [674, 432] on div "Carregar mais produtos" at bounding box center [619, 425] width 131 height 27
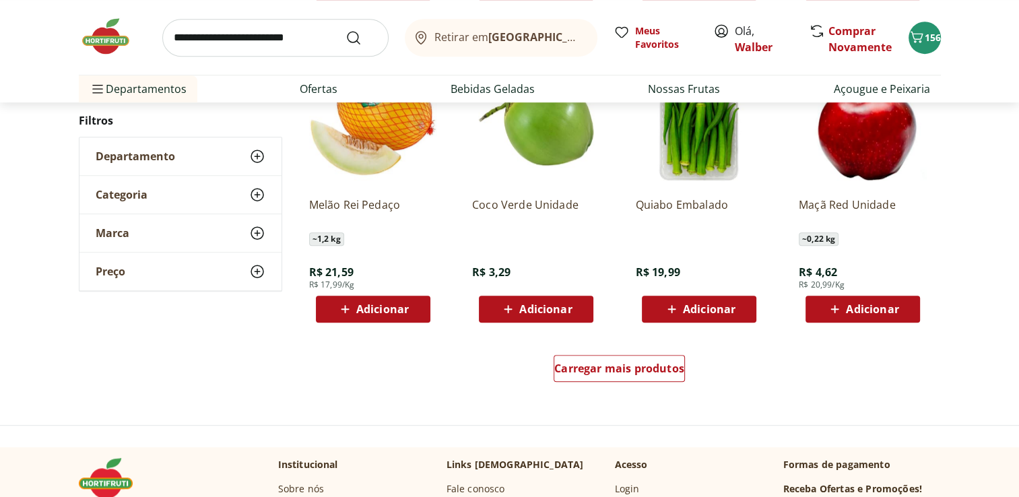
scroll to position [5979, 0]
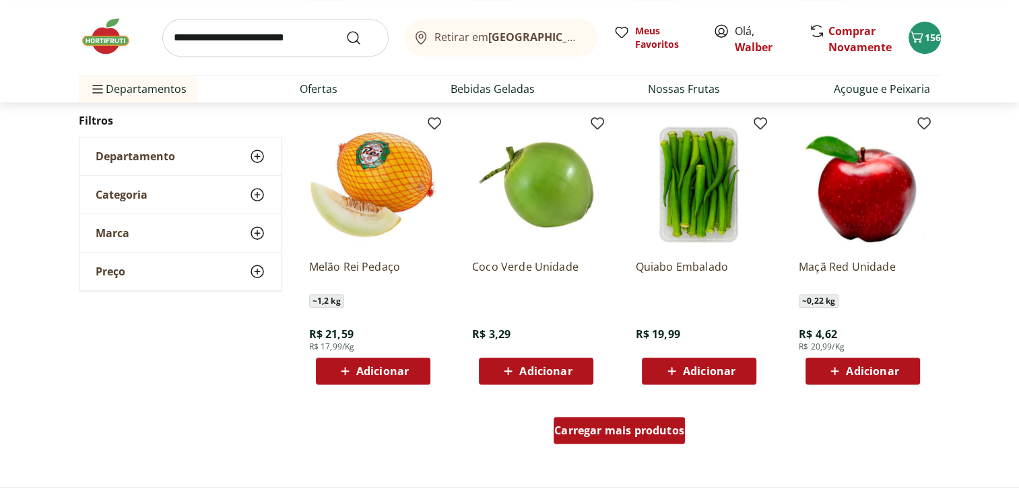
click at [669, 436] on span "Carregar mais produtos" at bounding box center [619, 430] width 130 height 11
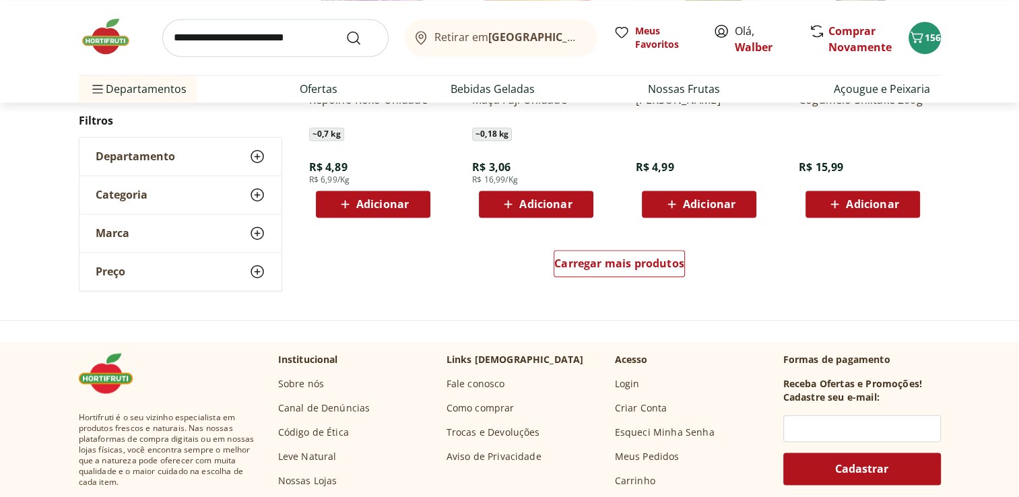
scroll to position [6868, 0]
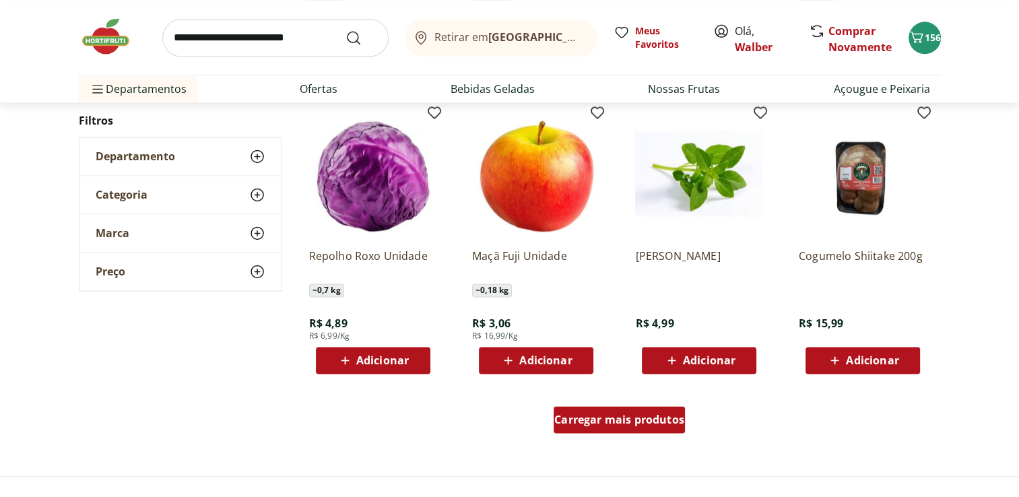
click at [671, 421] on span "Carregar mais produtos" at bounding box center [619, 419] width 130 height 11
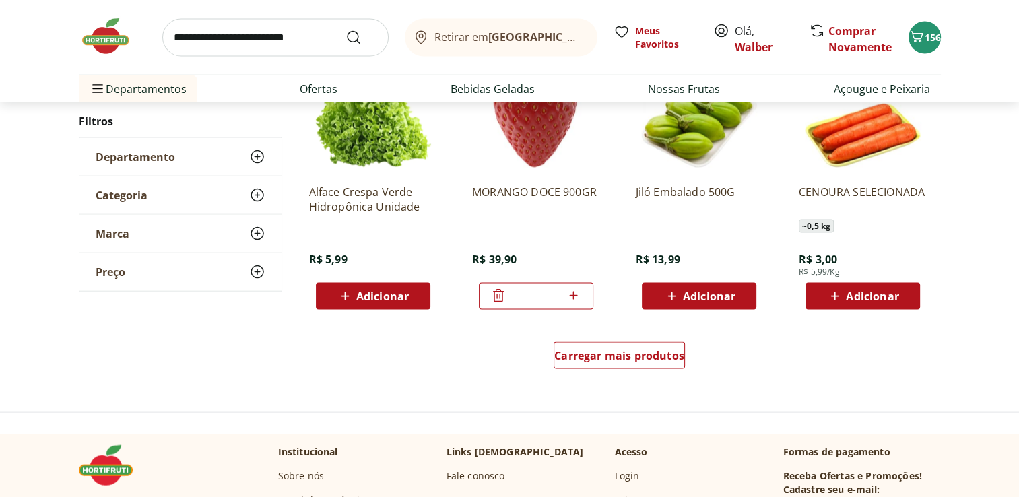
scroll to position [7778, 0]
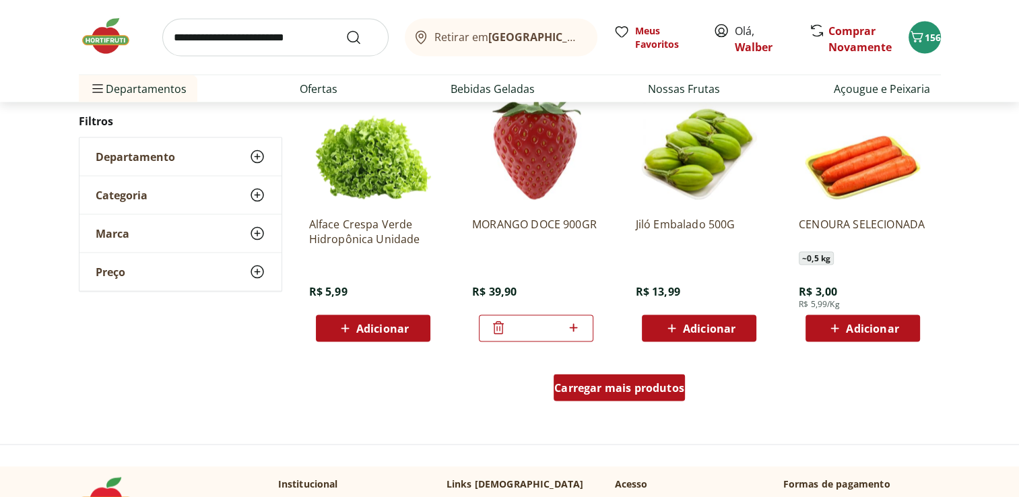
click at [669, 397] on div "Carregar mais produtos" at bounding box center [619, 388] width 131 height 27
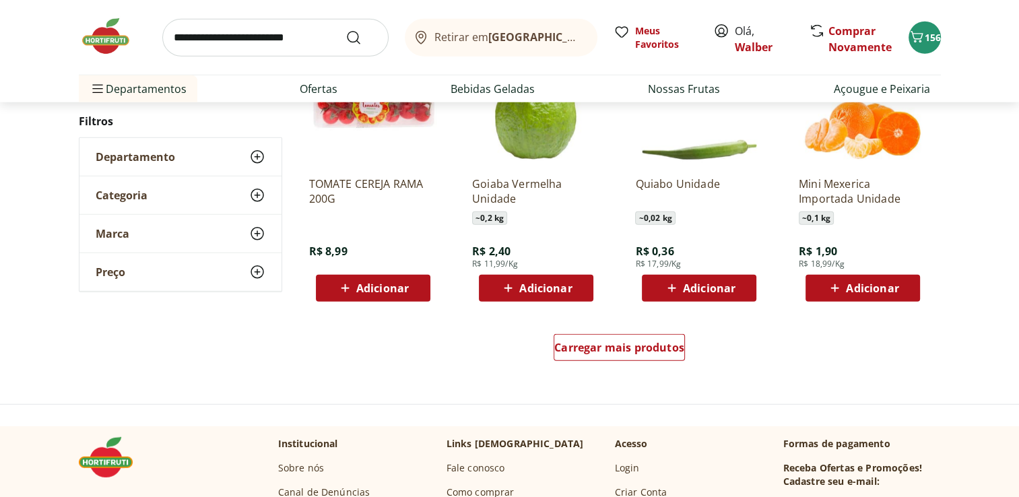
scroll to position [8709, 0]
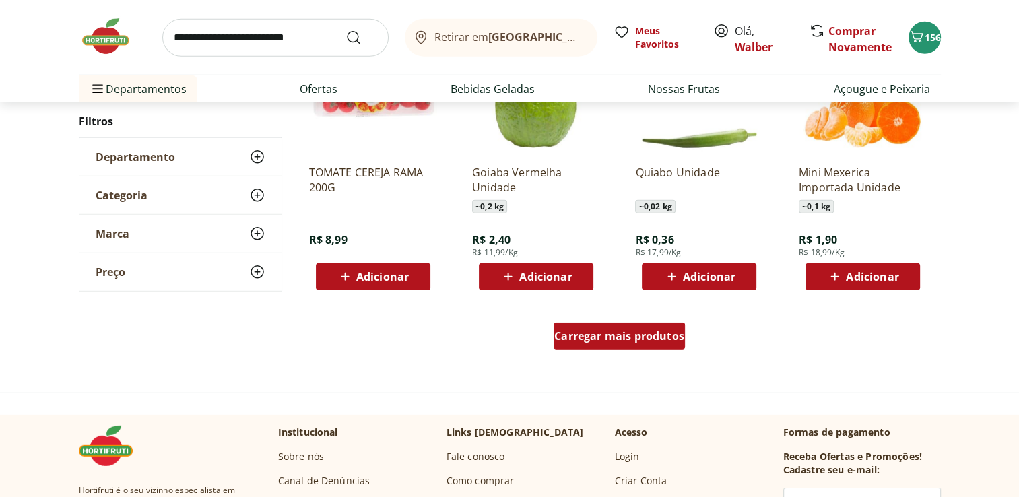
click at [670, 342] on div "Carregar mais produtos" at bounding box center [619, 336] width 131 height 27
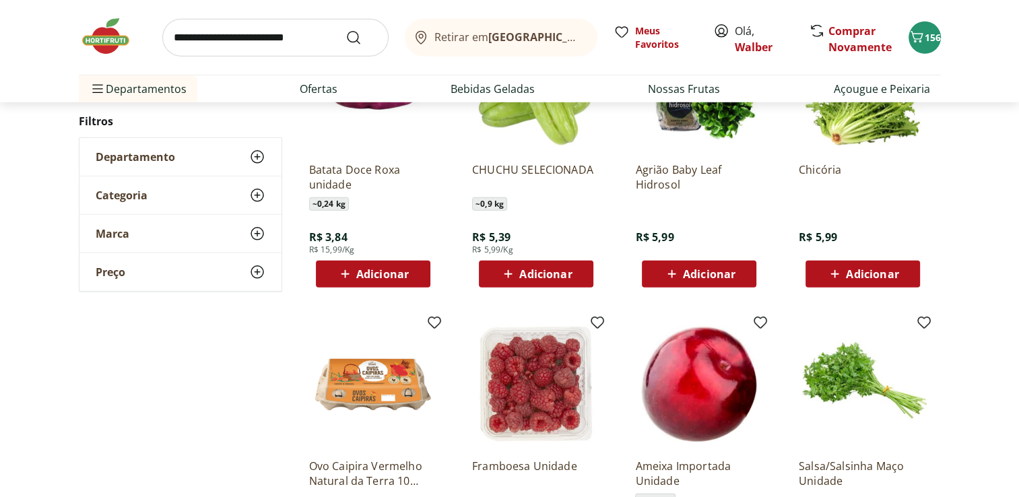
scroll to position [8984, 0]
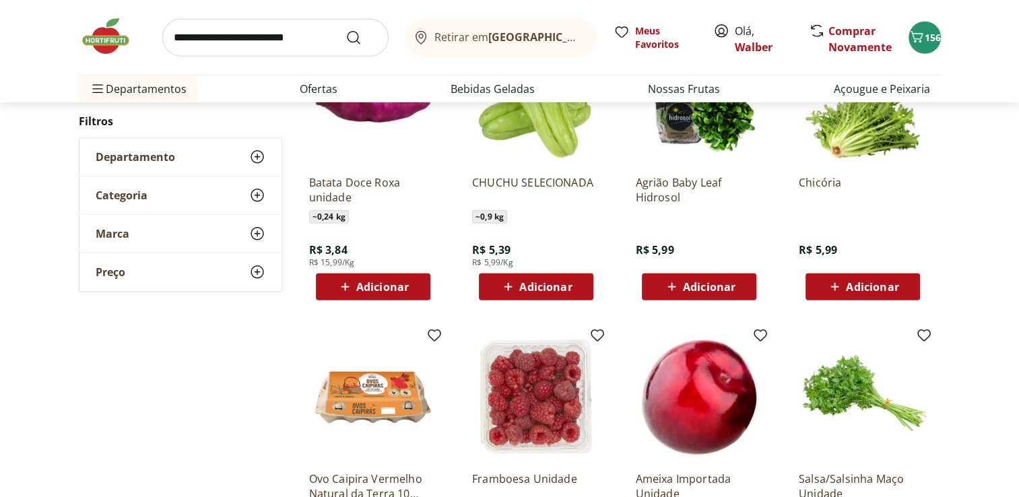
click at [878, 290] on span "Adicionar" at bounding box center [872, 287] width 53 height 11
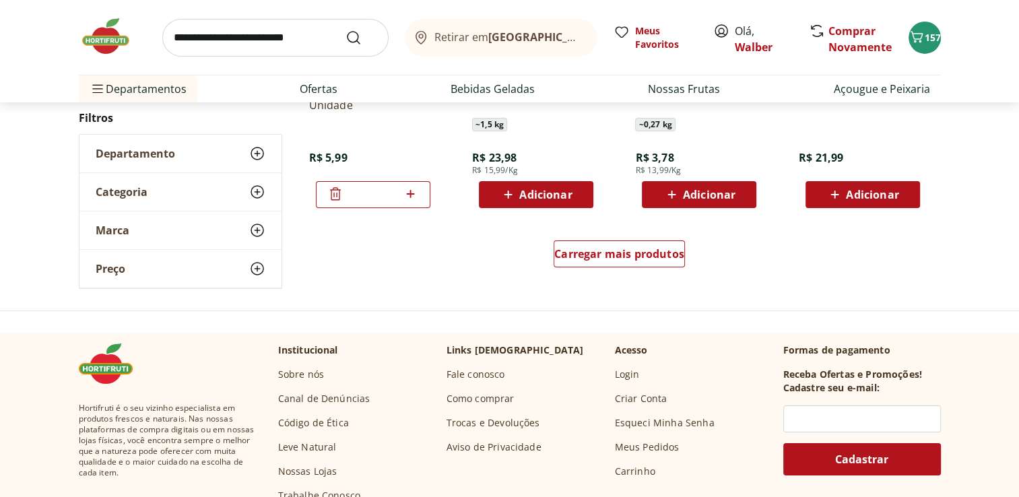
scroll to position [9720, 0]
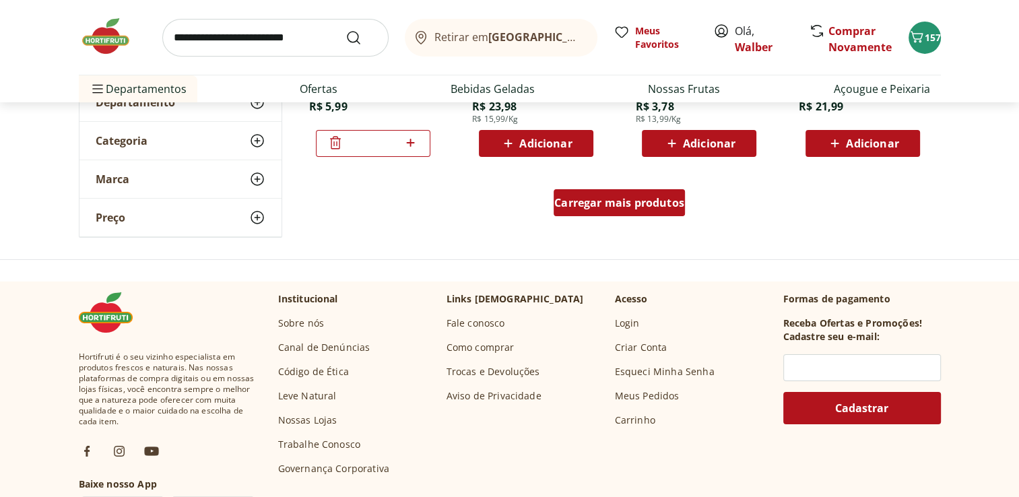
click at [661, 216] on link "Carregar mais produtos" at bounding box center [619, 205] width 131 height 32
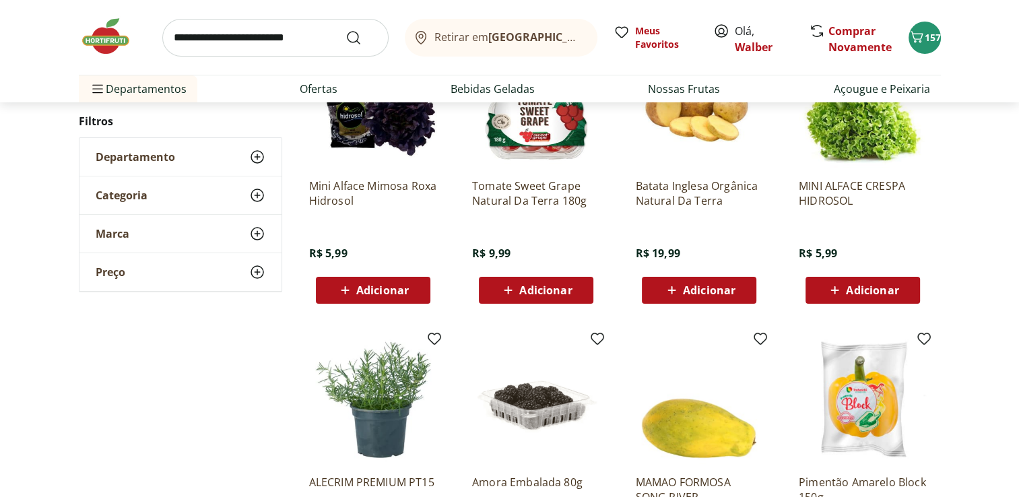
scroll to position [10590, 0]
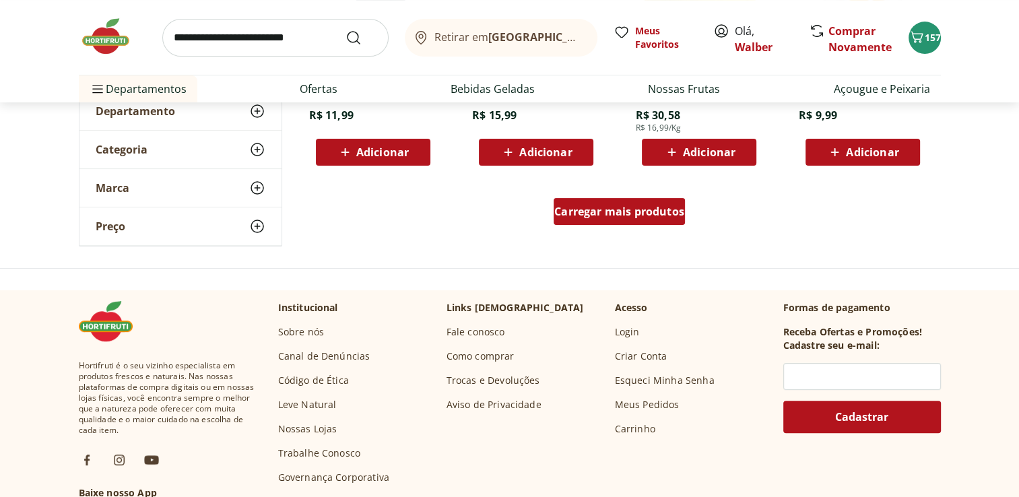
click at [655, 213] on span "Carregar mais produtos" at bounding box center [619, 211] width 130 height 11
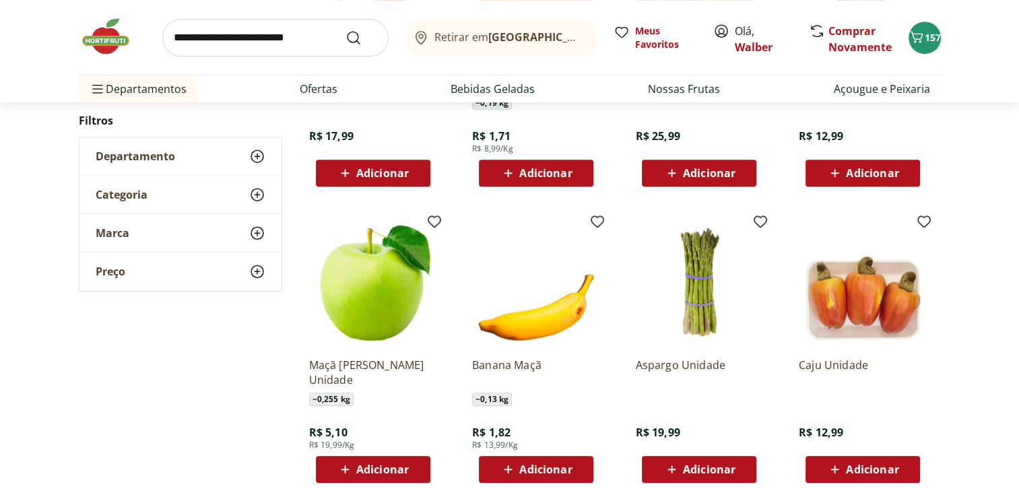
scroll to position [11293, 0]
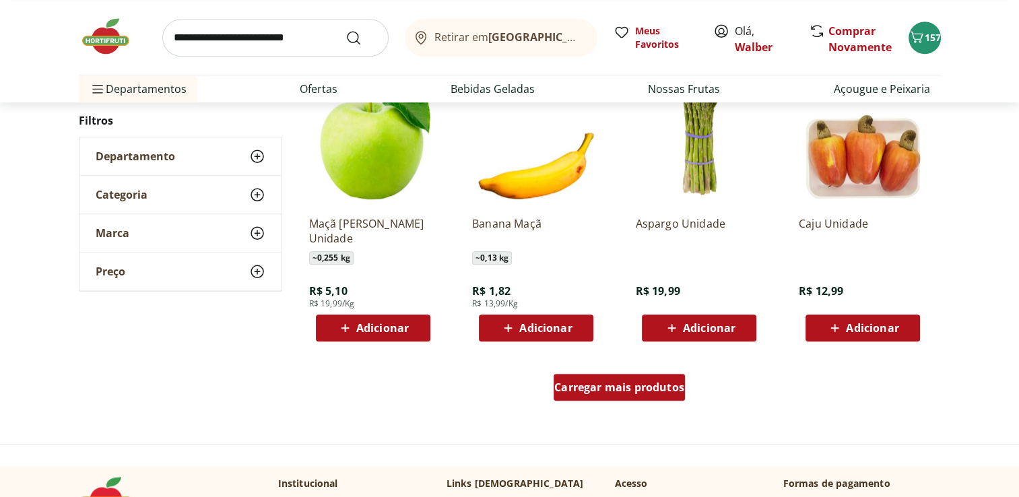
click at [668, 395] on div "Carregar mais produtos" at bounding box center [619, 387] width 131 height 27
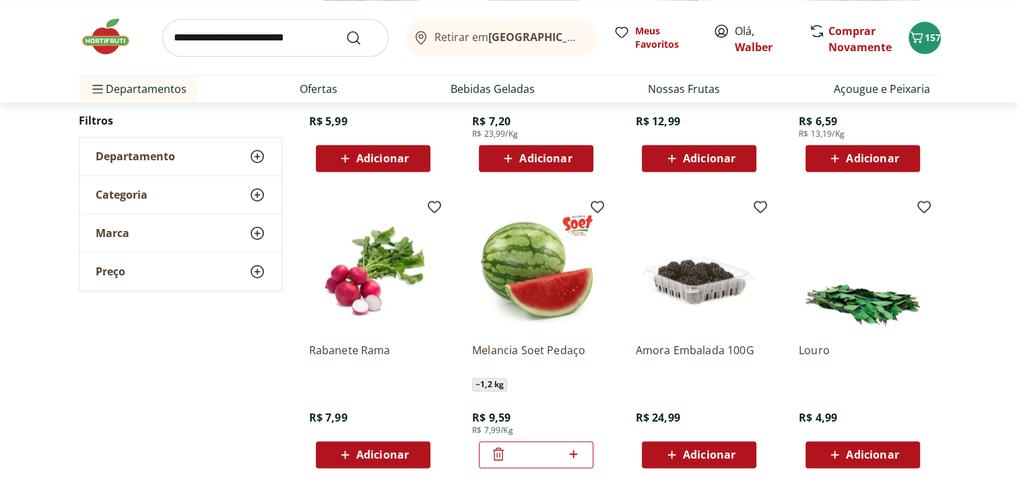
scroll to position [12156, 0]
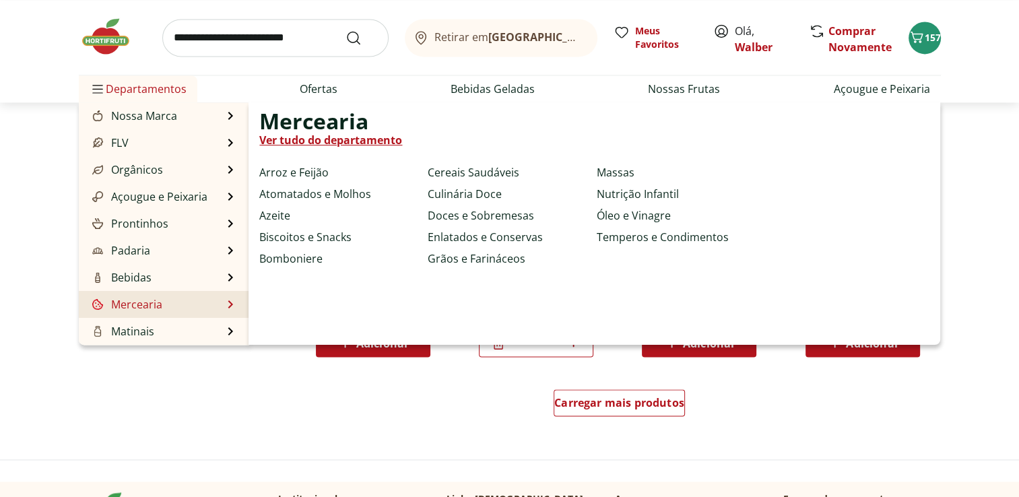
click at [174, 308] on li "Mercearia Mercearia Ver tudo do departamento Arroz e Feijão Atomatados e Molhos…" at bounding box center [164, 304] width 170 height 27
click at [147, 303] on link "Mercearia" at bounding box center [126, 304] width 73 height 16
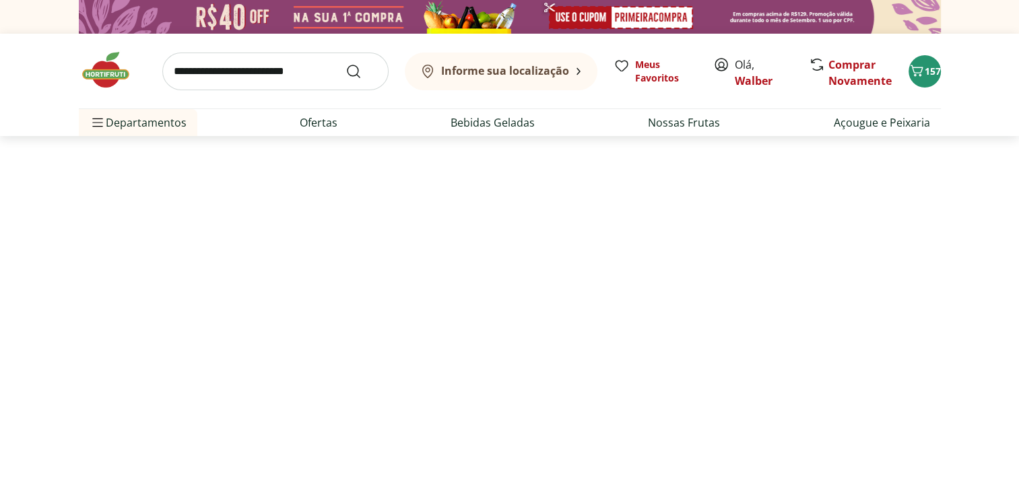
select select "**********"
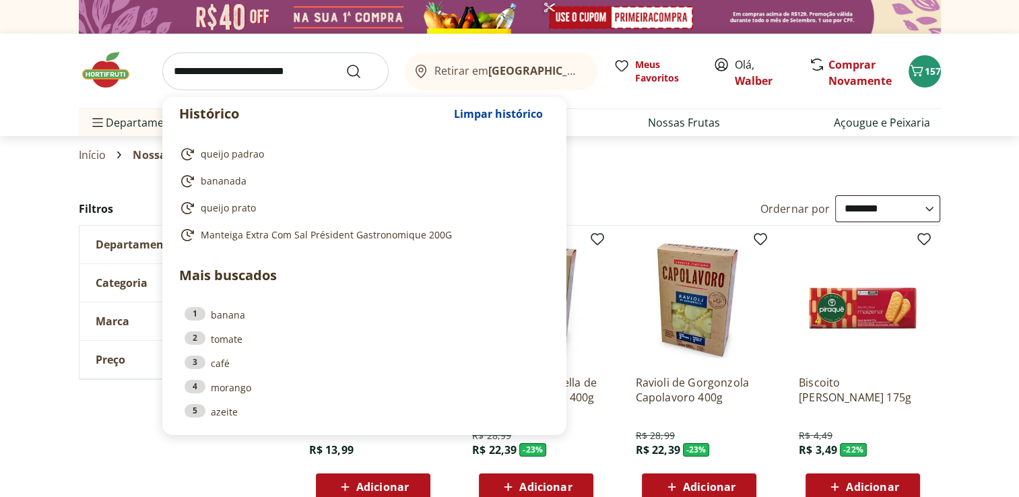
click at [316, 79] on input "search" at bounding box center [275, 72] width 226 height 38
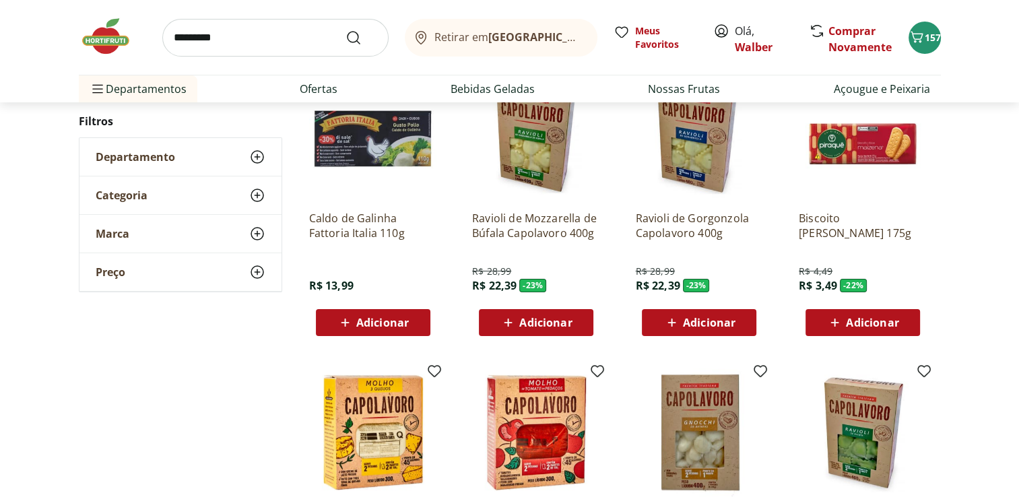
scroll to position [169, 0]
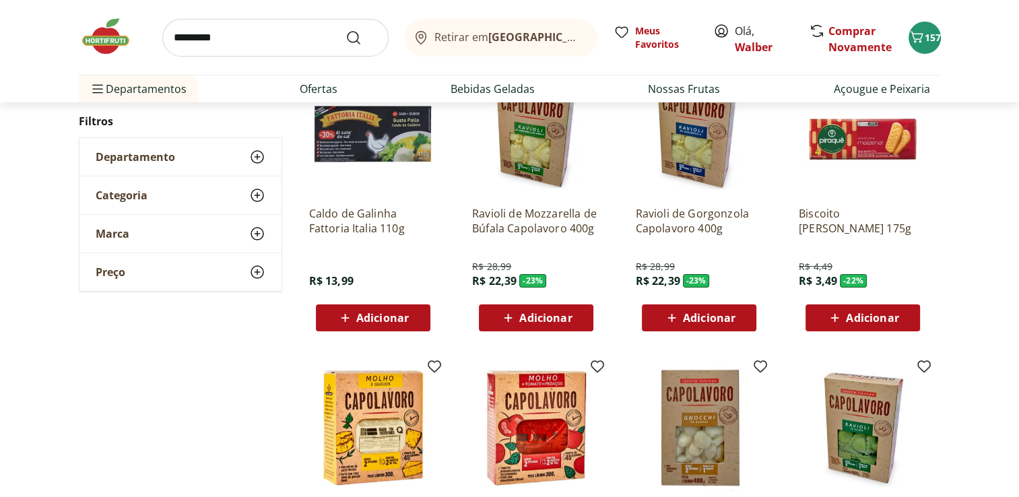
click at [330, 45] on input "*********" at bounding box center [275, 38] width 226 height 38
type input "*********"
click at [351, 39] on icon "Submit Search" at bounding box center [354, 38] width 16 height 16
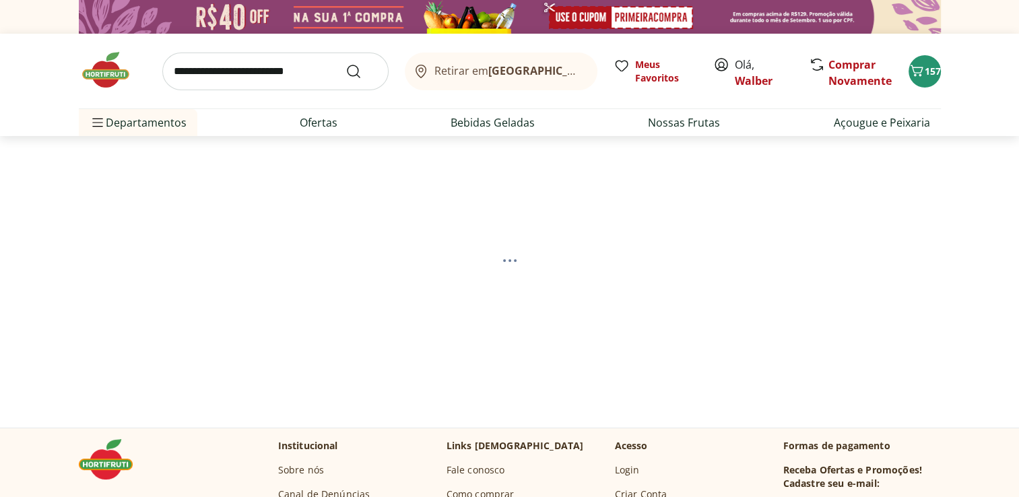
select select "**********"
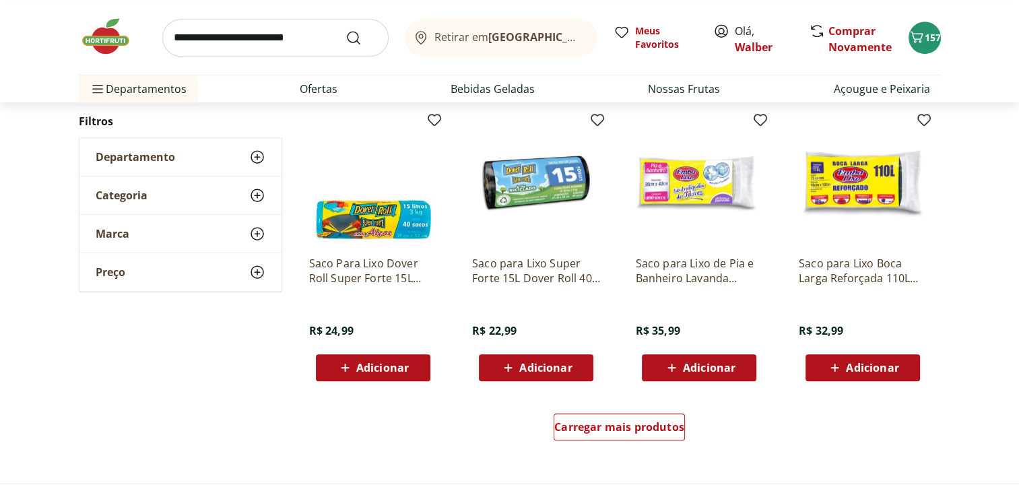
scroll to position [783, 0]
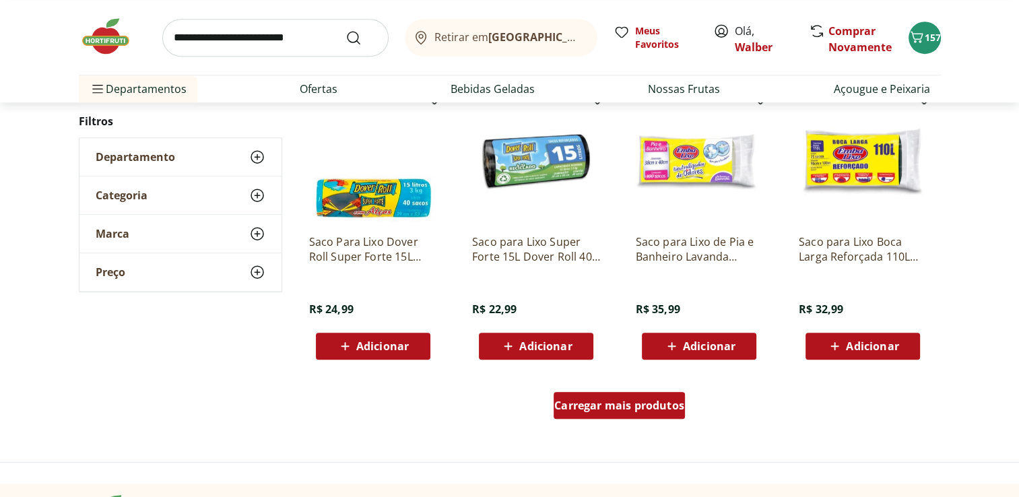
click at [649, 412] on div "Carregar mais produtos" at bounding box center [619, 405] width 131 height 27
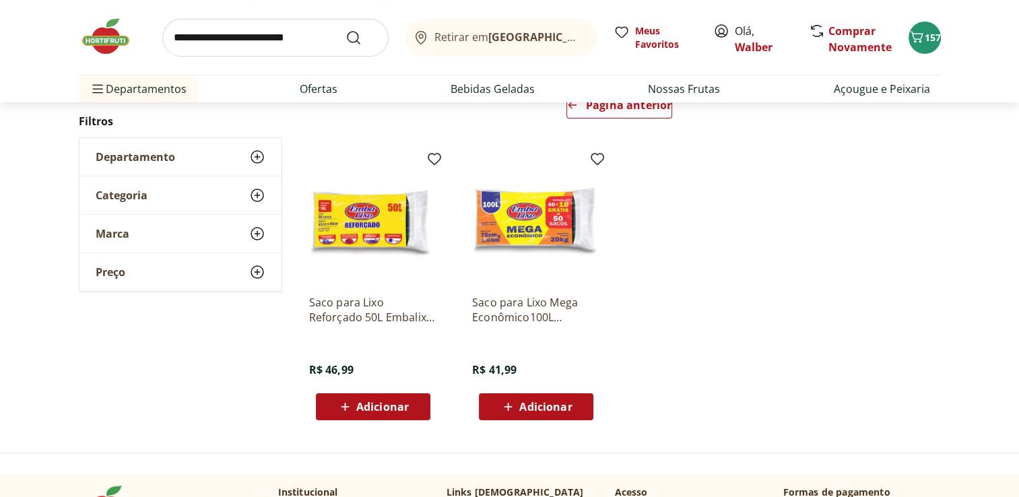
scroll to position [117, 0]
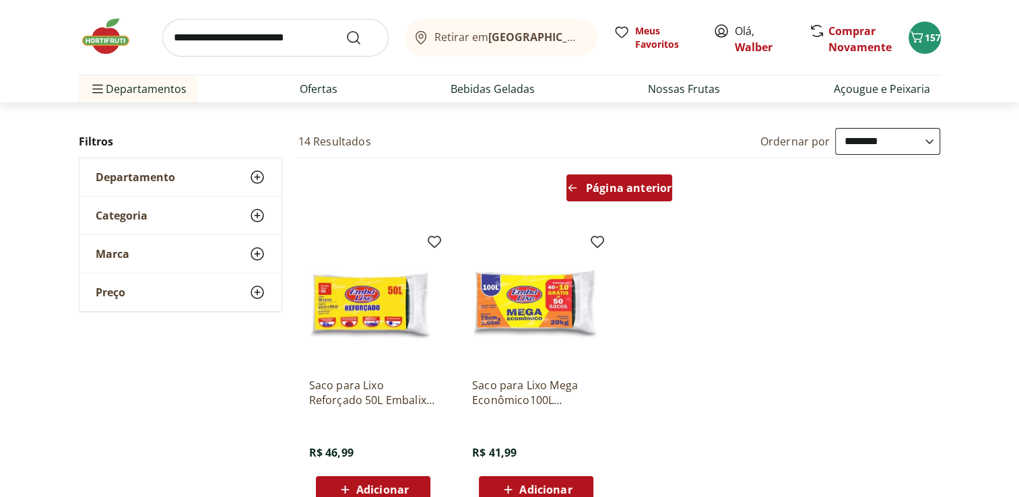
click at [644, 195] on div "Página anterior" at bounding box center [620, 187] width 106 height 27
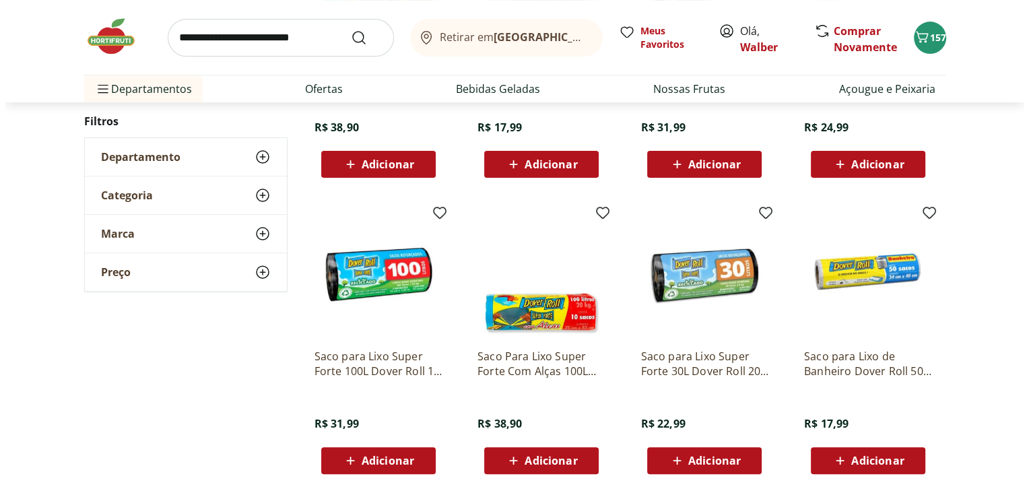
scroll to position [375, 0]
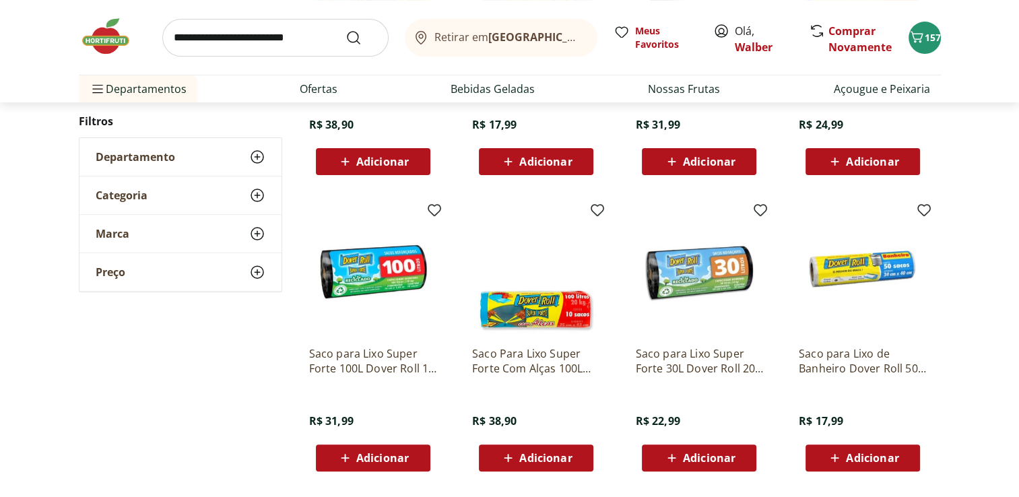
click at [528, 453] on span "Adicionar" at bounding box center [545, 458] width 53 height 11
click at [916, 49] on button "158" at bounding box center [925, 38] width 32 height 32
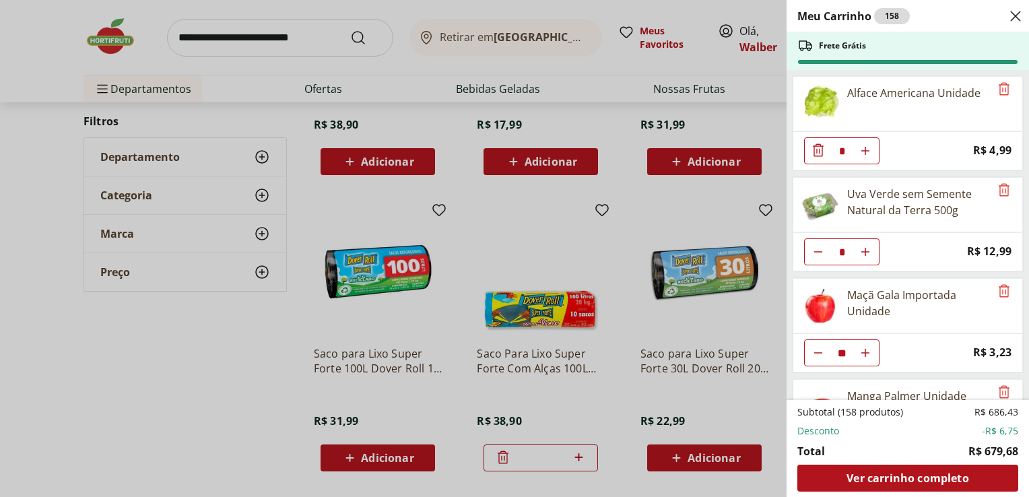
click at [814, 249] on icon "Diminuir Quantidade" at bounding box center [818, 252] width 11 height 11
type input "*"
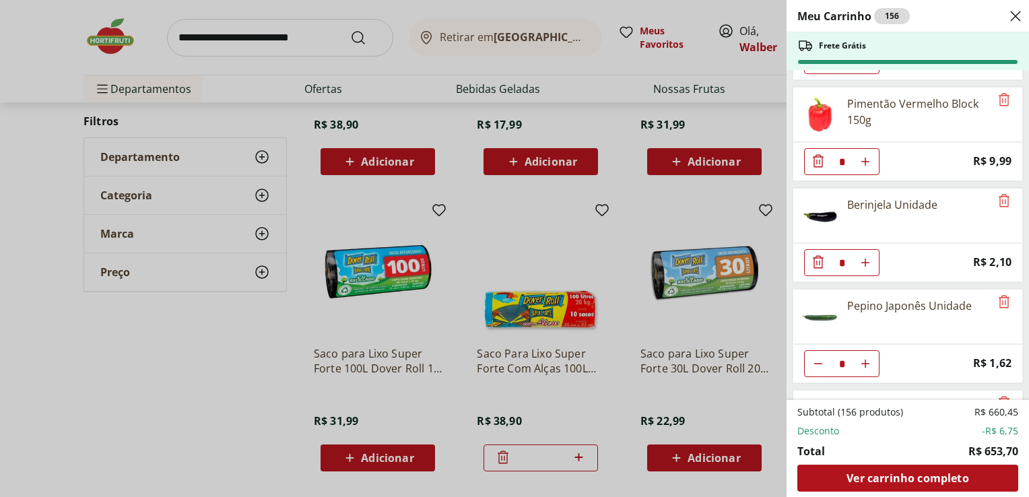
scroll to position [1450, 0]
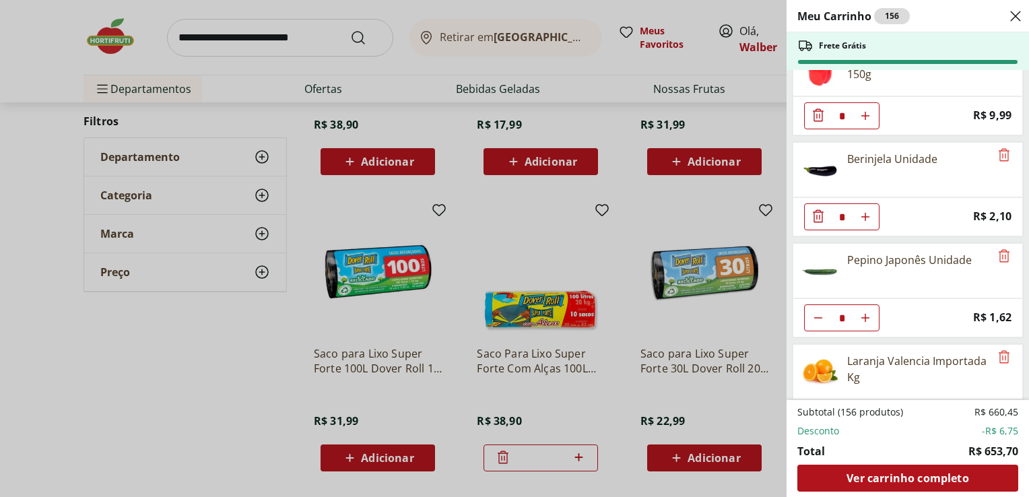
click at [868, 313] on use "Aumentar Quantidade" at bounding box center [865, 318] width 11 height 11
type input "*"
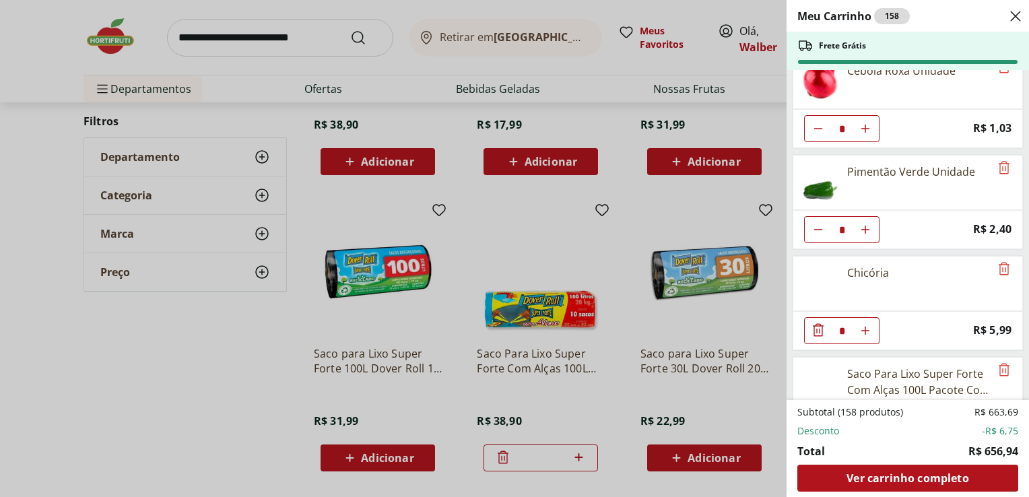
scroll to position [3082, 0]
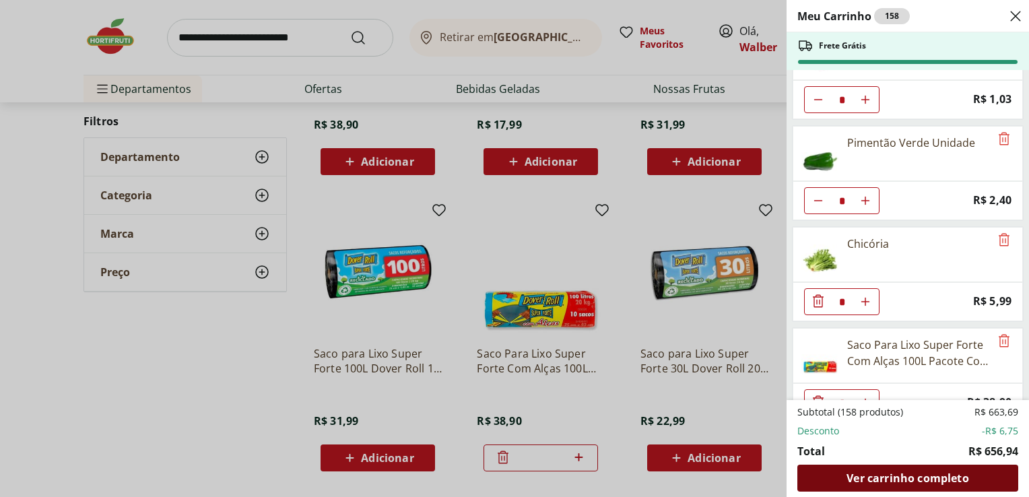
click at [962, 473] on span "Ver carrinho completo" at bounding box center [908, 478] width 122 height 11
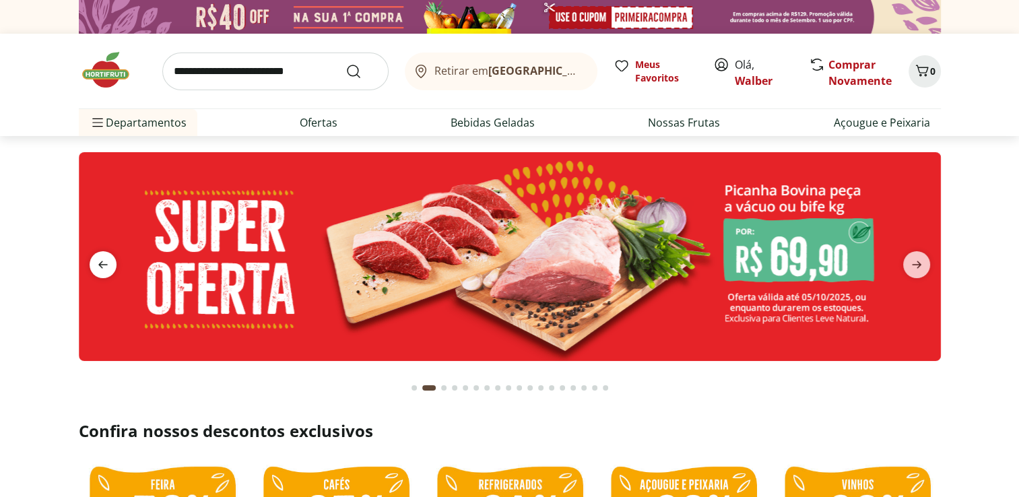
click at [96, 261] on icon "previous" at bounding box center [103, 265] width 16 height 16
click at [737, 66] on span "Olá, Walber" at bounding box center [765, 73] width 60 height 32
click at [738, 75] on link "Walber" at bounding box center [754, 80] width 38 height 15
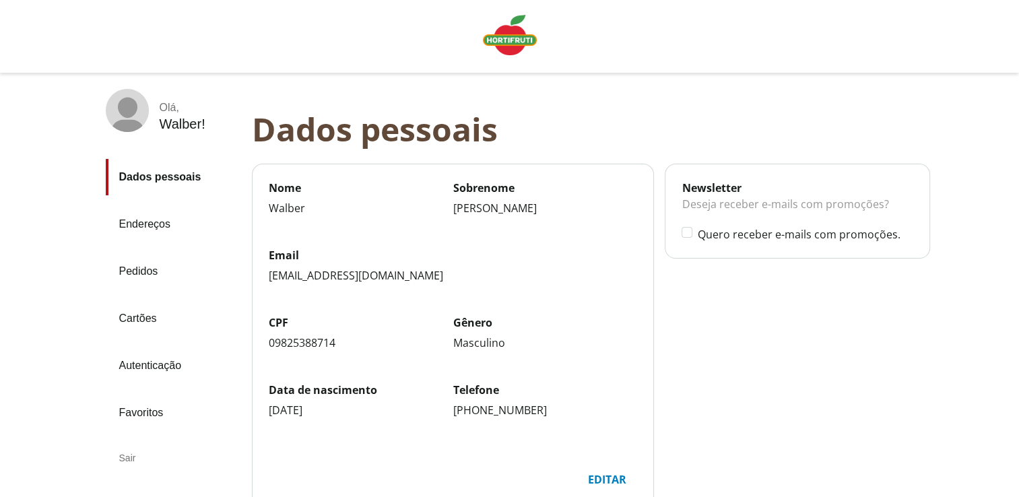
click at [126, 459] on div "Sair" at bounding box center [173, 458] width 135 height 32
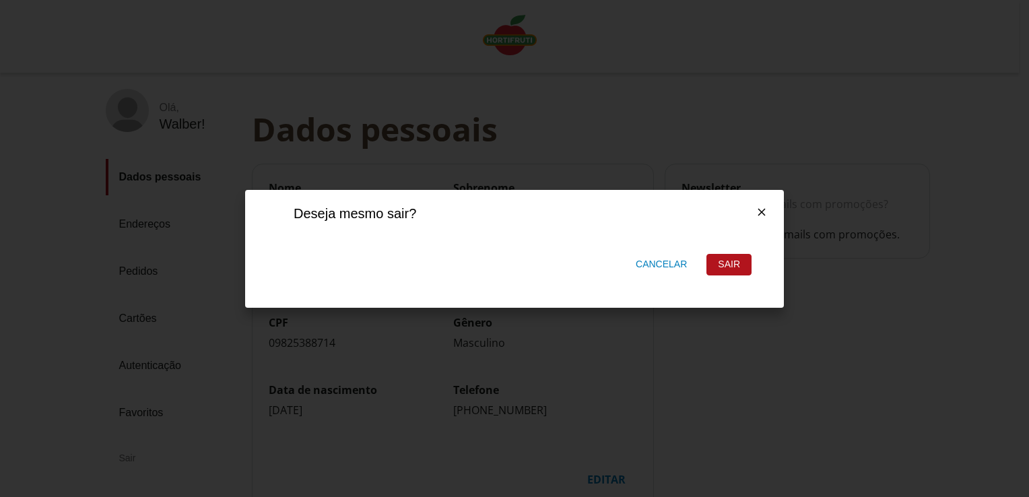
click at [750, 260] on div "Sair" at bounding box center [729, 265] width 44 height 20
